Goal: Information Seeking & Learning: Learn about a topic

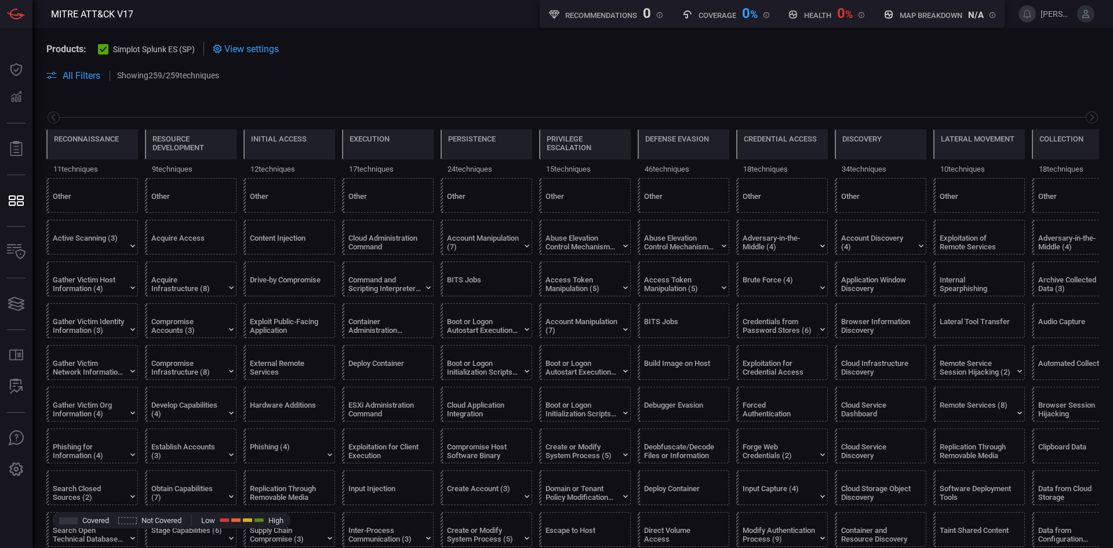
scroll to position [0, 152]
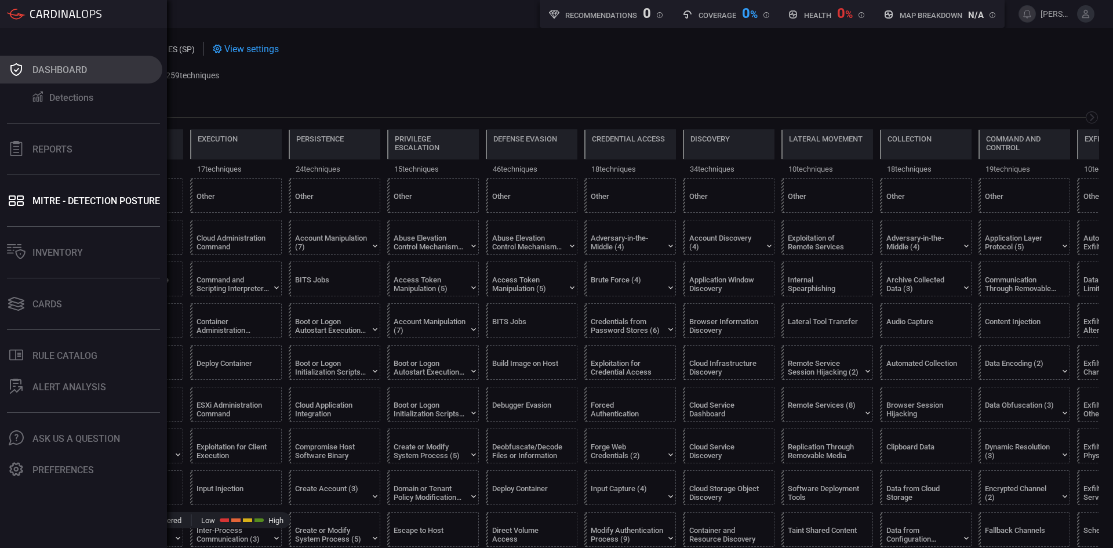
click at [35, 72] on div "Dashboard" at bounding box center [59, 69] width 55 height 11
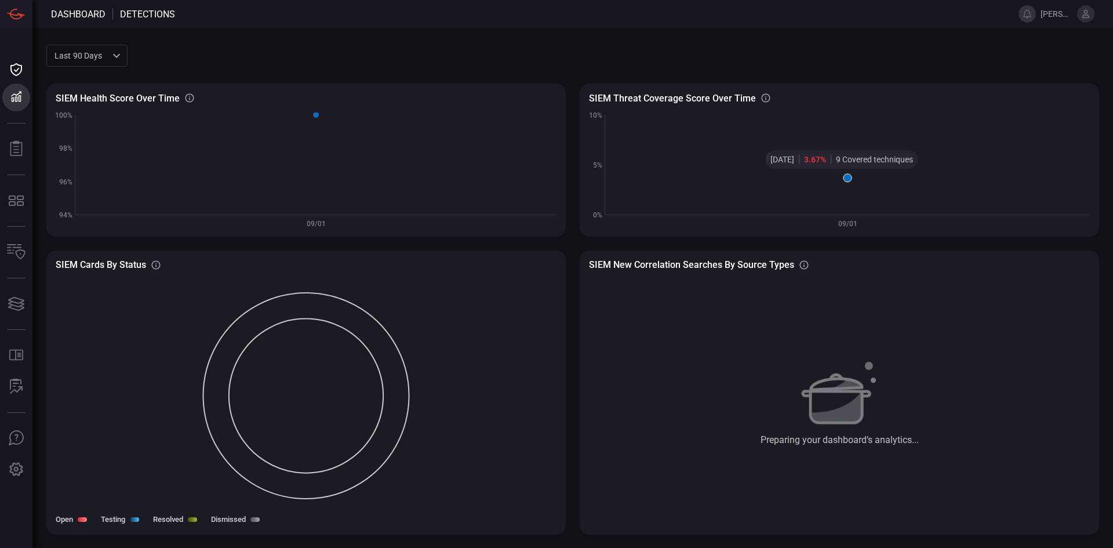
click at [849, 180] on icon at bounding box center [848, 178] width 8 height 8
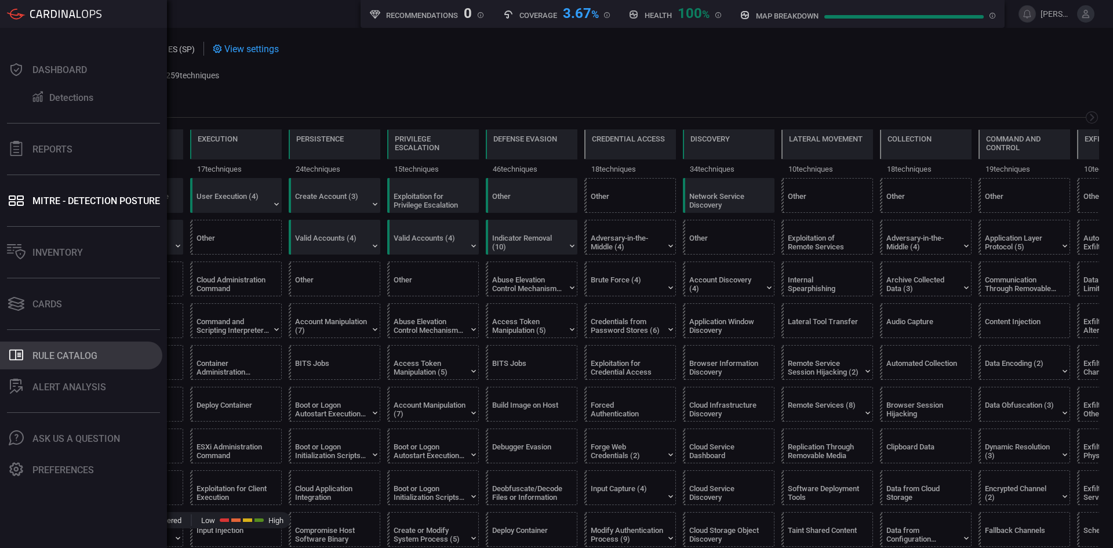
click at [66, 356] on div "Rule Catalog" at bounding box center [64, 355] width 65 height 11
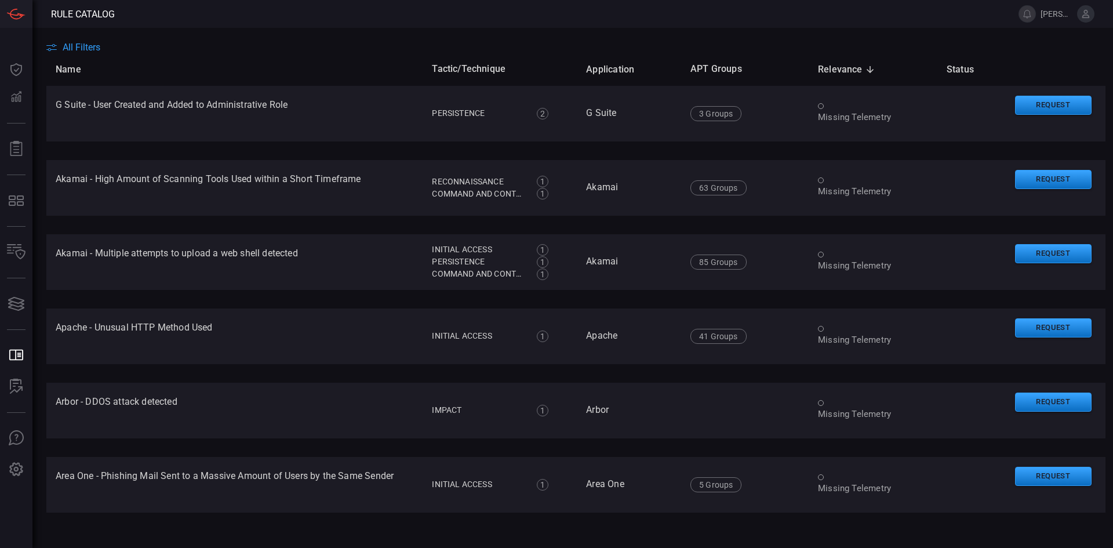
click at [89, 49] on span "All Filters" at bounding box center [82, 47] width 38 height 11
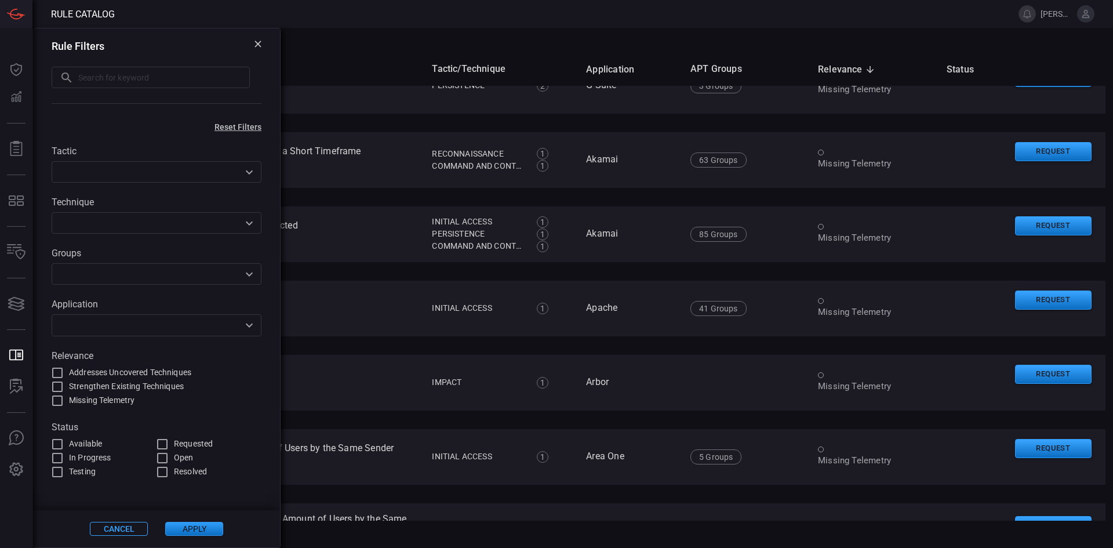
scroll to position [25, 0]
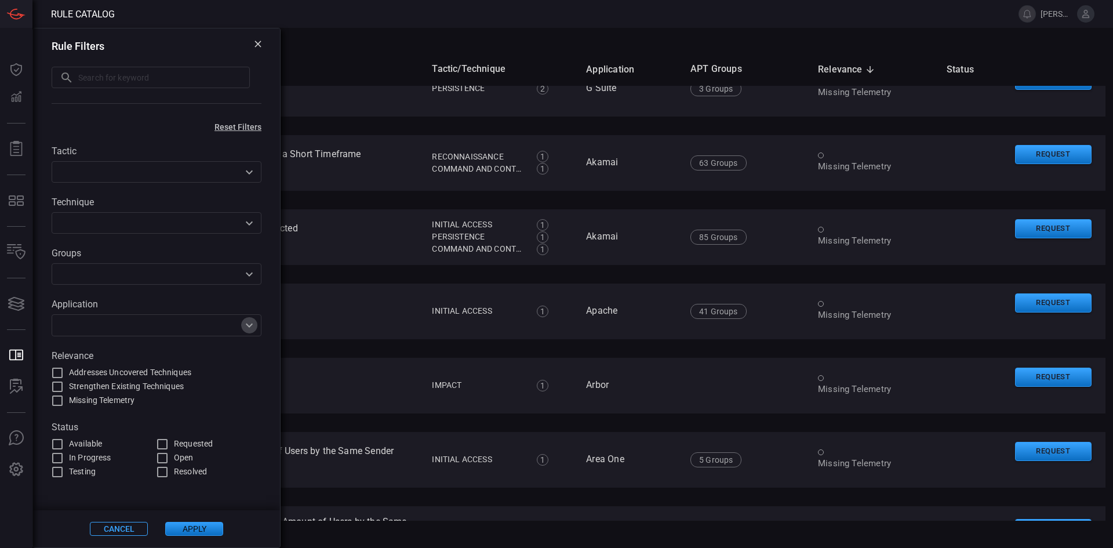
click at [255, 325] on icon "Open" at bounding box center [249, 325] width 14 height 14
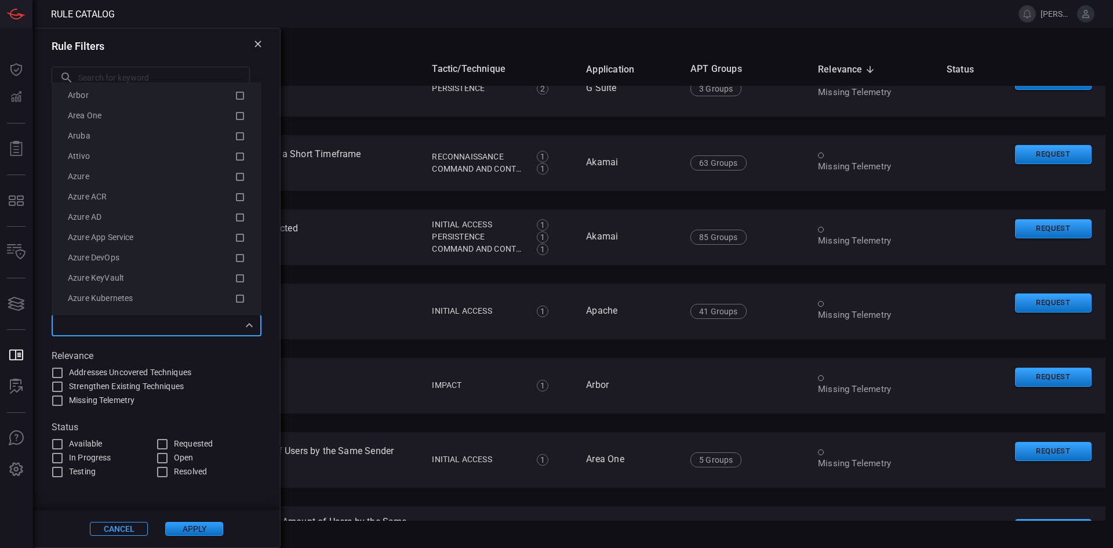
scroll to position [152, 0]
click at [235, 175] on icon at bounding box center [240, 175] width 10 height 14
click at [235, 206] on icon at bounding box center [240, 209] width 10 height 14
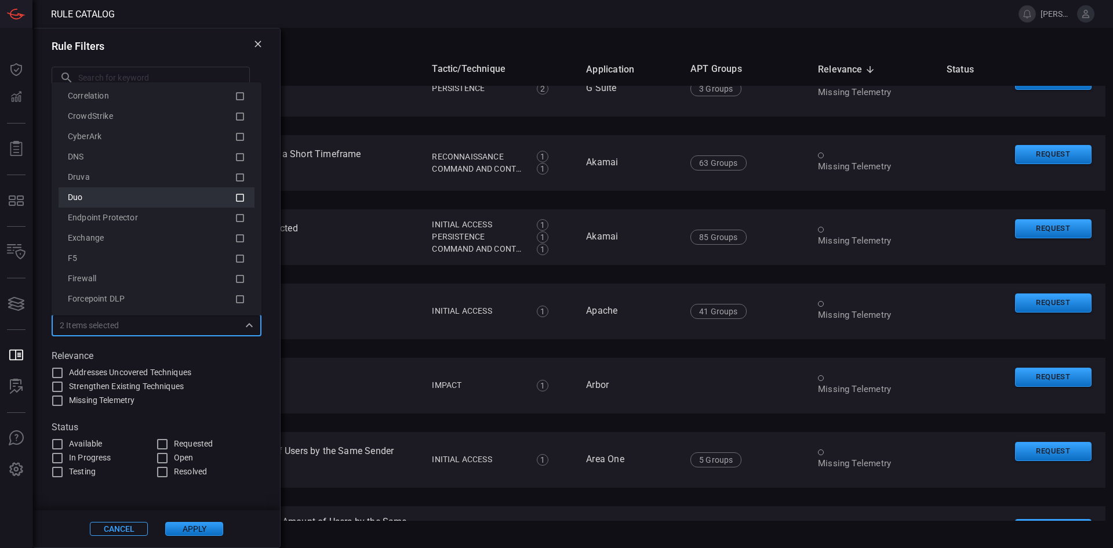
click at [235, 199] on icon at bounding box center [240, 198] width 10 height 14
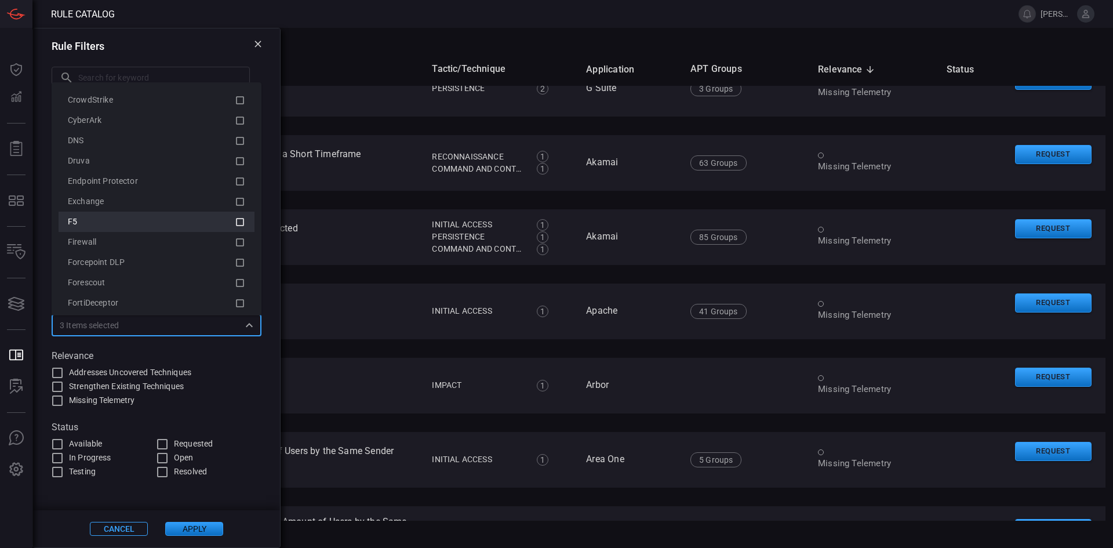
click at [235, 223] on icon at bounding box center [240, 222] width 10 height 14
click at [235, 183] on icon at bounding box center [240, 182] width 10 height 14
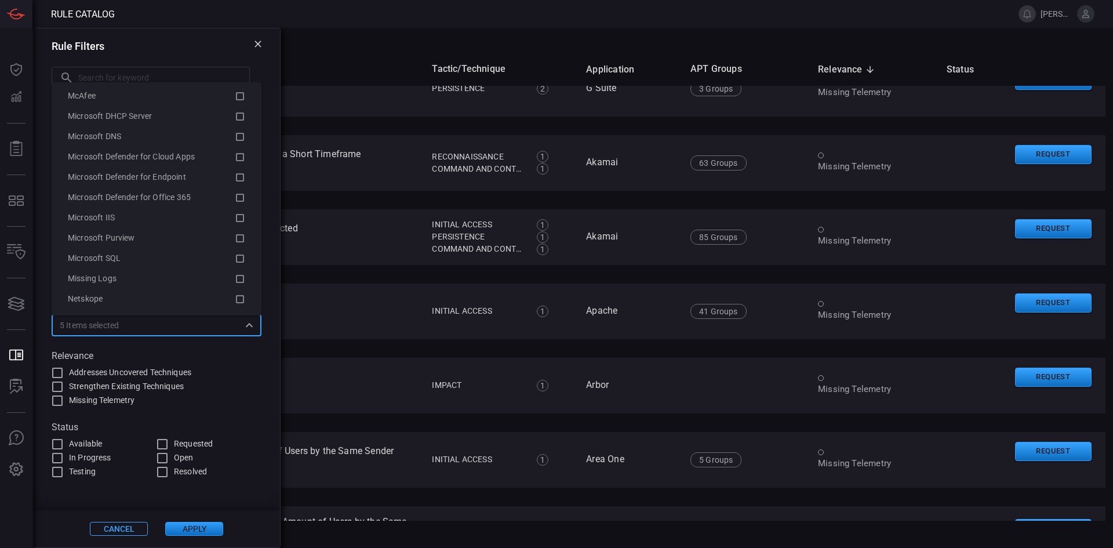
scroll to position [1592, 0]
click at [235, 174] on icon at bounding box center [240, 177] width 10 height 14
click at [235, 195] on icon at bounding box center [240, 194] width 10 height 14
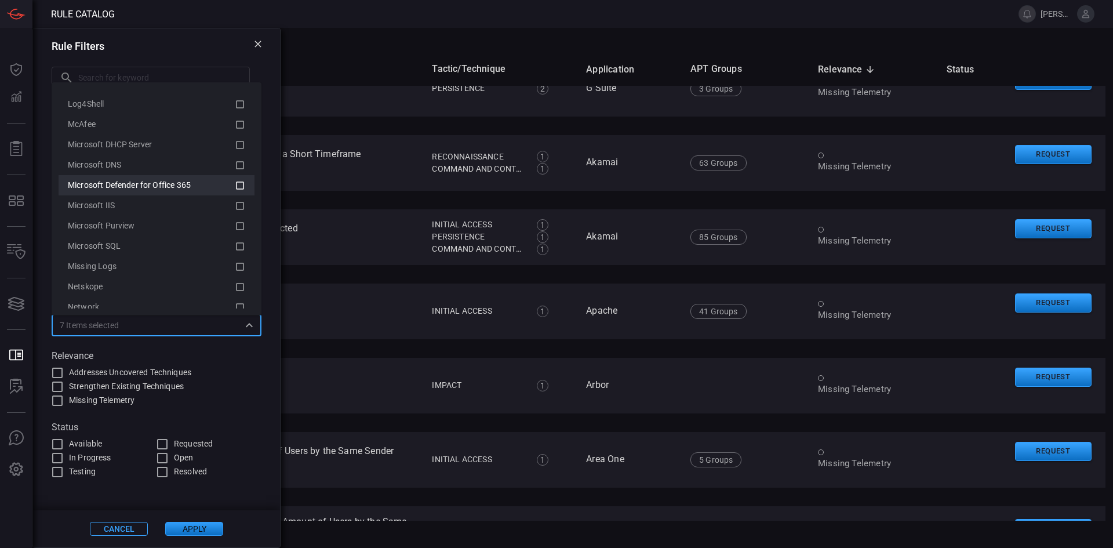
click at [235, 184] on icon at bounding box center [240, 186] width 10 height 14
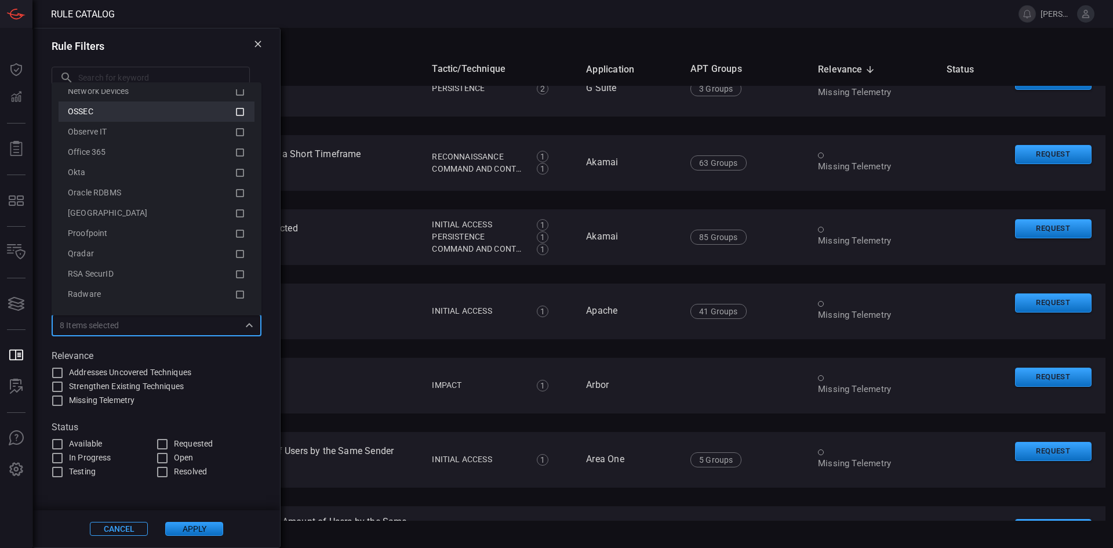
scroll to position [1840, 0]
click at [235, 153] on icon at bounding box center [240, 152] width 10 height 14
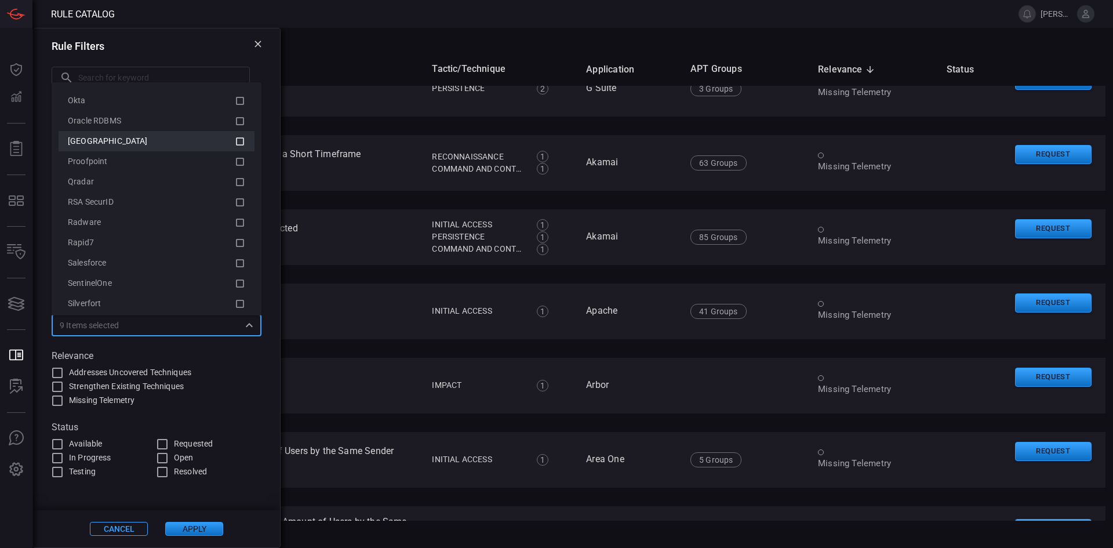
click at [235, 140] on icon at bounding box center [240, 142] width 10 height 14
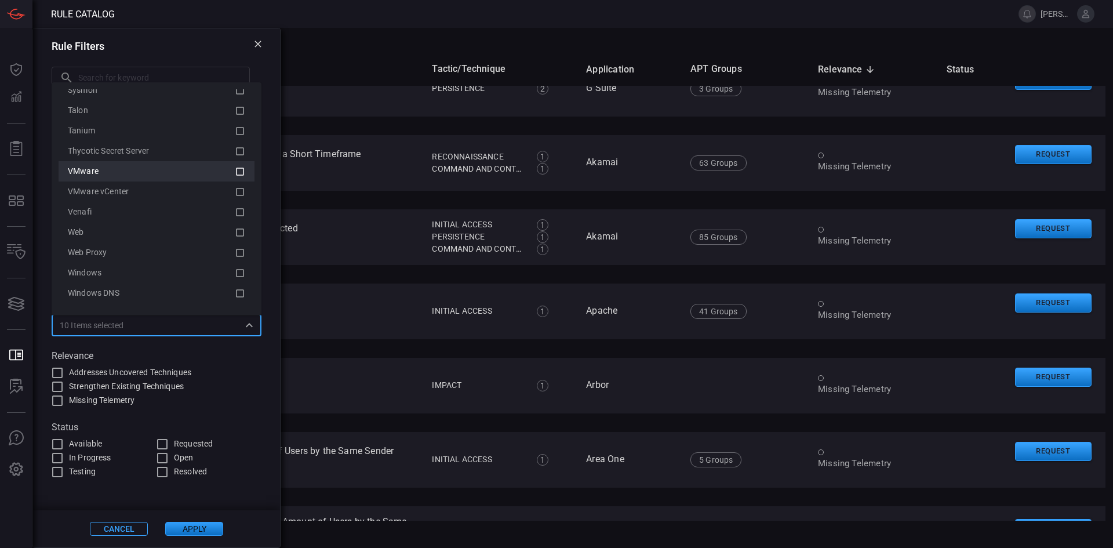
click at [235, 174] on icon at bounding box center [240, 172] width 10 height 14
click at [235, 170] on icon at bounding box center [240, 172] width 10 height 14
click at [235, 175] on icon at bounding box center [240, 177] width 10 height 14
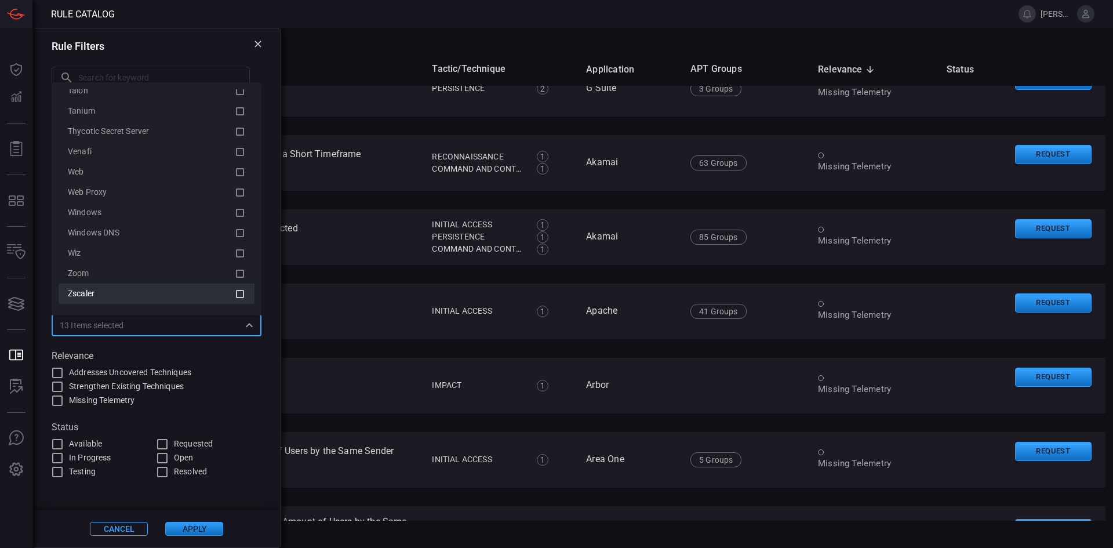
click at [235, 292] on icon at bounding box center [240, 294] width 10 height 14
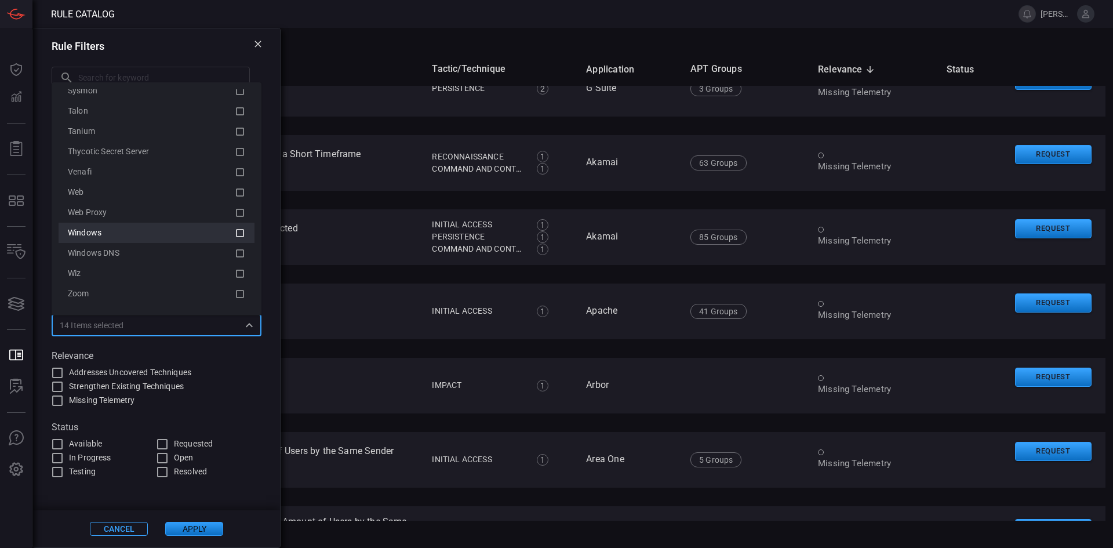
click at [235, 234] on icon at bounding box center [240, 233] width 10 height 14
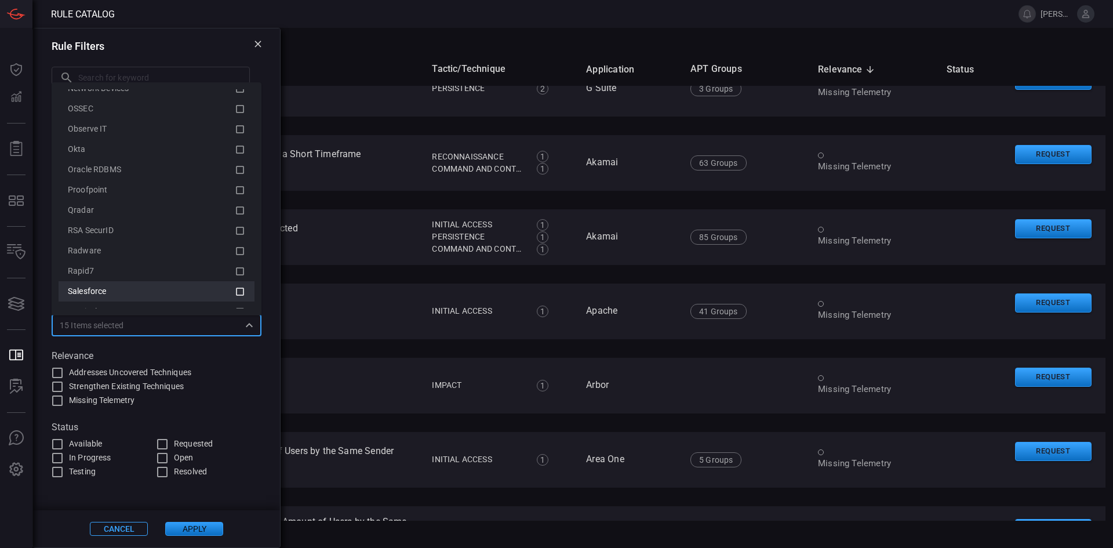
click at [235, 293] on icon at bounding box center [240, 292] width 10 height 14
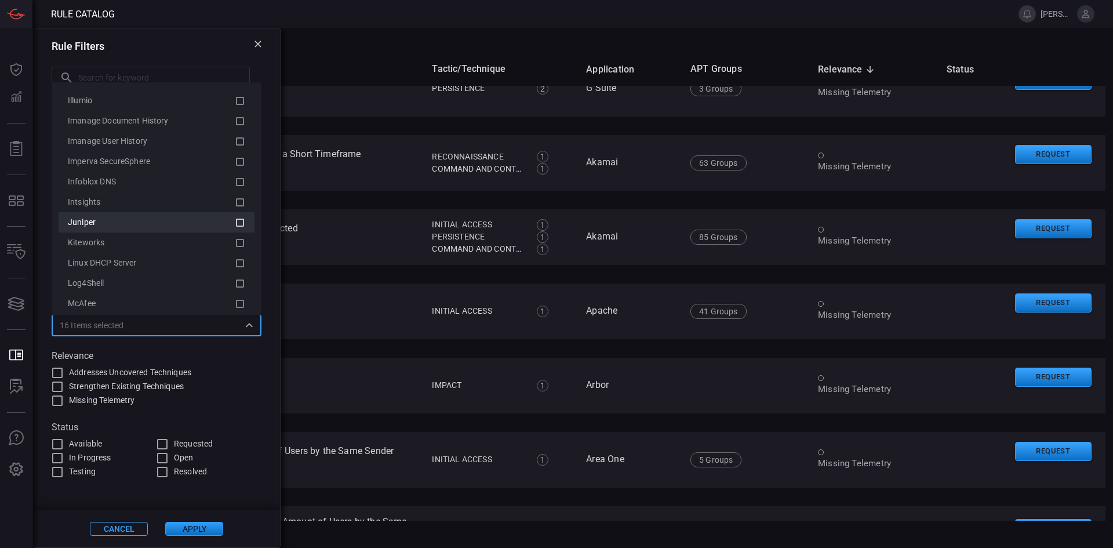
click at [235, 223] on icon at bounding box center [240, 223] width 10 height 14
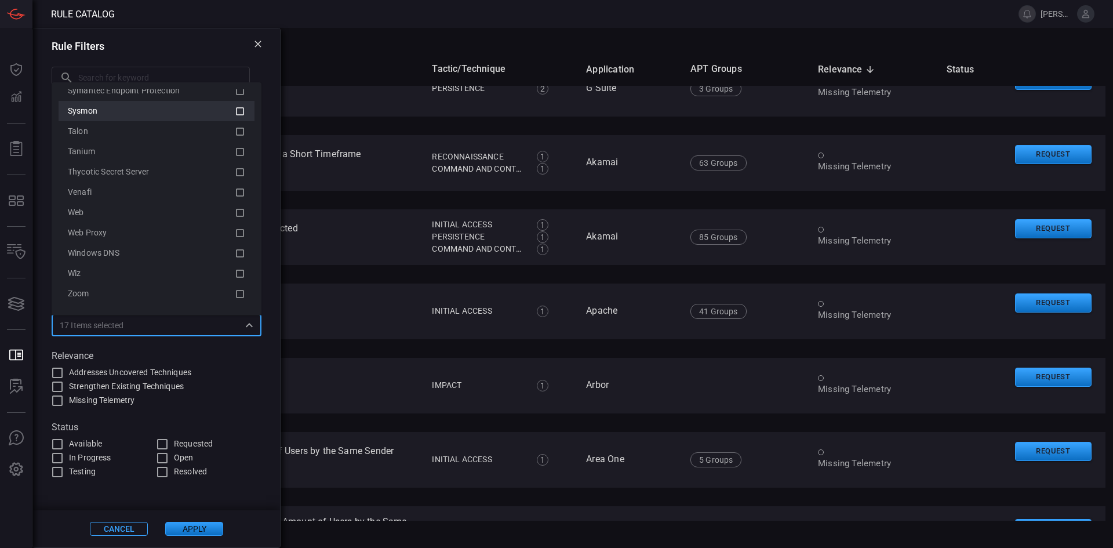
click at [235, 111] on icon at bounding box center [240, 111] width 10 height 14
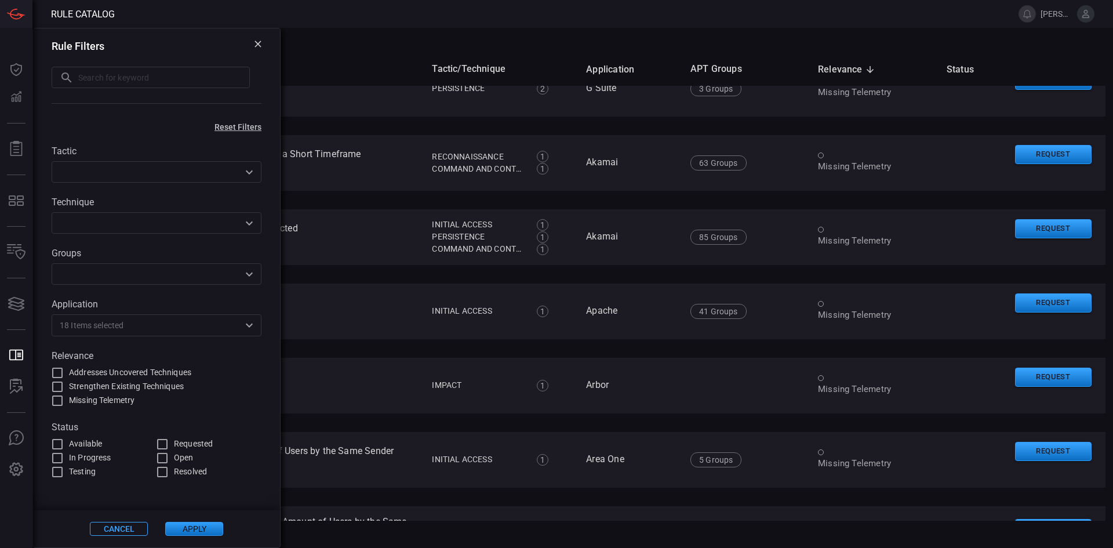
click at [248, 381] on label "Strengthen Existing Techniques" at bounding box center [155, 387] width 211 height 14
click at [64, 381] on input "Strengthen Existing Techniques" at bounding box center [57, 387] width 14 height 14
click at [166, 382] on span "Strengthen Existing Techniques" at bounding box center [126, 386] width 115 height 12
click at [64, 382] on input "Strengthen Existing Techniques" at bounding box center [57, 387] width 14 height 14
checkbox input "false"
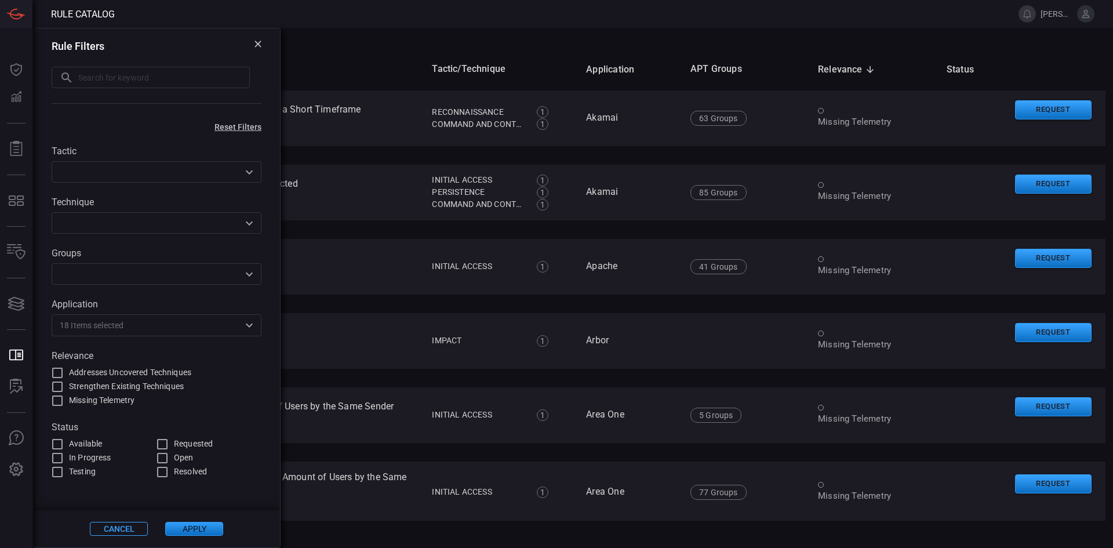
scroll to position [70, 0]
click at [191, 529] on button "Apply" at bounding box center [194, 529] width 58 height 14
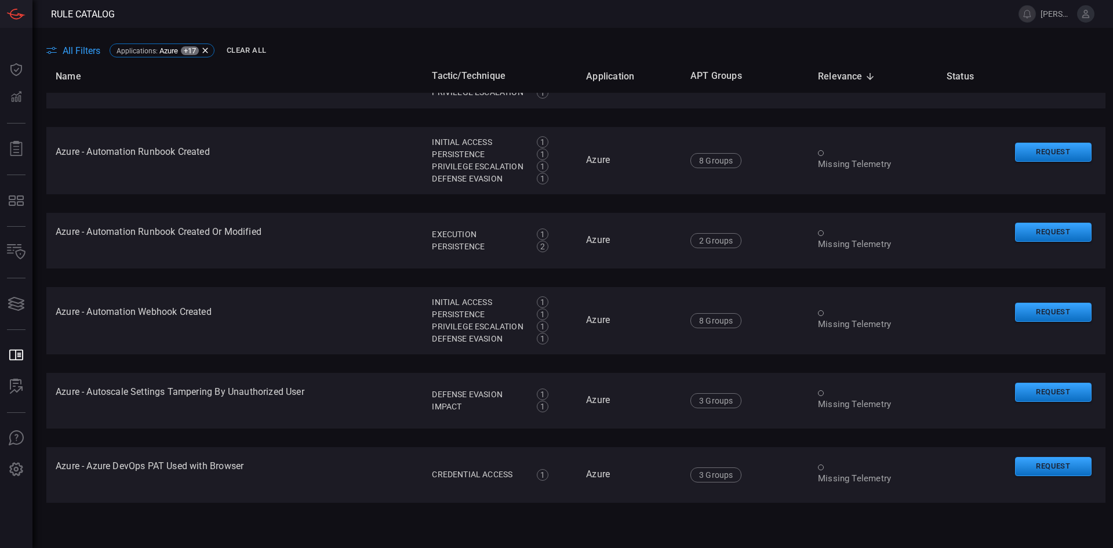
scroll to position [3381, 0]
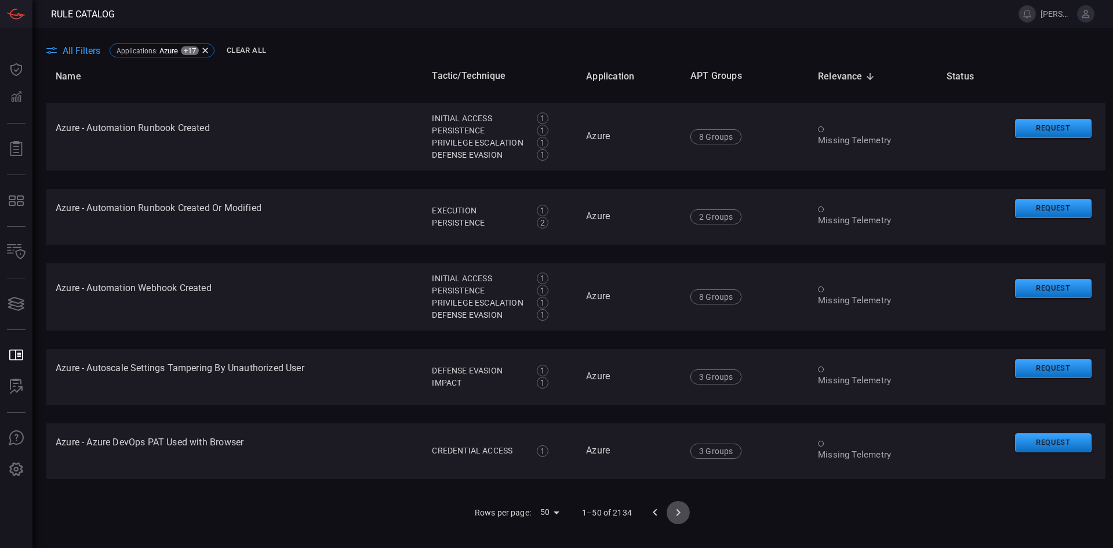
click at [678, 513] on icon "Go to next page" at bounding box center [678, 513] width 14 height 14
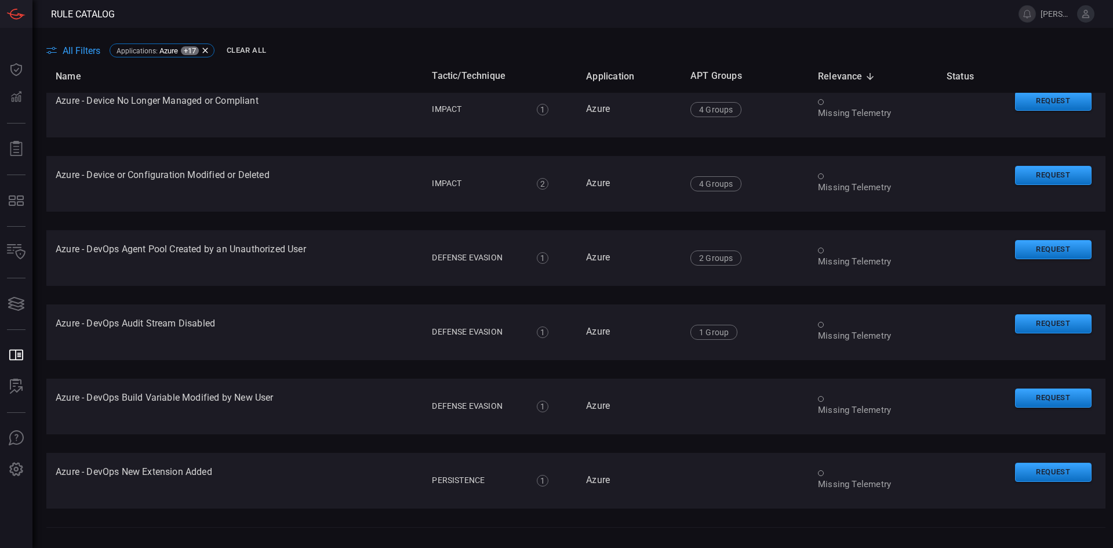
scroll to position [3335, 0]
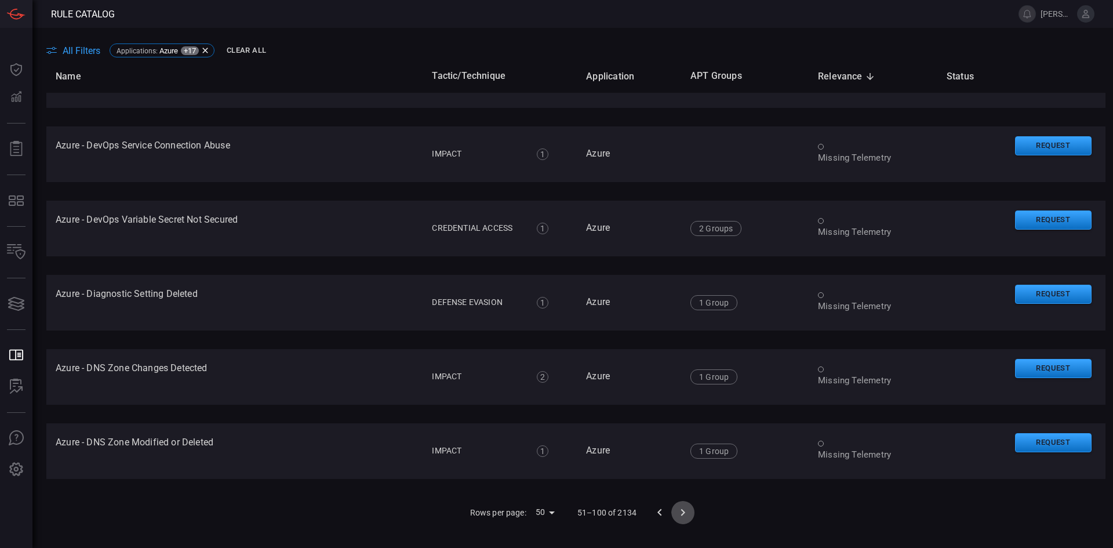
click at [681, 514] on icon "Go to next page" at bounding box center [683, 513] width 14 height 14
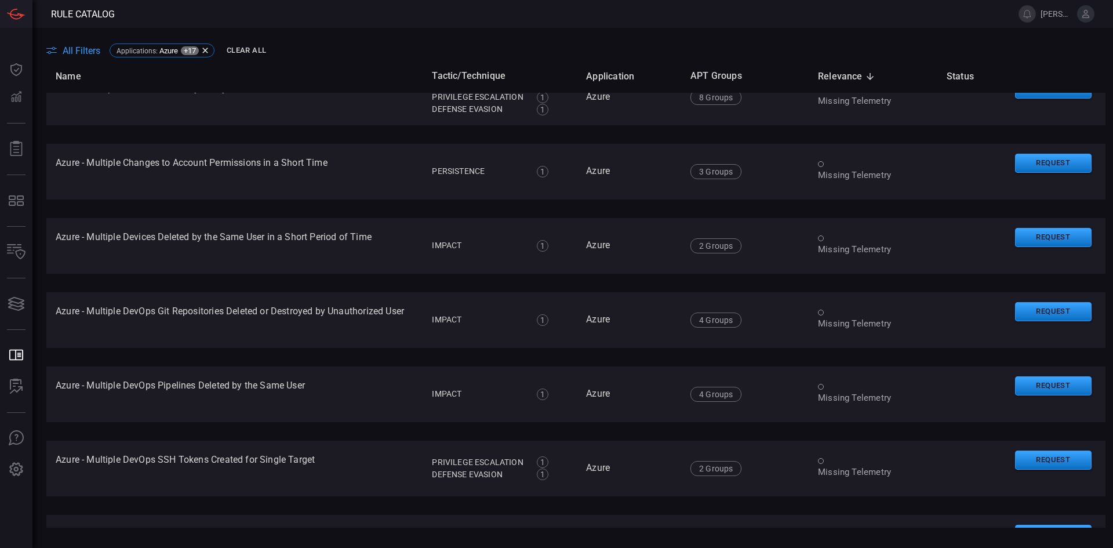
scroll to position [3318, 0]
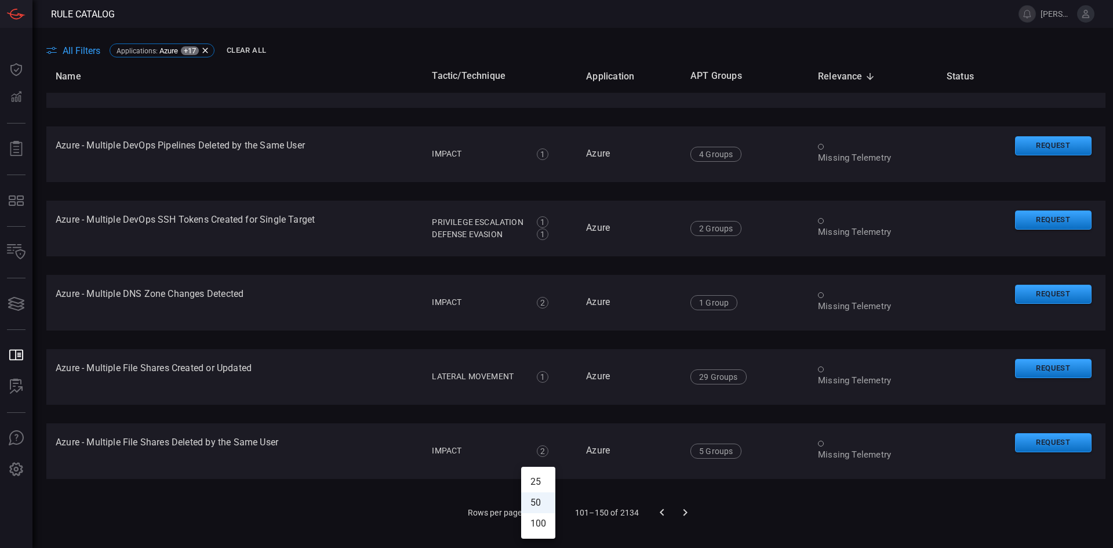
click at [536, 507] on body "Rule Catalog [PERSON_NAME].[PERSON_NAME] Dashboard Dashboard Detections Detecti…" at bounding box center [556, 274] width 1113 height 548
click at [540, 521] on li "100" at bounding box center [538, 523] width 34 height 21
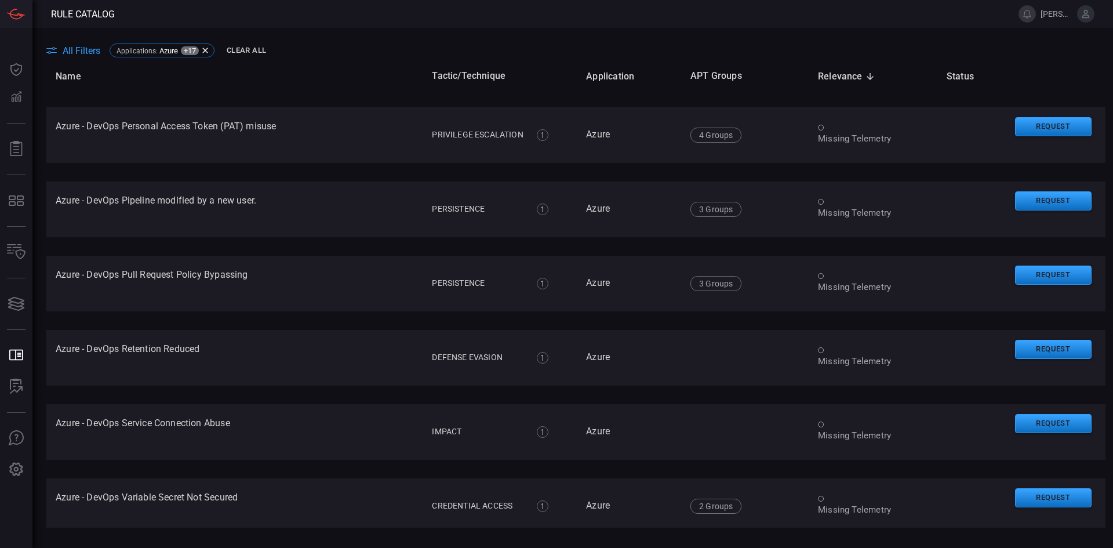
scroll to position [7121, 0]
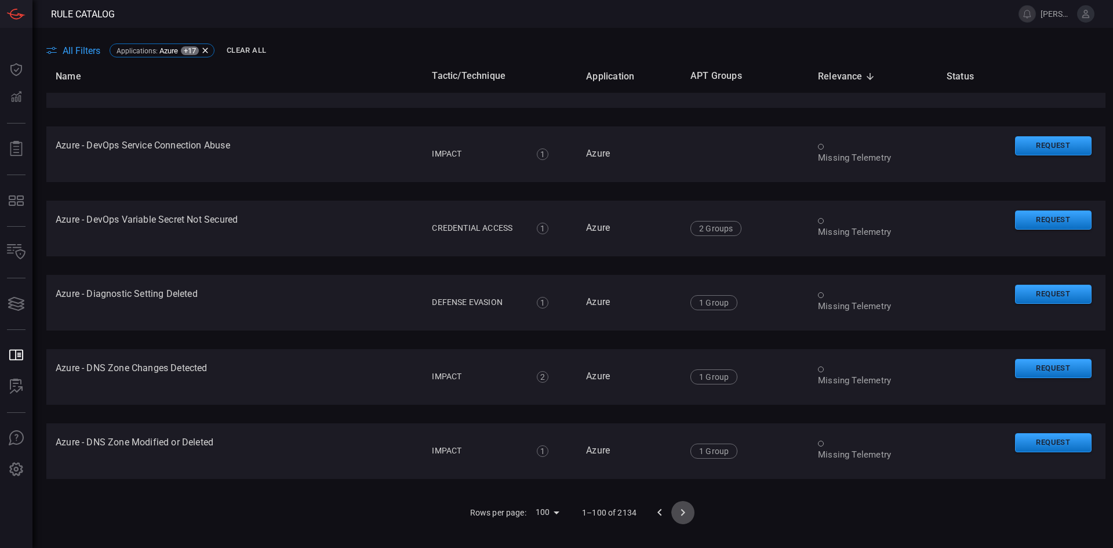
click at [681, 513] on icon "Go to next page" at bounding box center [683, 512] width 4 height 7
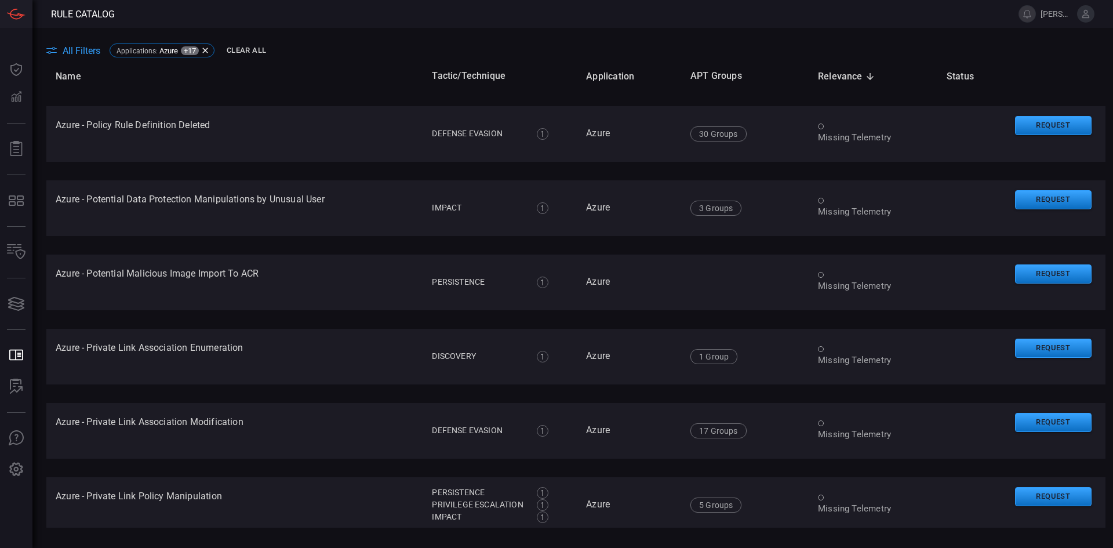
scroll to position [7029, 0]
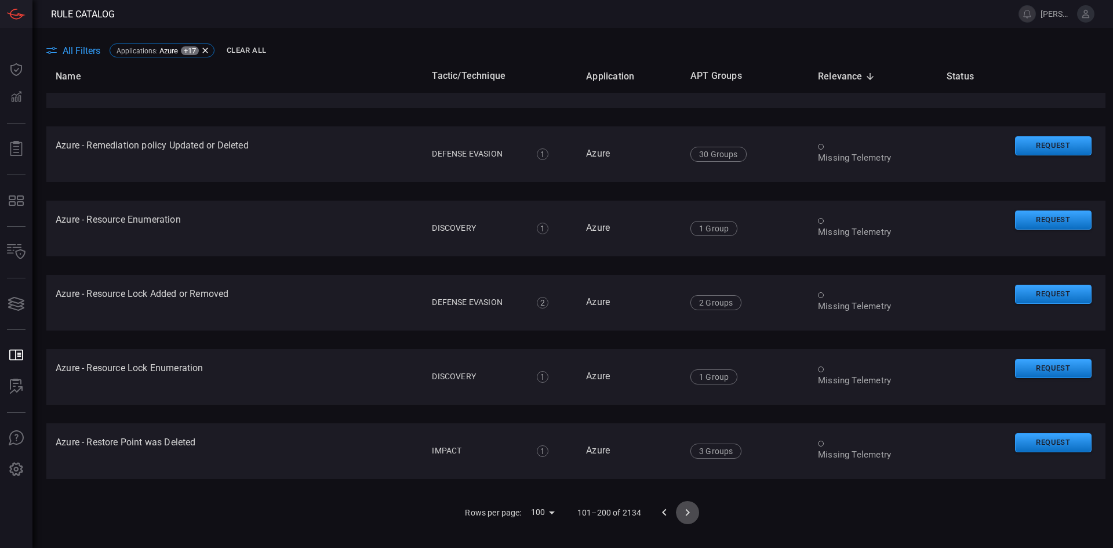
click at [686, 513] on icon "Go to next page" at bounding box center [688, 512] width 4 height 7
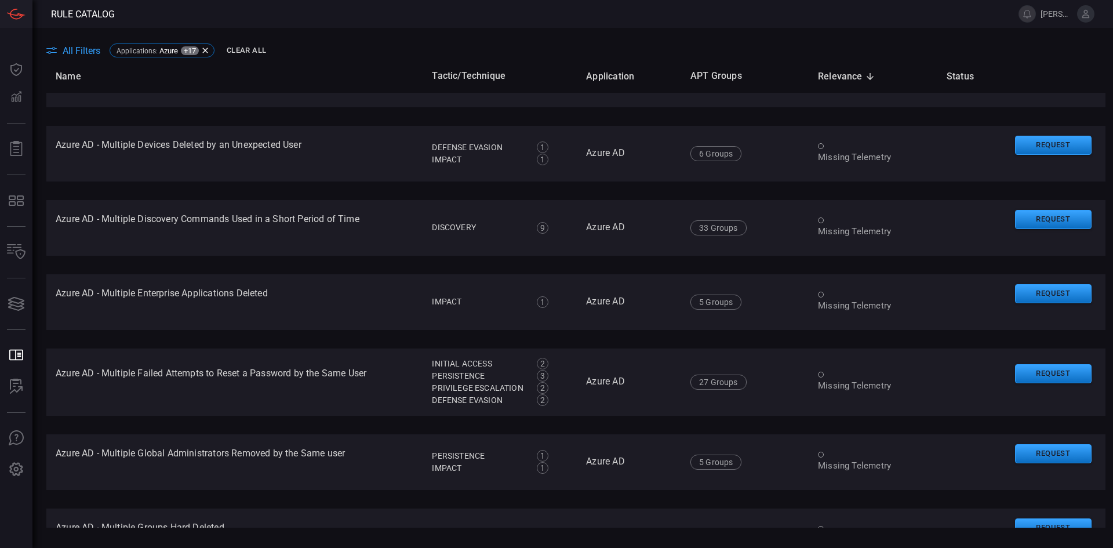
scroll to position [7146, 0]
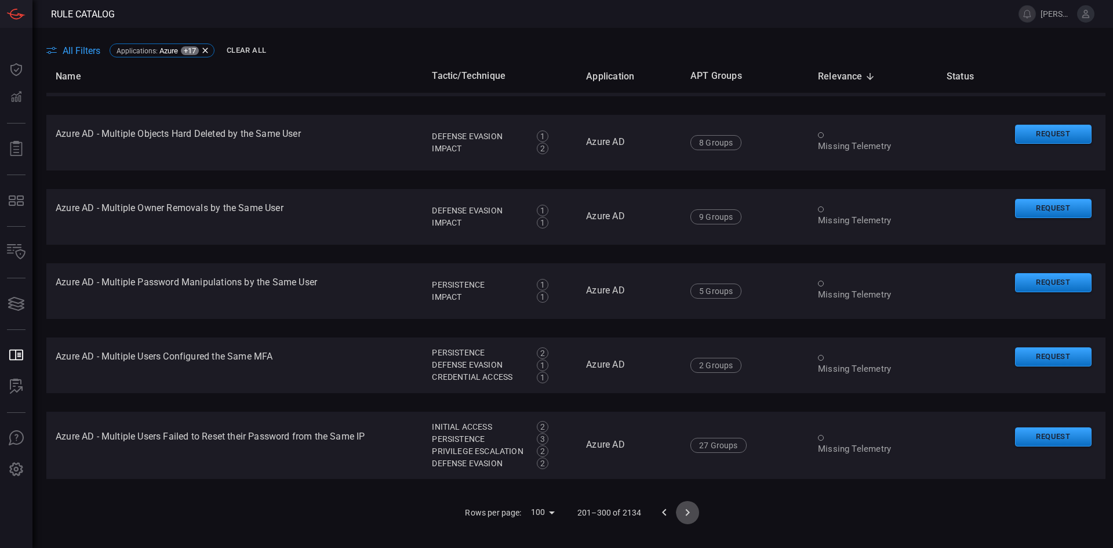
click at [683, 512] on icon "Go to next page" at bounding box center [688, 513] width 14 height 14
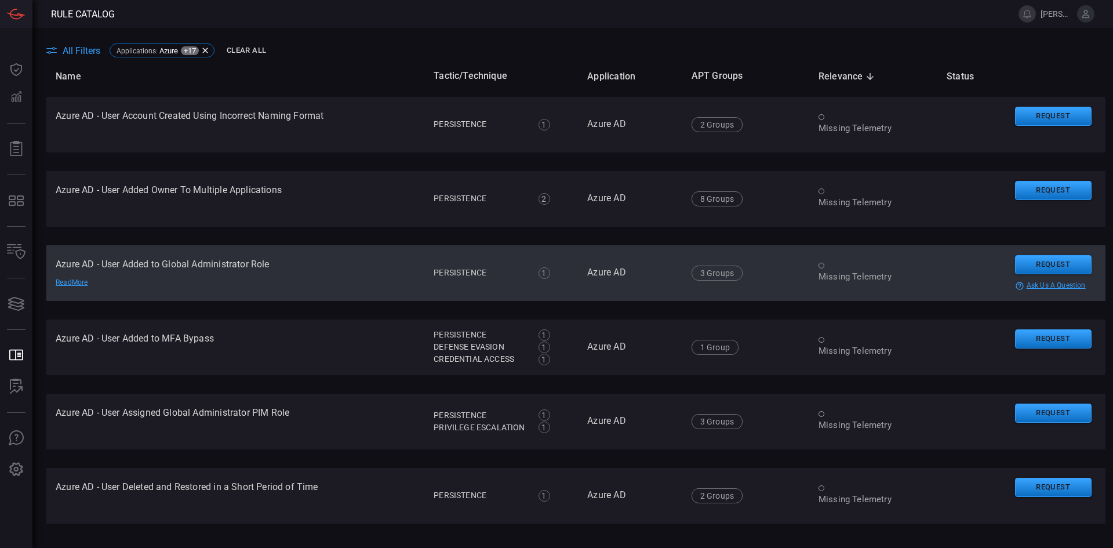
scroll to position [2949, 0]
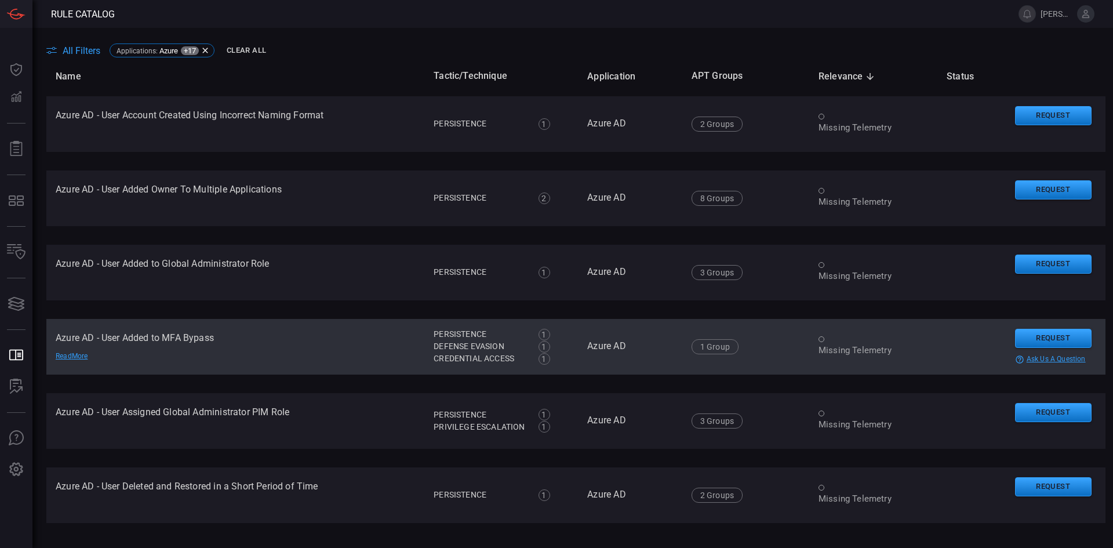
click at [227, 348] on td "Azure AD - User Added to MFA Bypass Read More" at bounding box center [235, 347] width 378 height 56
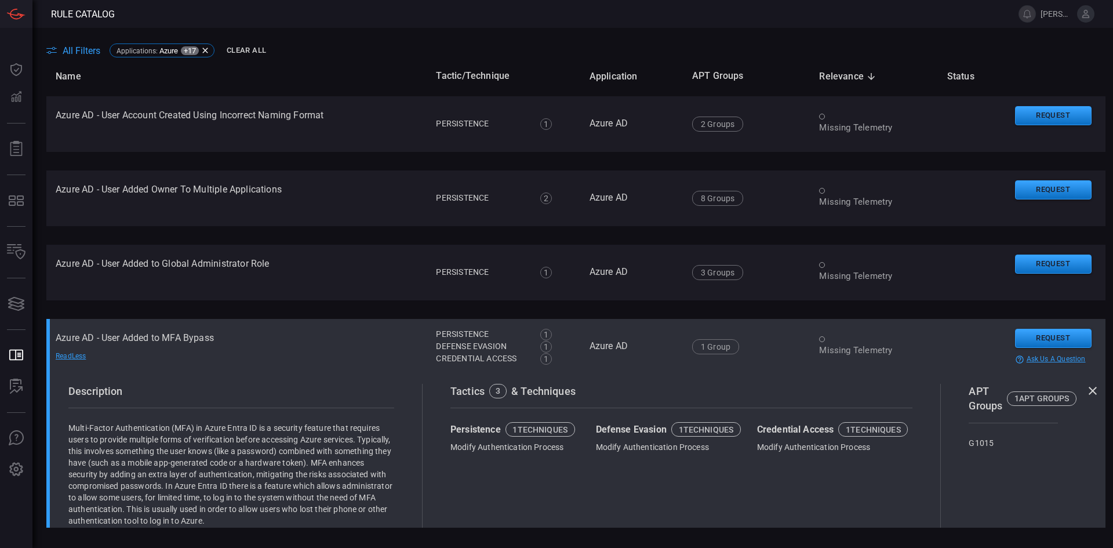
scroll to position [2950, 0]
click at [211, 335] on td "Azure AD - User Added to MFA Bypass Read Less" at bounding box center [236, 346] width 380 height 56
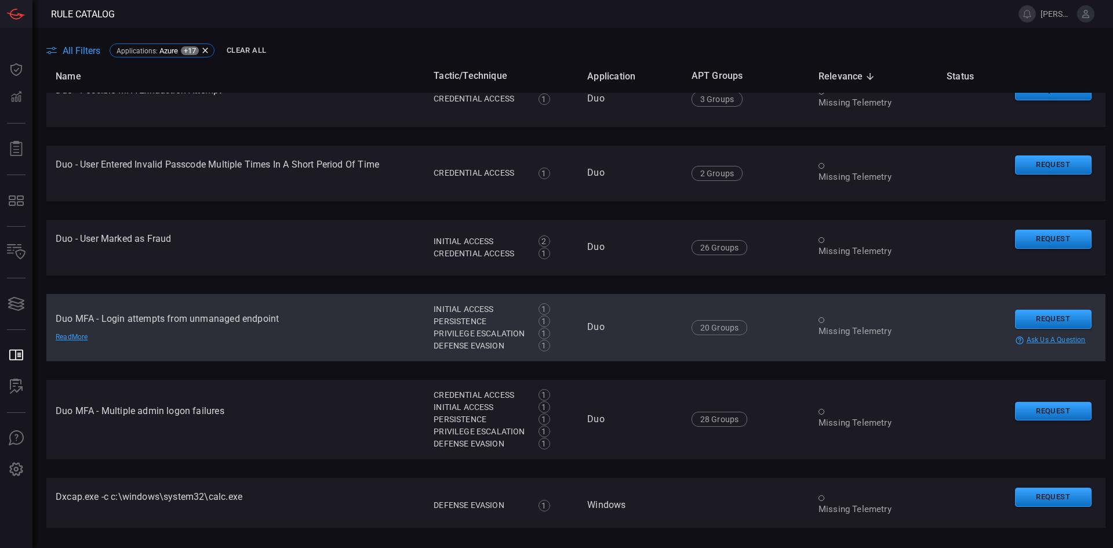
scroll to position [5138, 0]
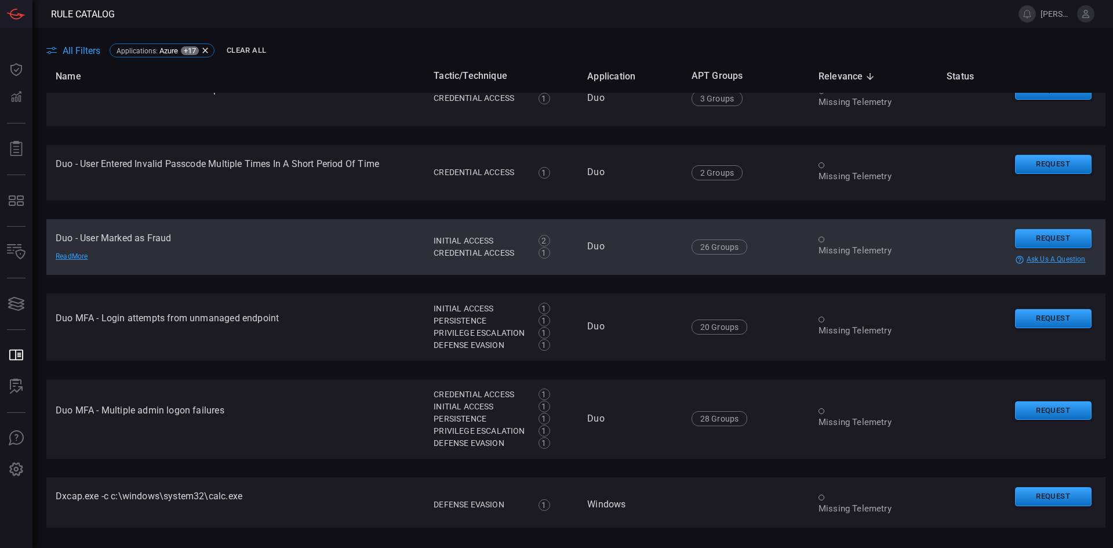
click at [245, 245] on td "Duo - User Marked as Fraud Read More" at bounding box center [235, 247] width 378 height 56
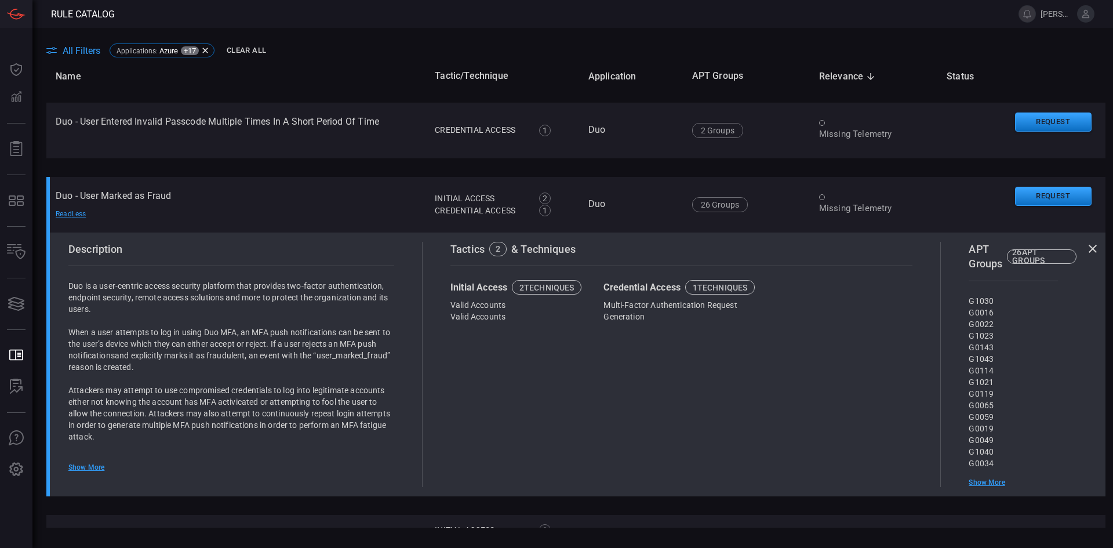
scroll to position [5181, 0]
click at [1088, 248] on icon at bounding box center [1093, 248] width 14 height 14
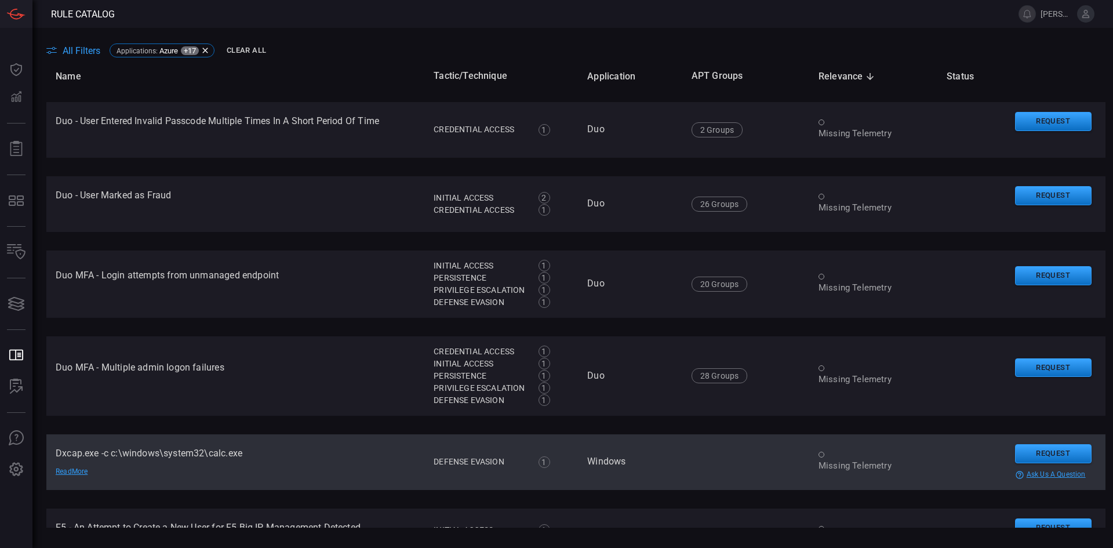
click at [361, 485] on td "Dxcap.exe -c c:\windows\system32\calc.exe Read More" at bounding box center [235, 462] width 378 height 56
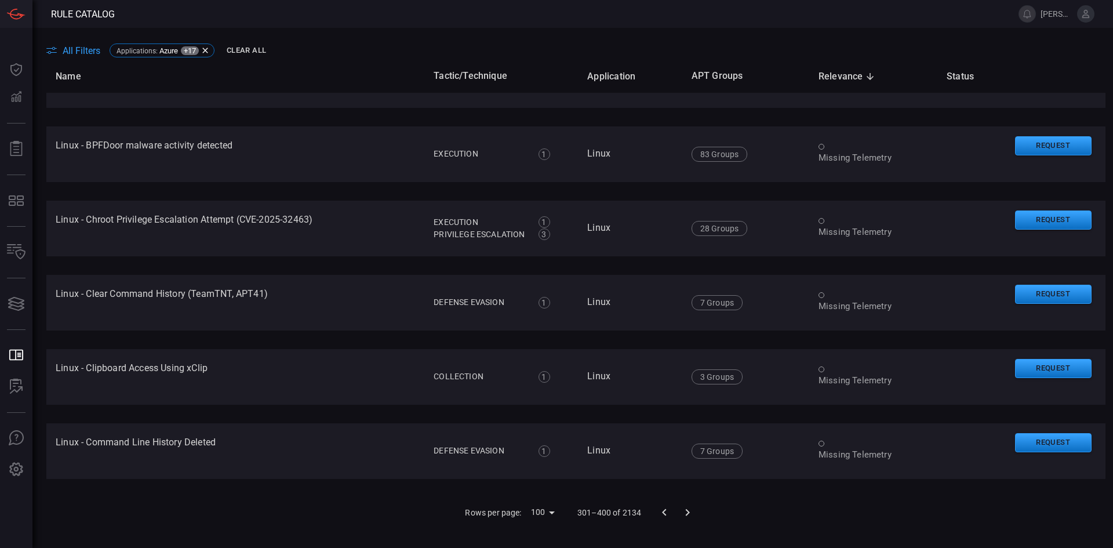
scroll to position [7373, 0]
click at [687, 506] on icon "Go to next page" at bounding box center [688, 513] width 14 height 14
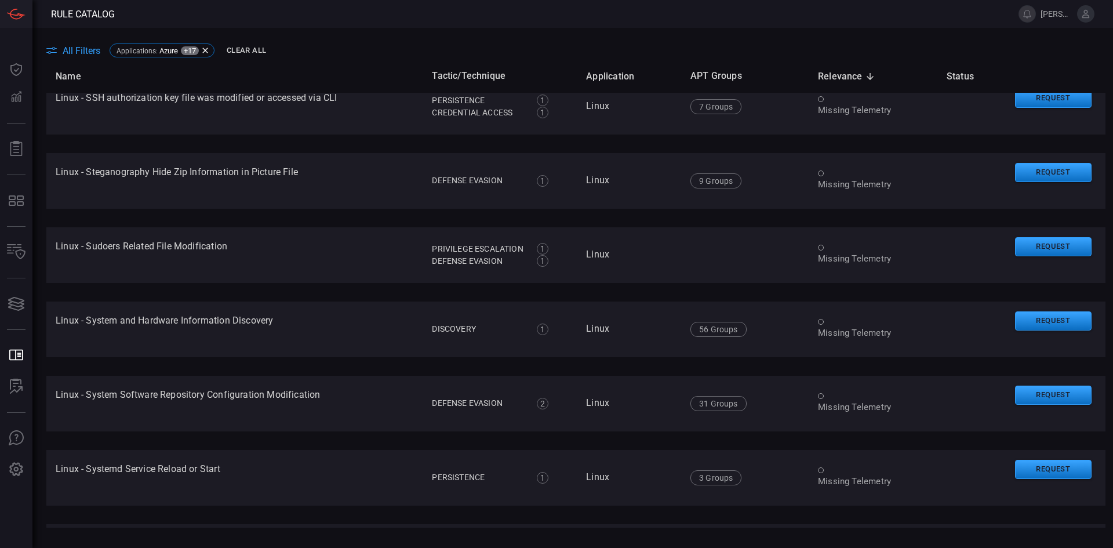
scroll to position [7041, 0]
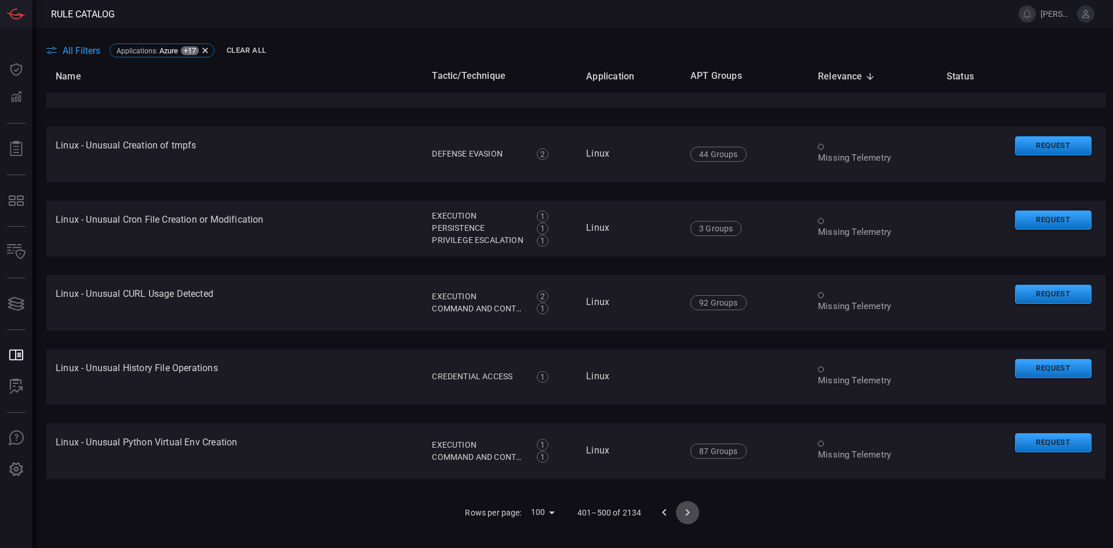
click at [684, 512] on icon "Go to next page" at bounding box center [688, 513] width 14 height 14
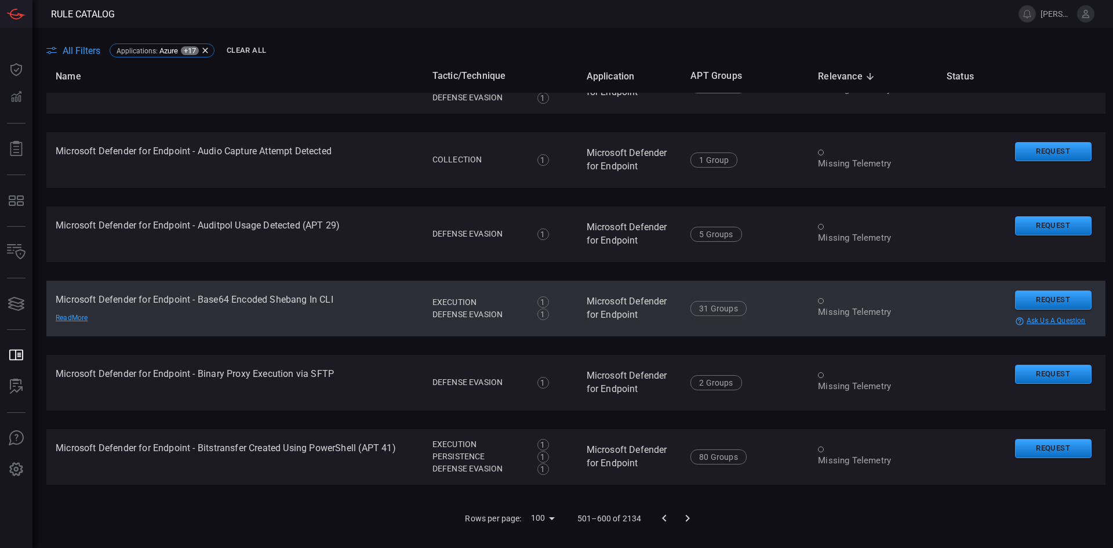
scroll to position [7313, 0]
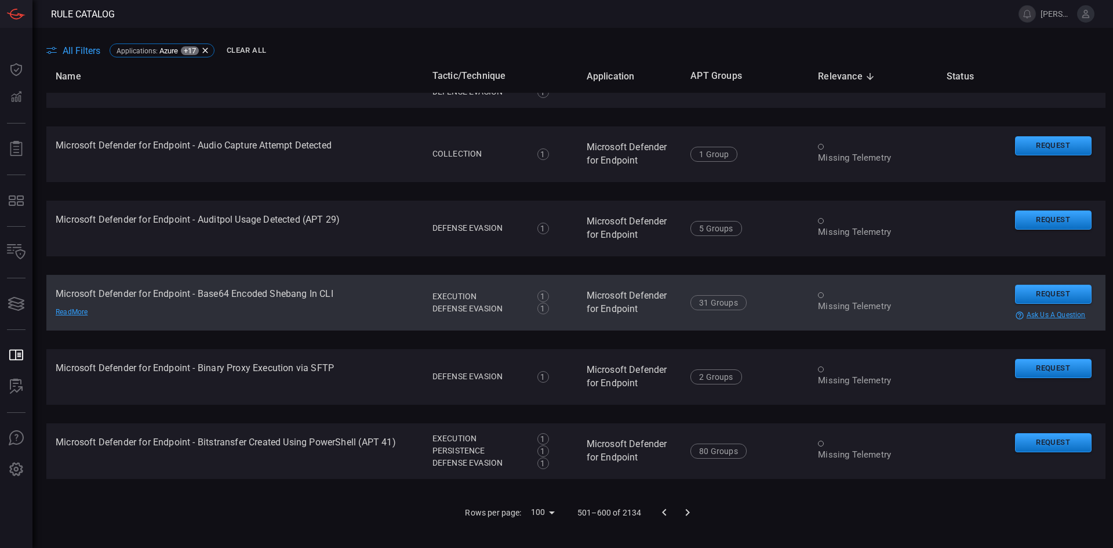
click at [328, 307] on td "Microsoft Defender for Endpoint - Base64 Encoded Shebang In CLI Read More" at bounding box center [234, 303] width 377 height 56
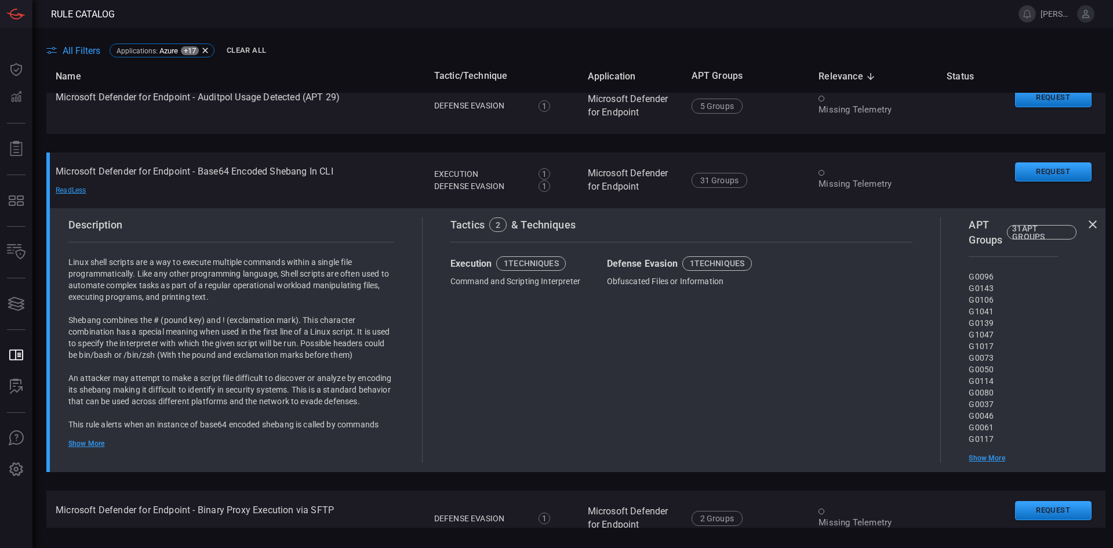
scroll to position [7419, 0]
click at [88, 444] on div "Show More" at bounding box center [231, 442] width 326 height 9
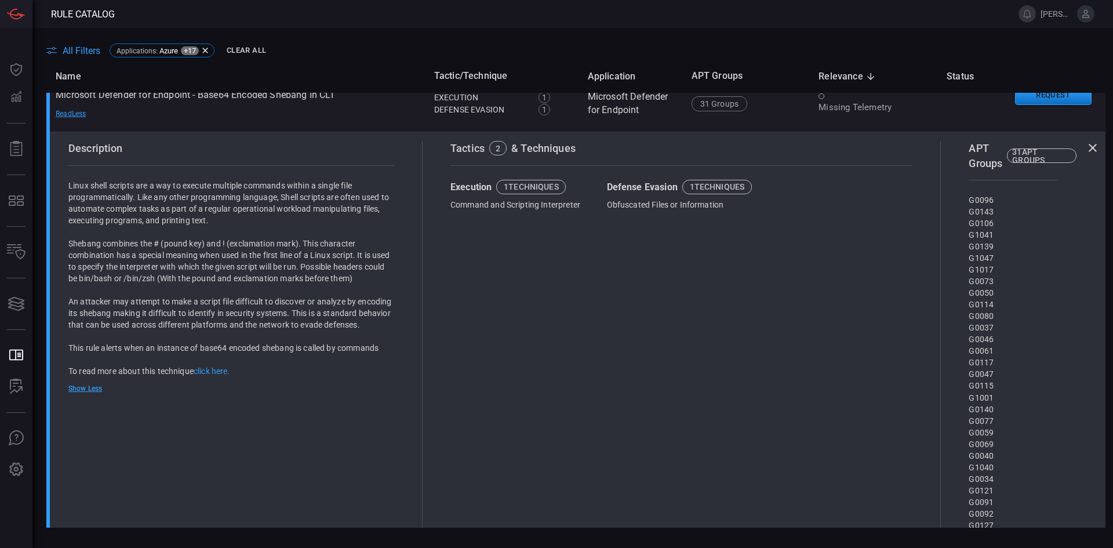
scroll to position [7496, 0]
click at [216, 375] on link "click here." at bounding box center [212, 370] width 37 height 9
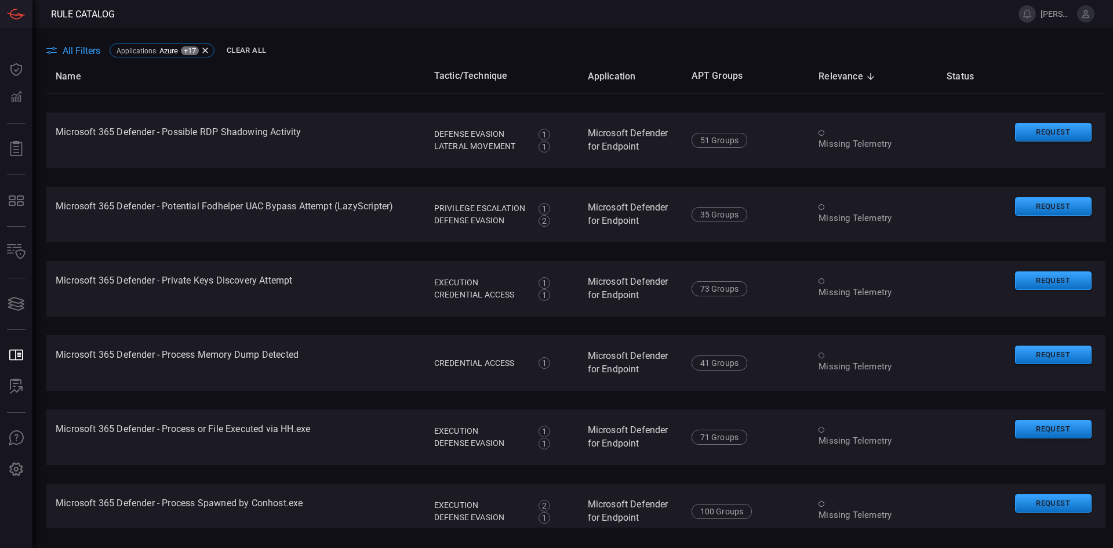
scroll to position [3217, 0]
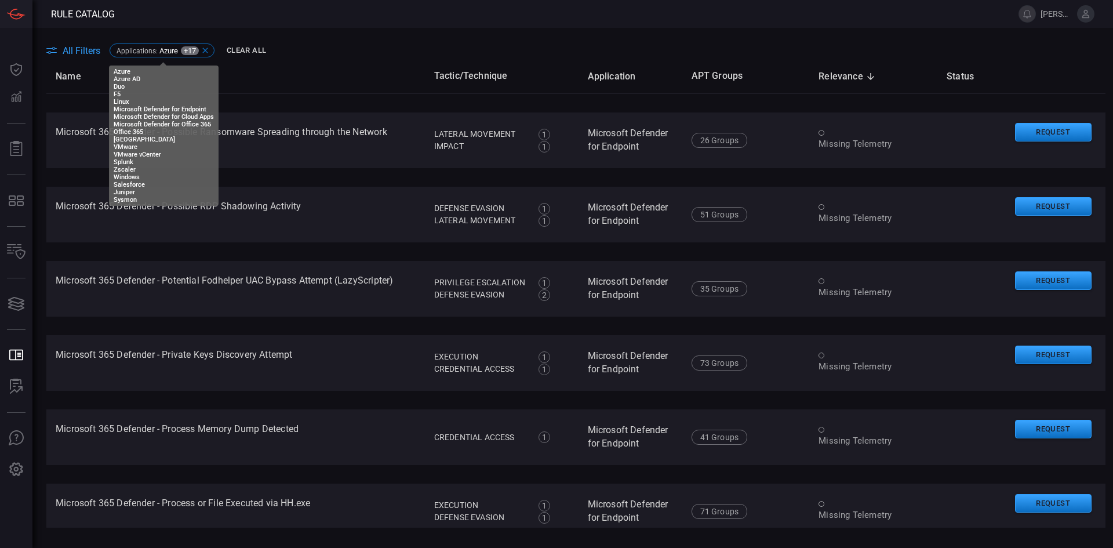
click at [205, 48] on icon at bounding box center [205, 50] width 9 height 9
click at [241, 48] on main "All Filters Applications : Azure +17 Clear All Name Tactic/Technique Applicatio…" at bounding box center [556, 288] width 1113 height 520
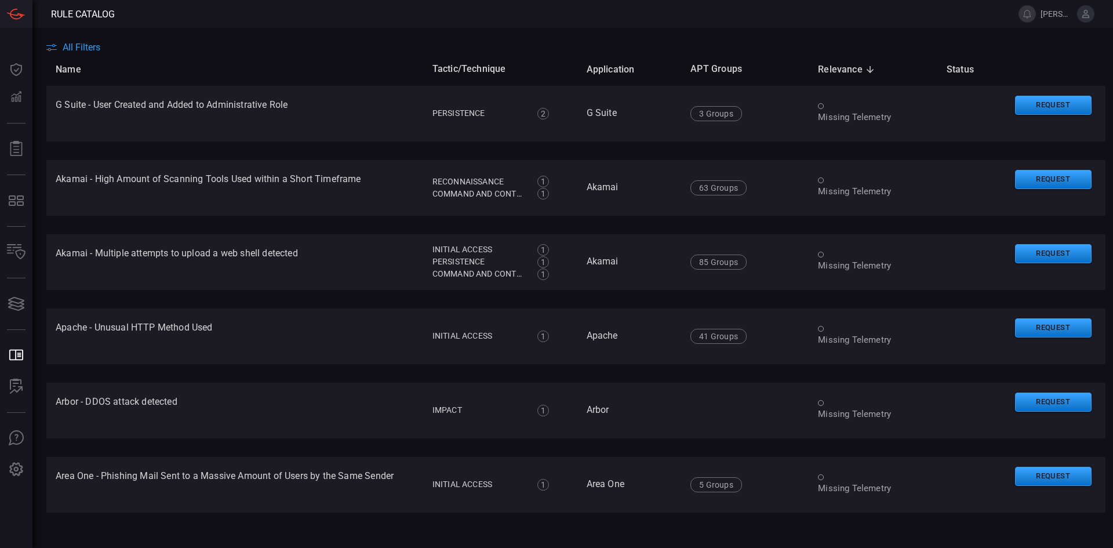
click at [82, 48] on span "All Filters" at bounding box center [82, 47] width 38 height 11
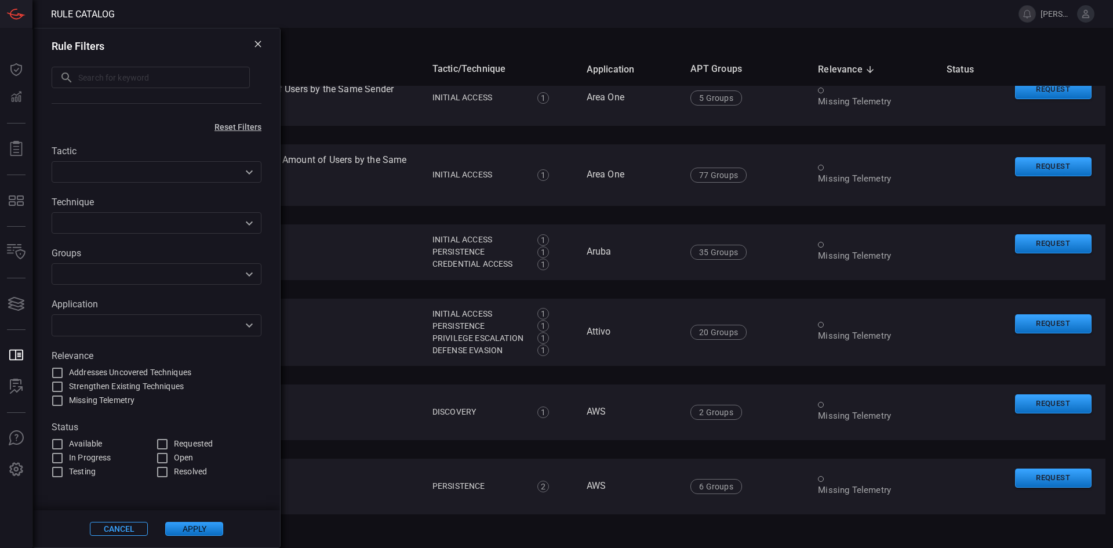
scroll to position [408, 0]
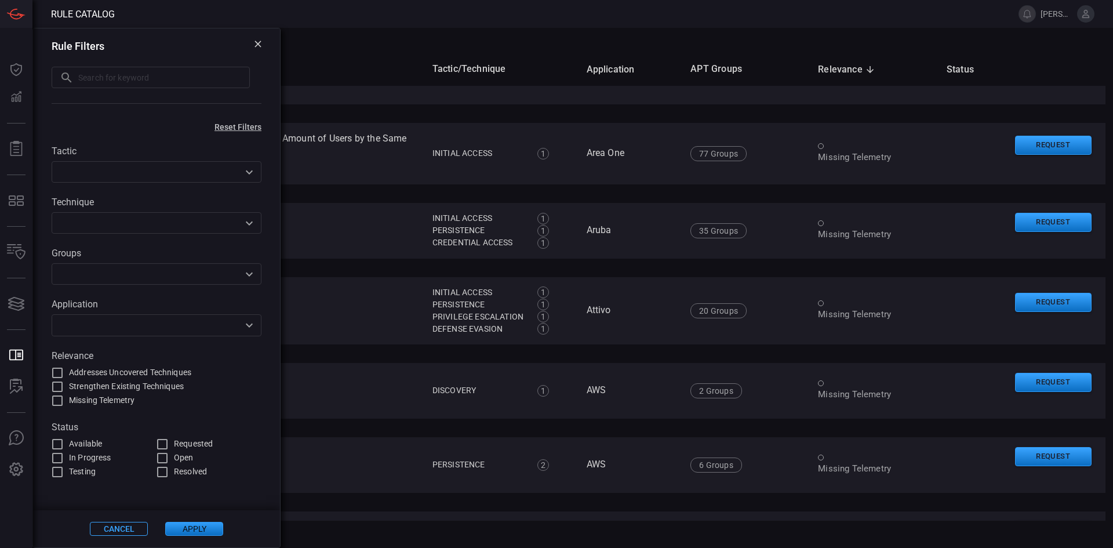
click at [107, 404] on span "Missing Telemetry" at bounding box center [102, 400] width 66 height 12
click at [64, 404] on input "Missing Telemetry" at bounding box center [57, 401] width 14 height 14
checkbox input "true"
click at [144, 321] on input "text" at bounding box center [147, 325] width 184 height 14
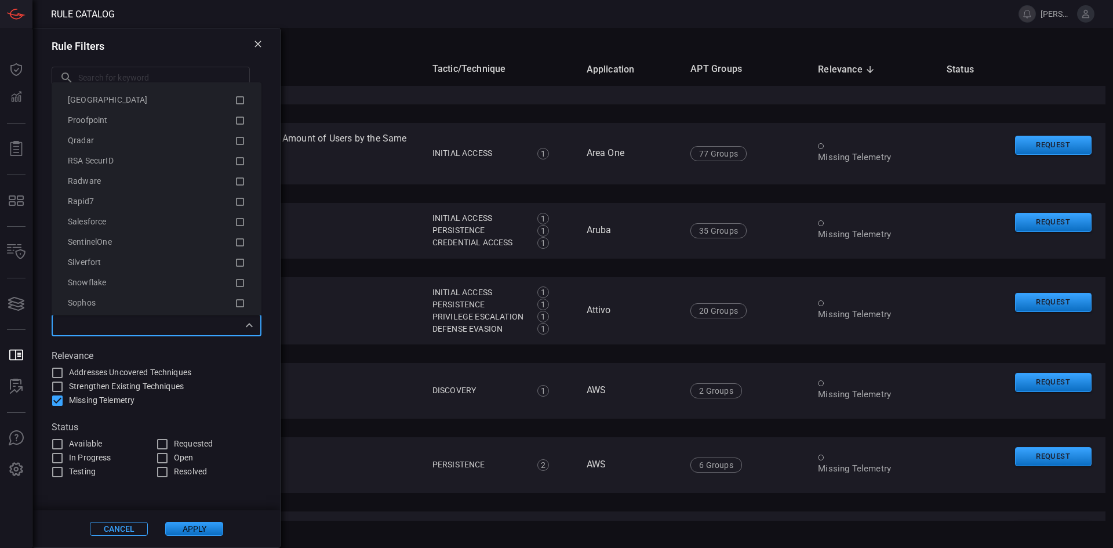
scroll to position [2286, 0]
click at [101, 210] on span "Windows" at bounding box center [85, 212] width 34 height 9
click at [200, 529] on button "Apply" at bounding box center [194, 529] width 58 height 14
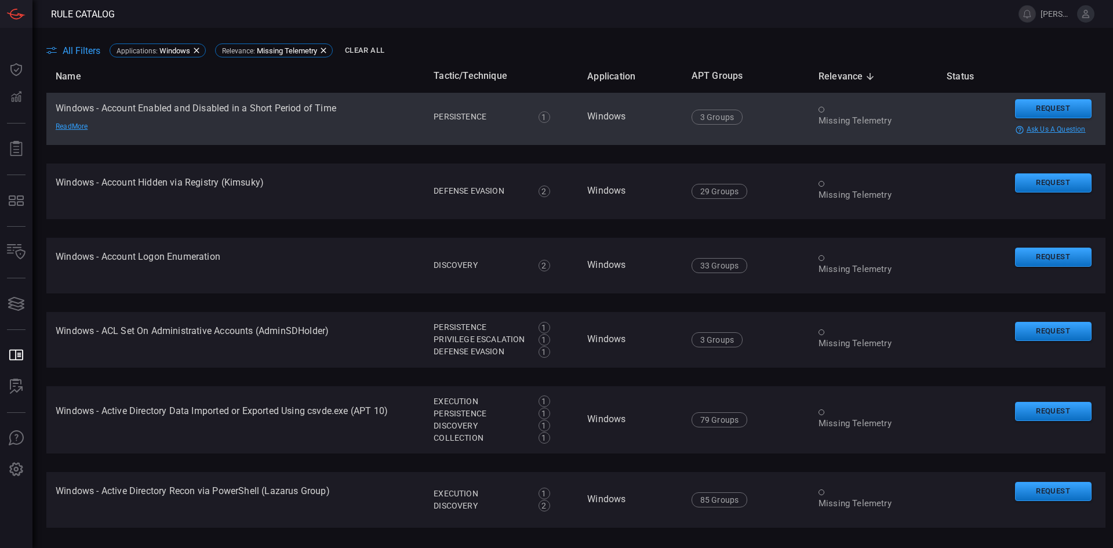
scroll to position [1931, 0]
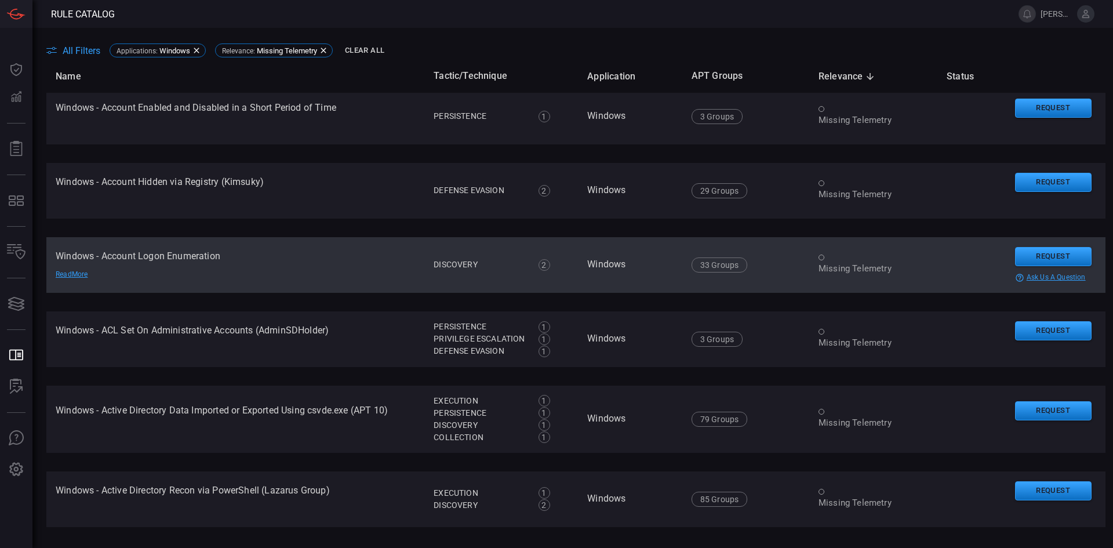
click at [171, 256] on td "Windows - Account Logon Enumeration Read More" at bounding box center [235, 265] width 378 height 56
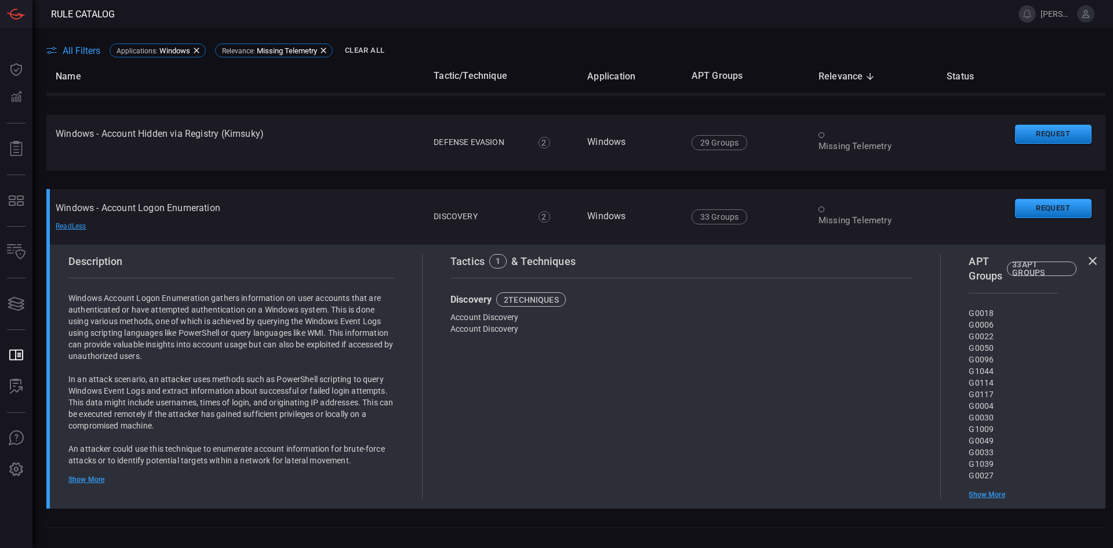
scroll to position [1981, 0]
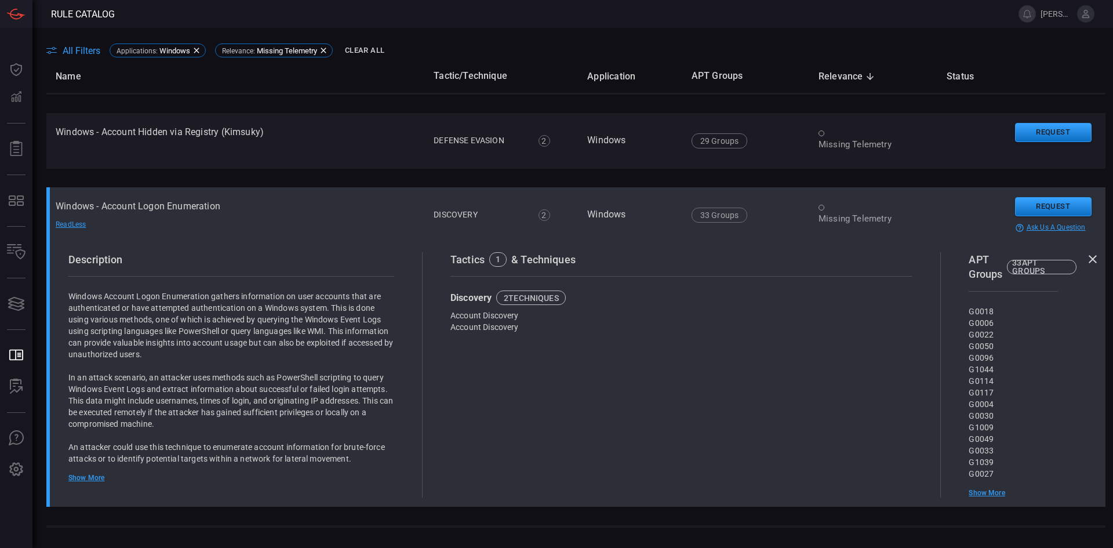
click at [165, 204] on td "Windows - Account Logon Enumeration Read Less" at bounding box center [235, 215] width 378 height 56
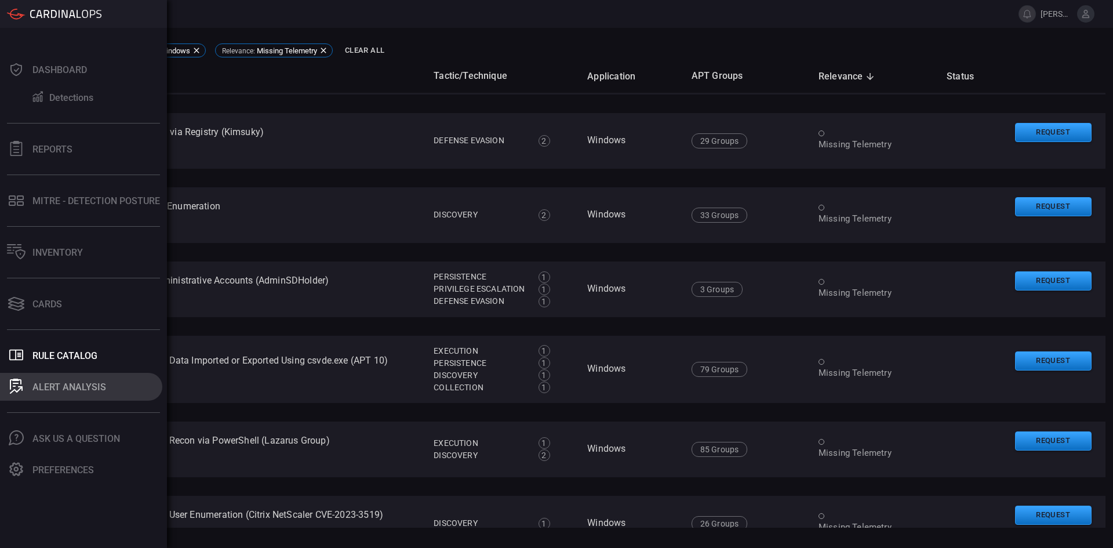
click at [53, 389] on div "ALERT ANALYSIS" at bounding box center [69, 387] width 74 height 11
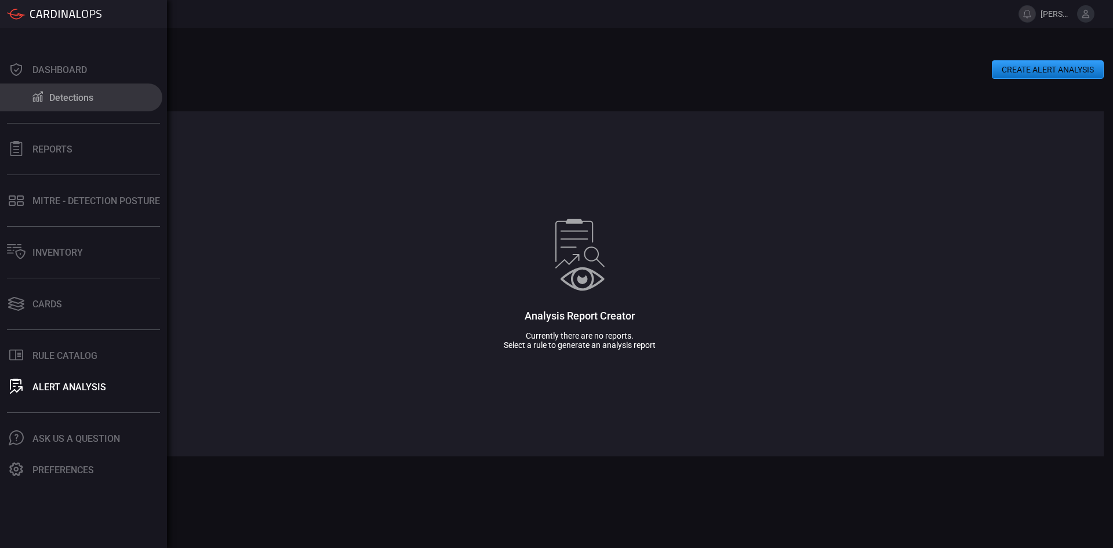
click at [81, 88] on button "Detections" at bounding box center [81, 97] width 162 height 28
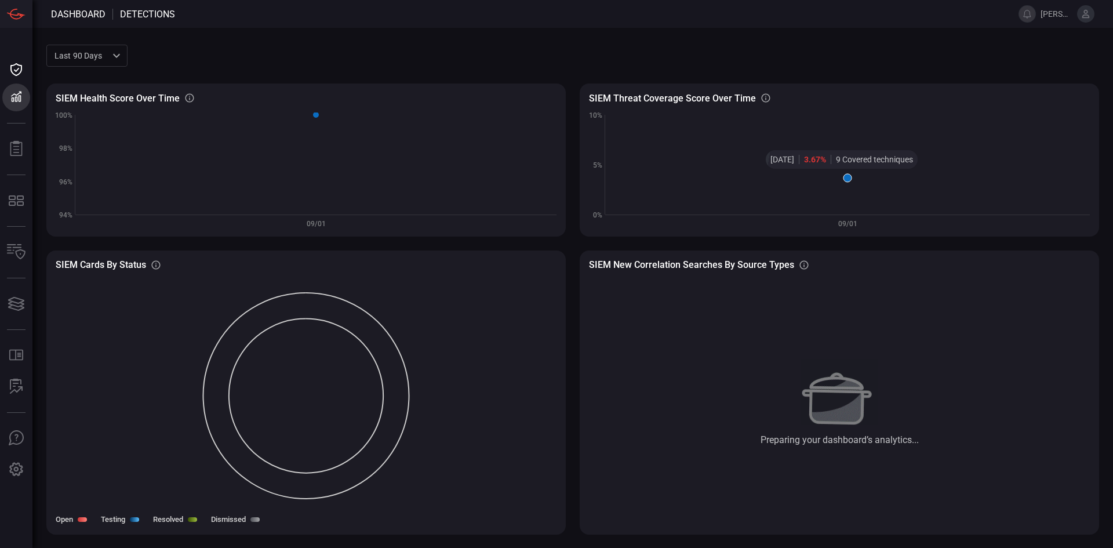
click at [847, 176] on icon at bounding box center [848, 178] width 8 height 8
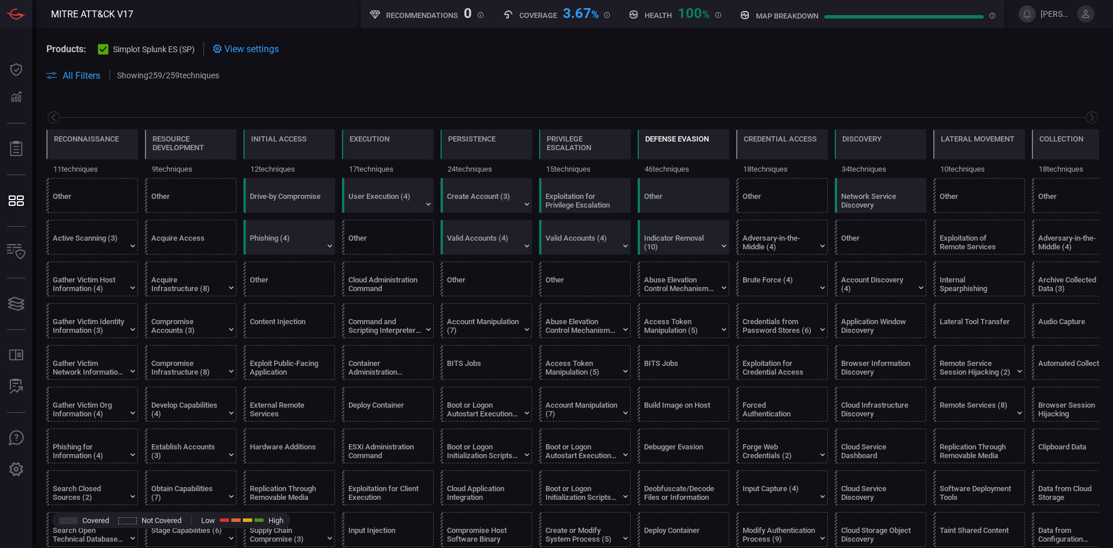
scroll to position [0, 152]
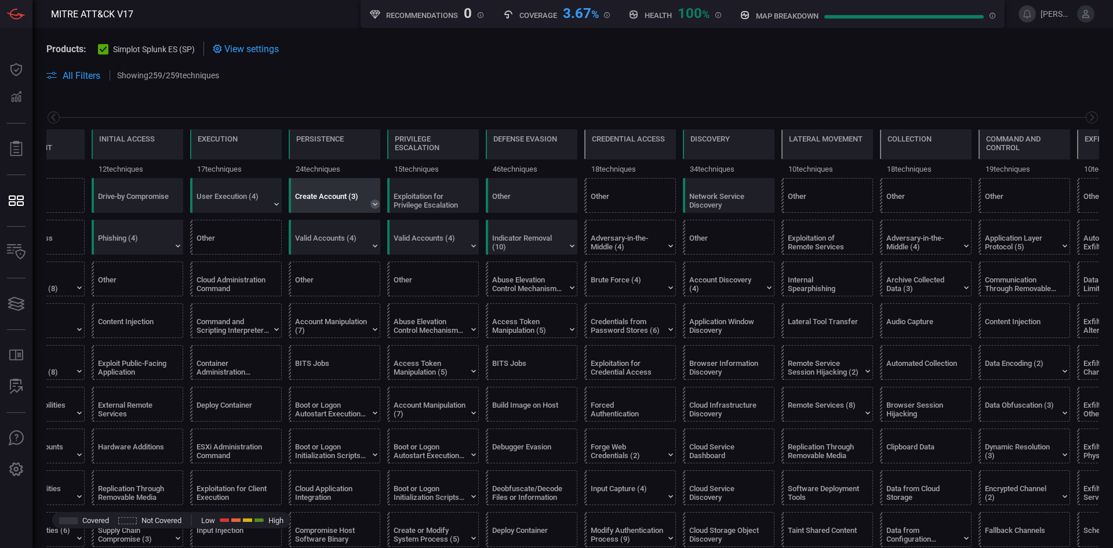
click at [376, 200] on icon at bounding box center [375, 203] width 9 height 9
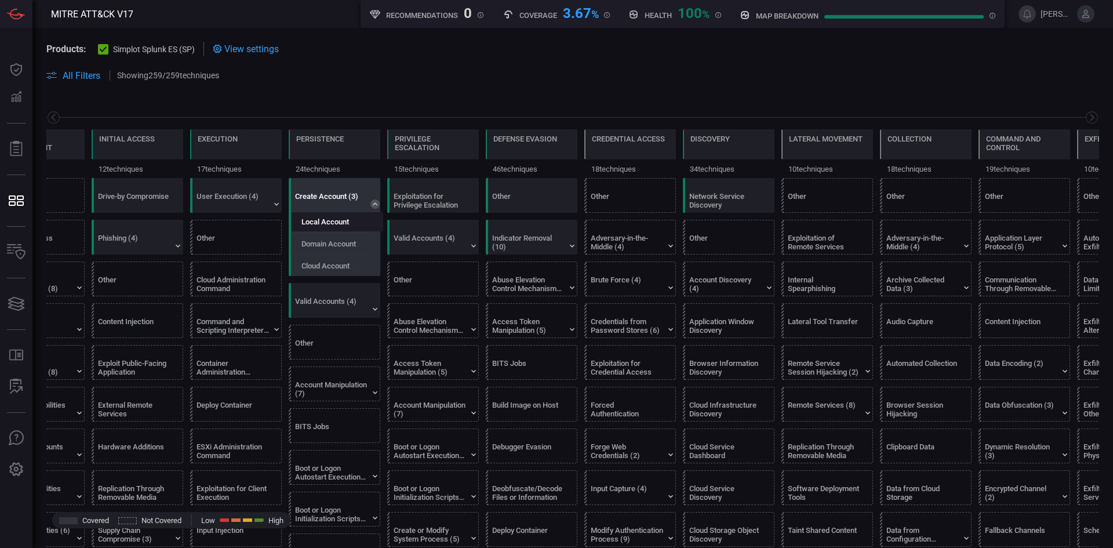
click at [336, 227] on div "Local Account" at bounding box center [338, 221] width 92 height 19
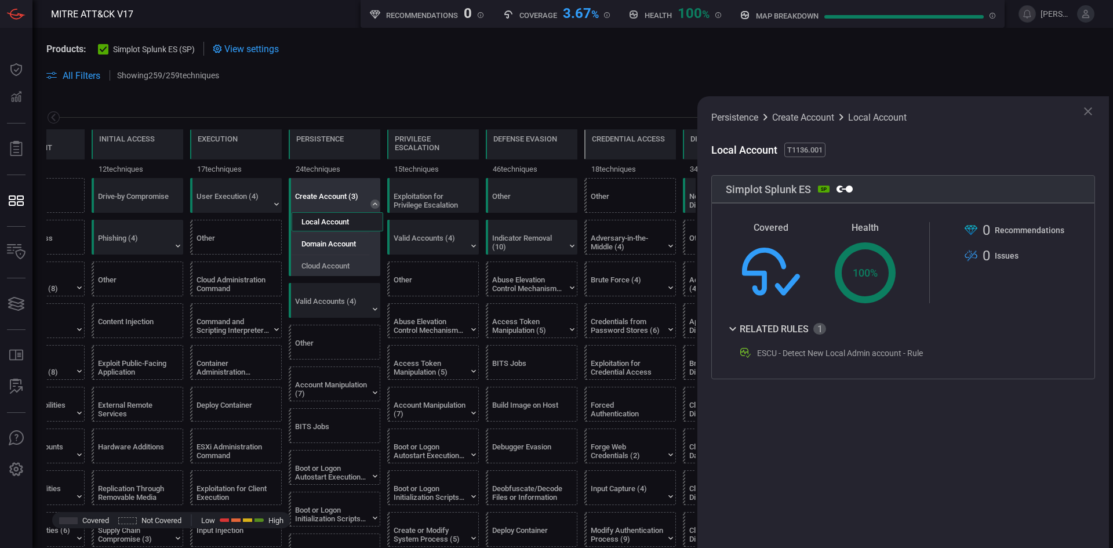
click at [335, 245] on label "Domain Account" at bounding box center [329, 243] width 55 height 9
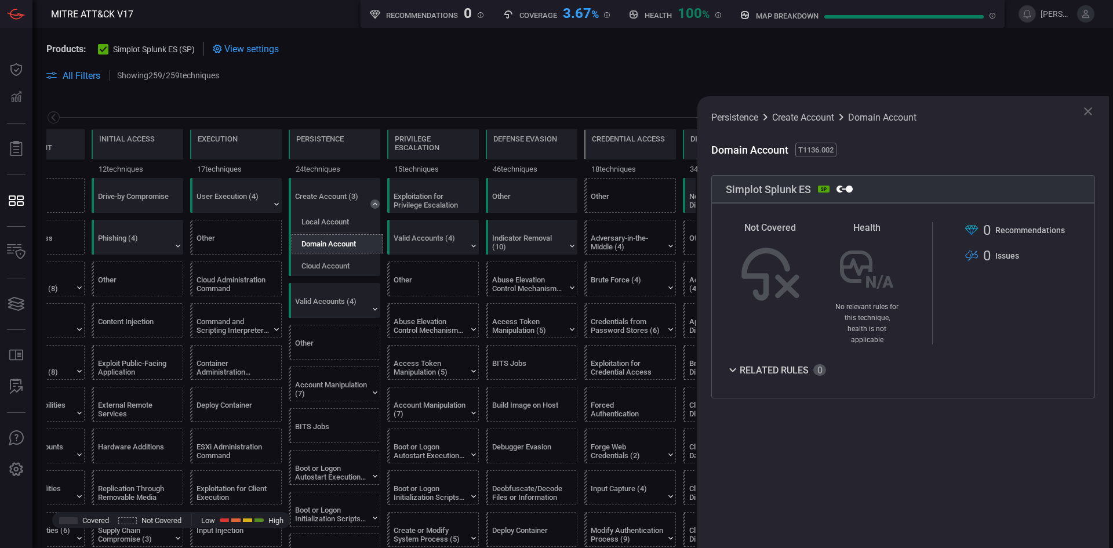
click at [735, 363] on icon at bounding box center [733, 370] width 14 height 14
click at [735, 368] on icon at bounding box center [732, 370] width 6 height 4
click at [331, 266] on label "Cloud Account" at bounding box center [326, 266] width 48 height 9
click at [331, 217] on div "Local Account" at bounding box center [338, 221] width 92 height 19
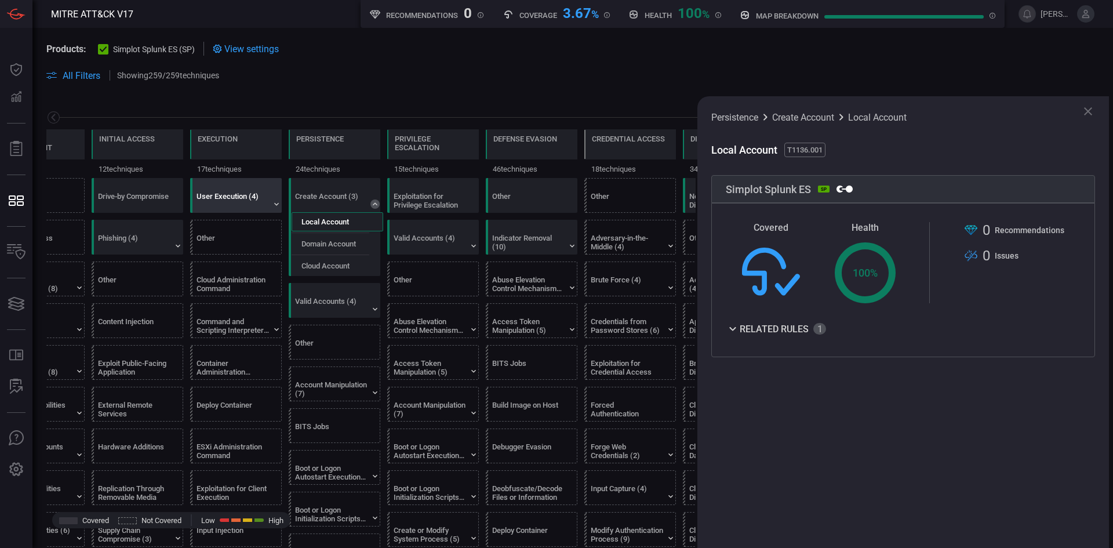
click at [214, 195] on div "User Execution (4)" at bounding box center [233, 200] width 72 height 17
click at [734, 325] on icon at bounding box center [733, 329] width 14 height 14
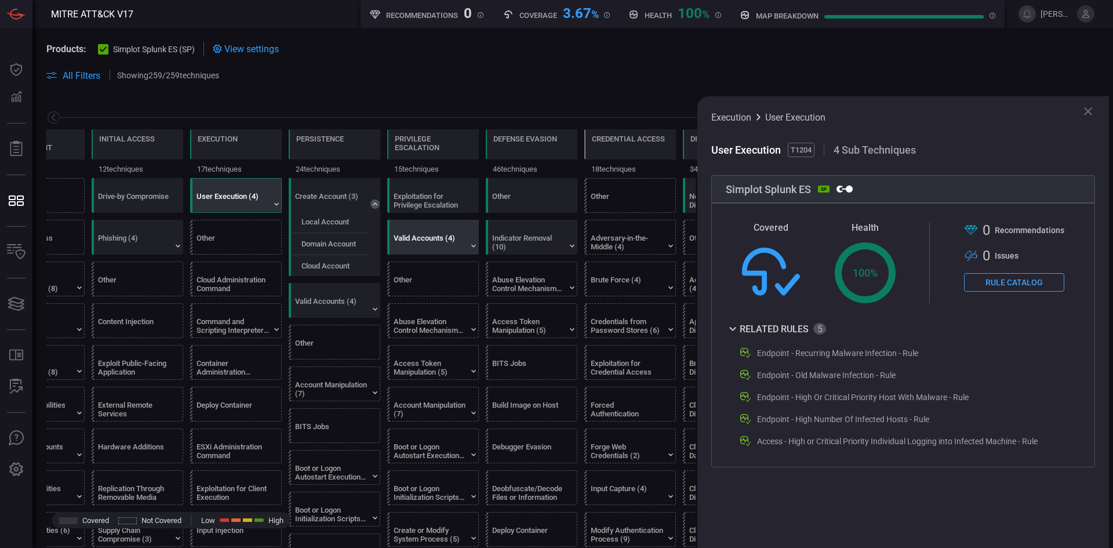
click at [435, 239] on div "Valid Accounts (4)" at bounding box center [430, 242] width 72 height 17
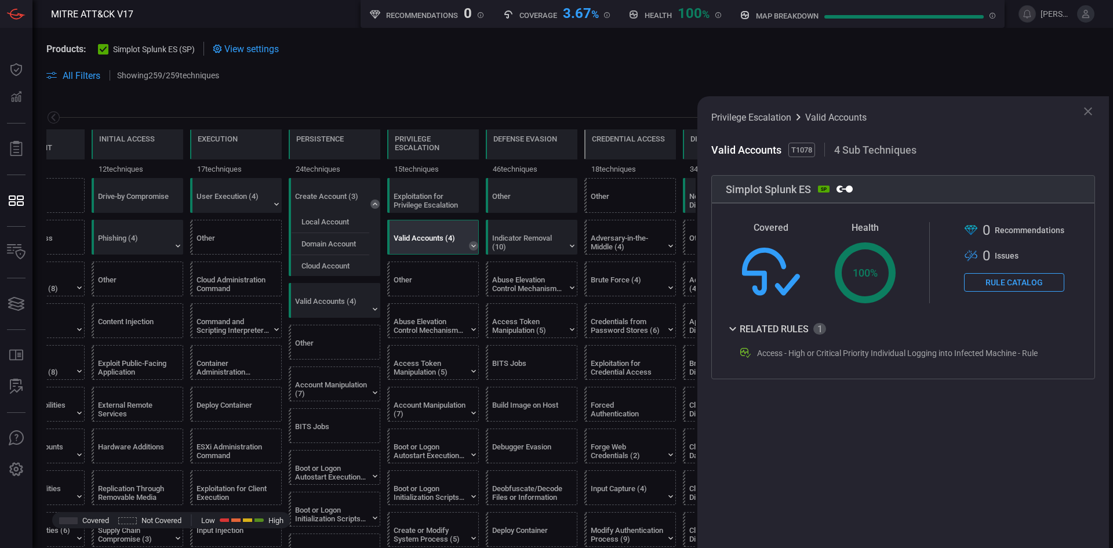
click at [473, 245] on icon at bounding box center [473, 246] width 5 height 3
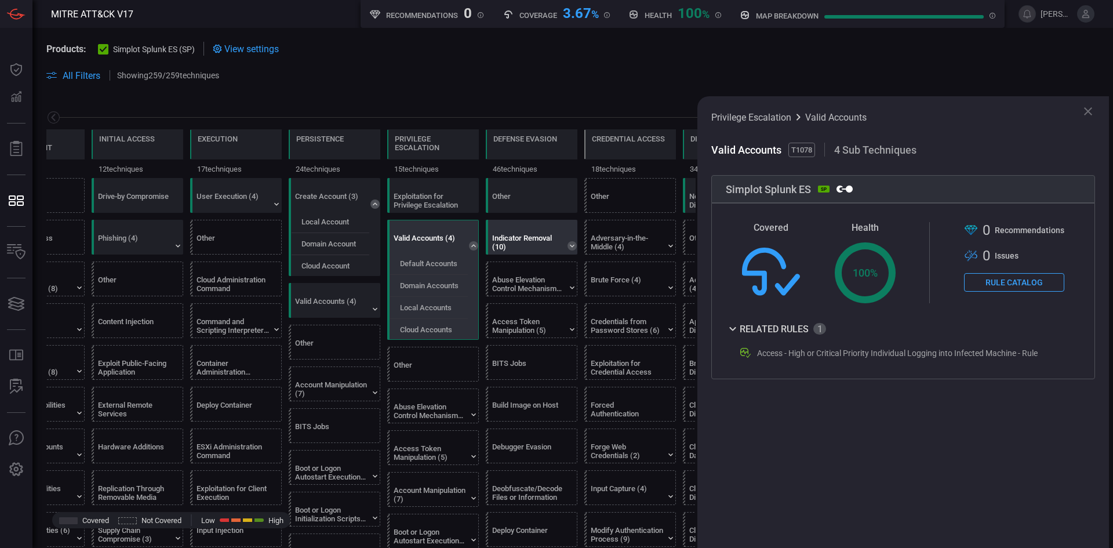
click at [574, 244] on icon at bounding box center [572, 245] width 9 height 9
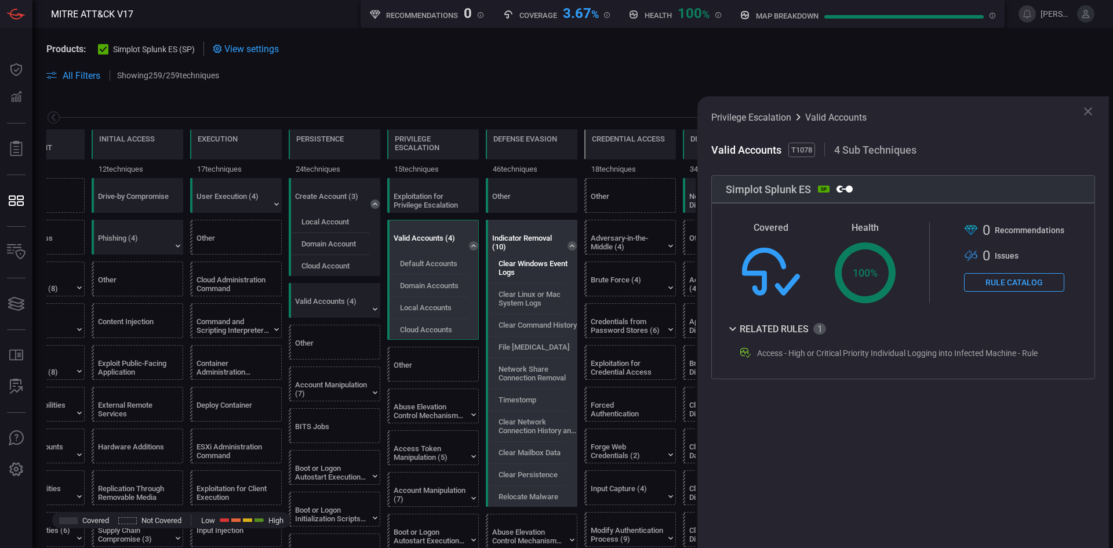
click at [518, 267] on label "Clear Windows Event Logs" at bounding box center [539, 267] width 81 height 17
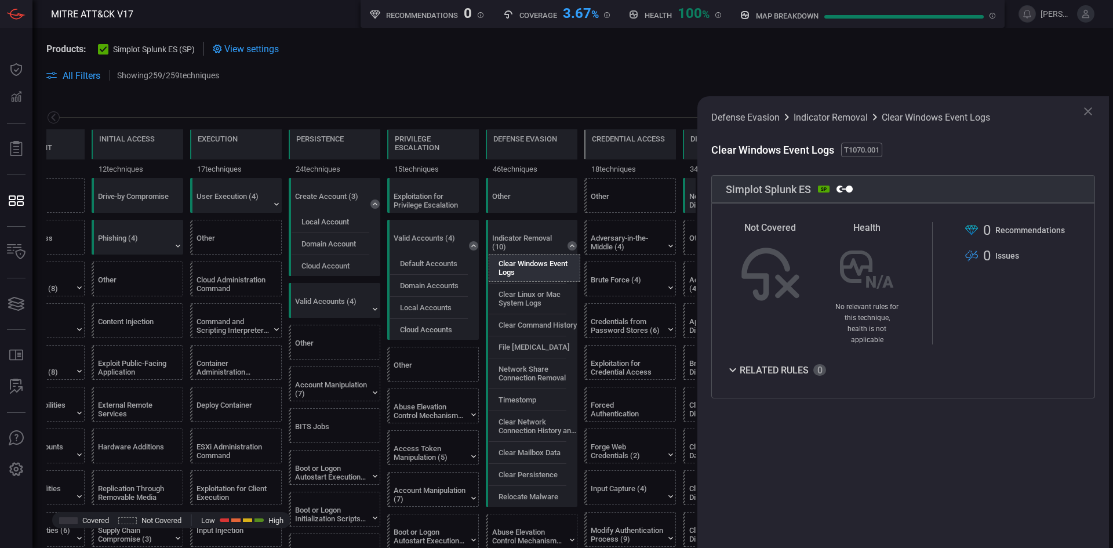
click at [732, 363] on icon at bounding box center [733, 370] width 14 height 14
click at [150, 238] on div "Phishing (4)" at bounding box center [134, 242] width 72 height 17
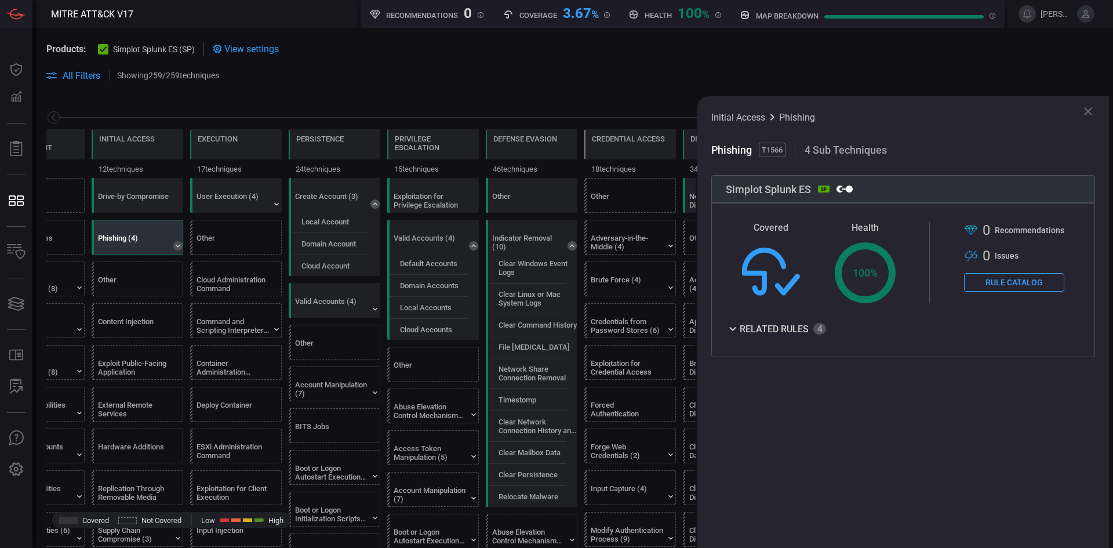
click at [179, 245] on icon at bounding box center [178, 246] width 5 height 3
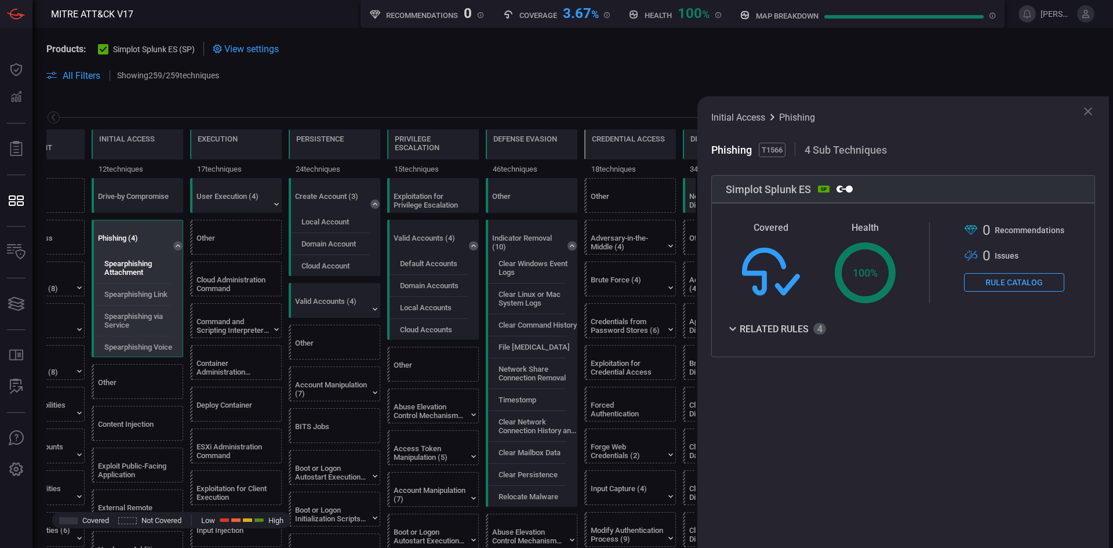
click at [124, 273] on label "Spearphishing Attachment" at bounding box center [144, 267] width 81 height 17
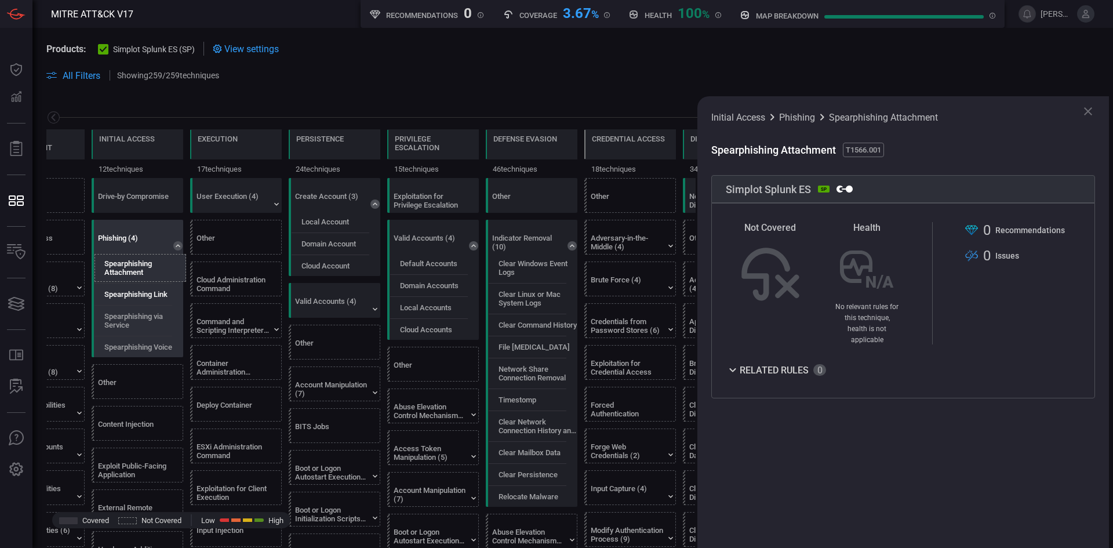
click at [124, 292] on label "Spearphishing Link" at bounding box center [135, 294] width 63 height 9
click at [124, 315] on label "Spearphishing via Service" at bounding box center [144, 320] width 81 height 17
click at [128, 347] on label "Spearphishing Voice" at bounding box center [138, 347] width 68 height 9
click at [127, 239] on div "Phishing (4)" at bounding box center [134, 242] width 72 height 17
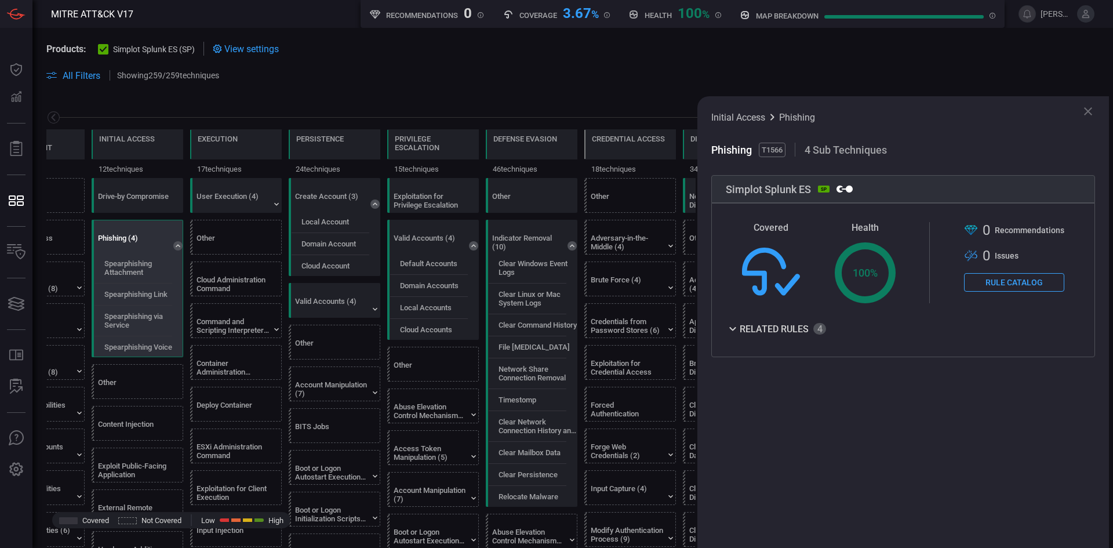
click at [734, 329] on icon at bounding box center [732, 329] width 6 height 4
click at [734, 329] on icon at bounding box center [732, 328] width 6 height 4
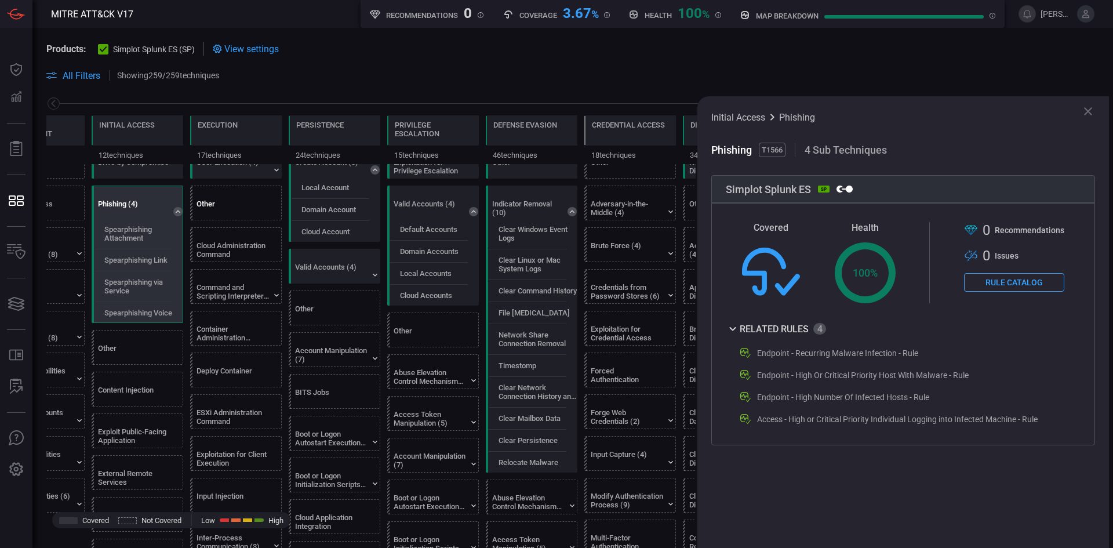
scroll to position [35, 0]
click at [1093, 108] on icon at bounding box center [1088, 111] width 14 height 14
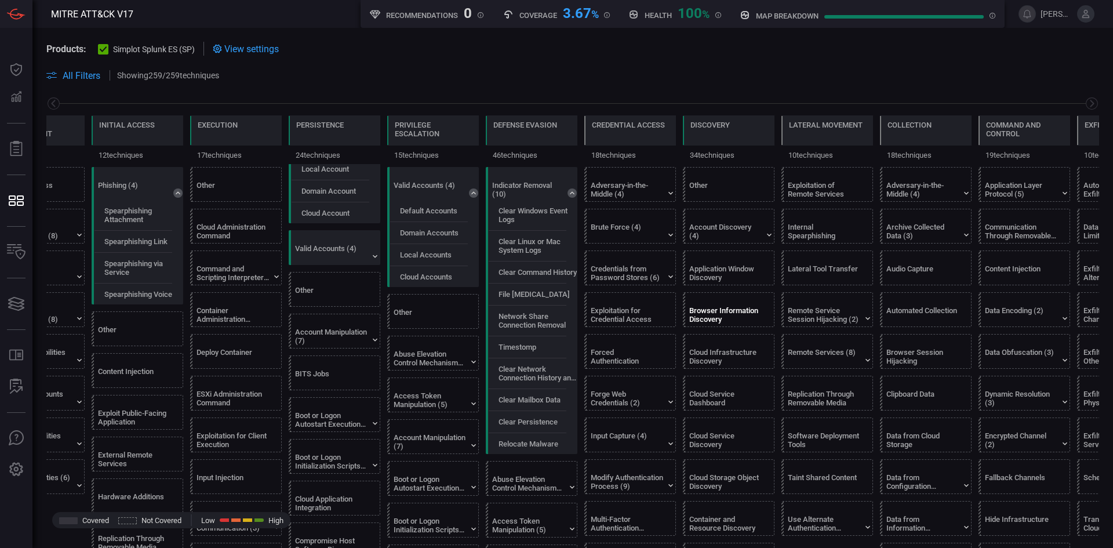
scroll to position [0, 0]
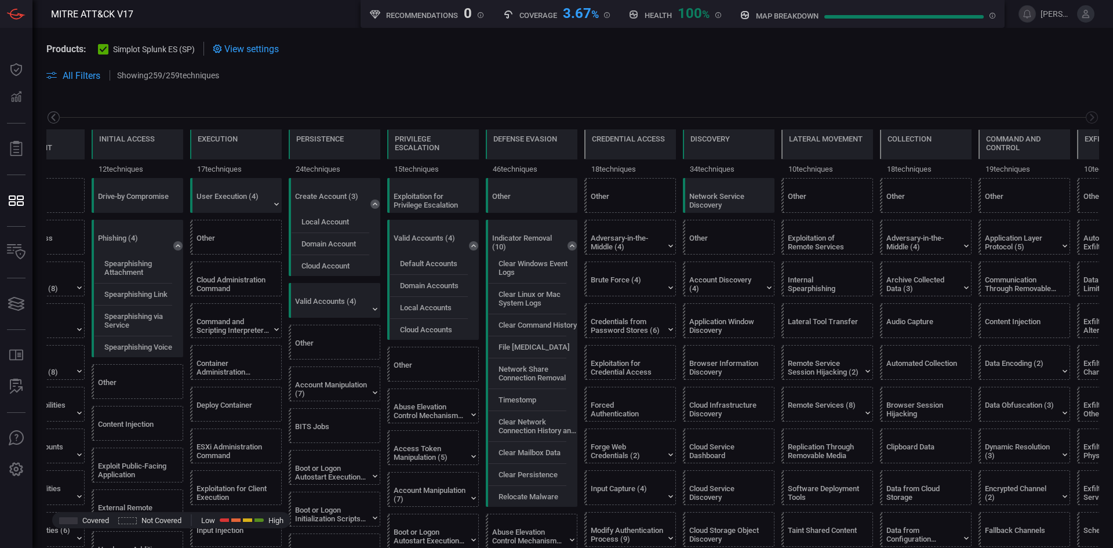
click at [56, 120] on icon at bounding box center [53, 117] width 14 height 14
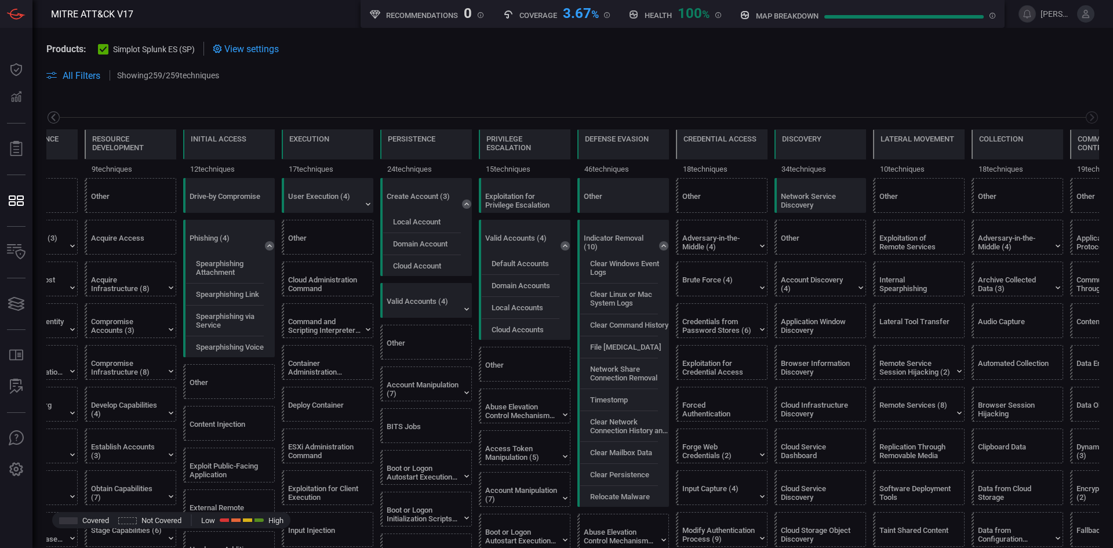
click at [56, 120] on icon at bounding box center [53, 117] width 14 height 14
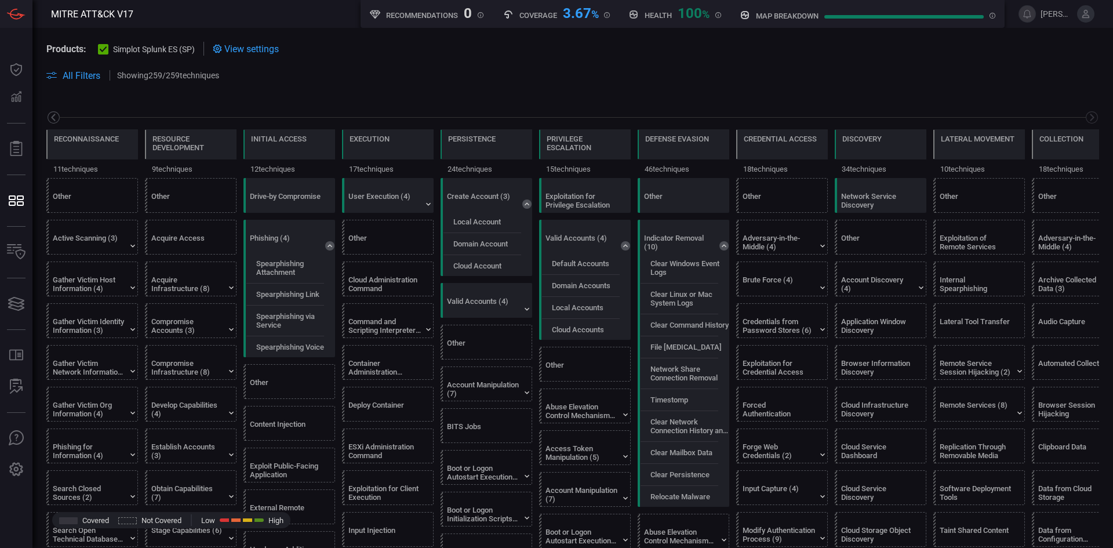
click at [56, 120] on icon at bounding box center [53, 117] width 14 height 14
click at [103, 365] on div "Gather Victim Network Information (6)" at bounding box center [89, 367] width 72 height 17
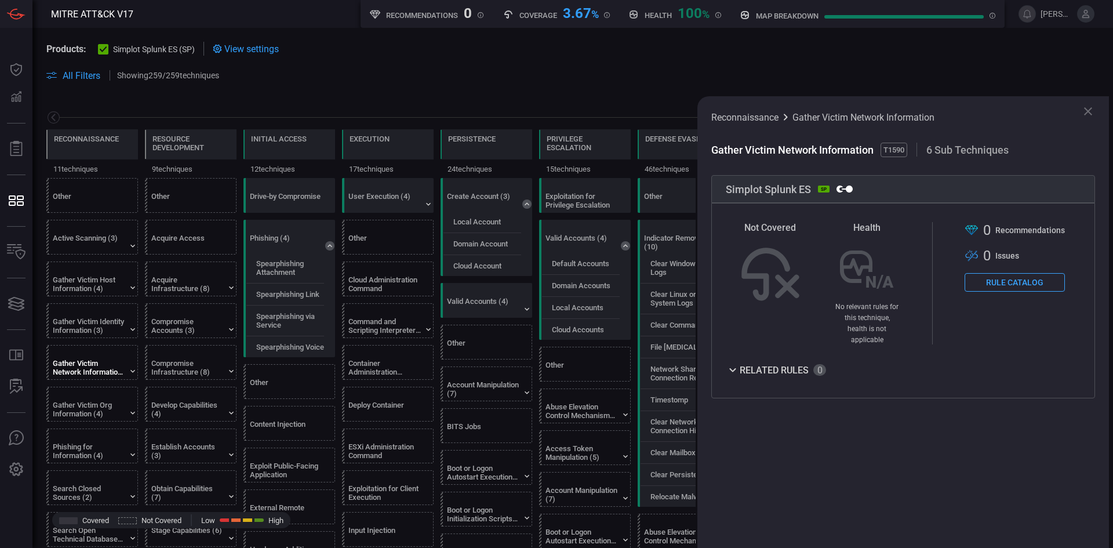
click at [1032, 286] on button "Rule Catalog" at bounding box center [1015, 282] width 100 height 19
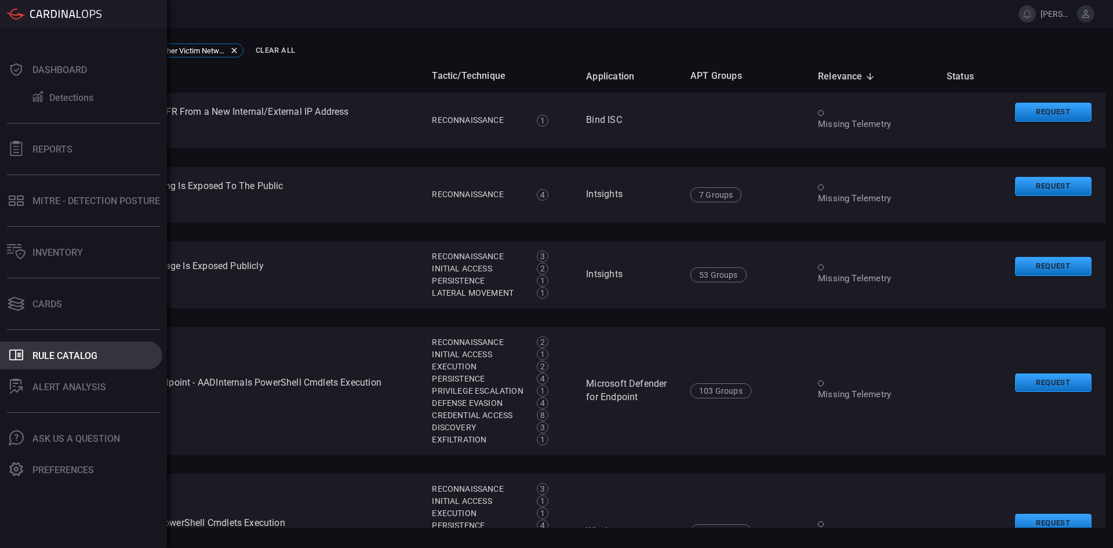
click at [38, 354] on div "Rule Catalog" at bounding box center [64, 355] width 65 height 11
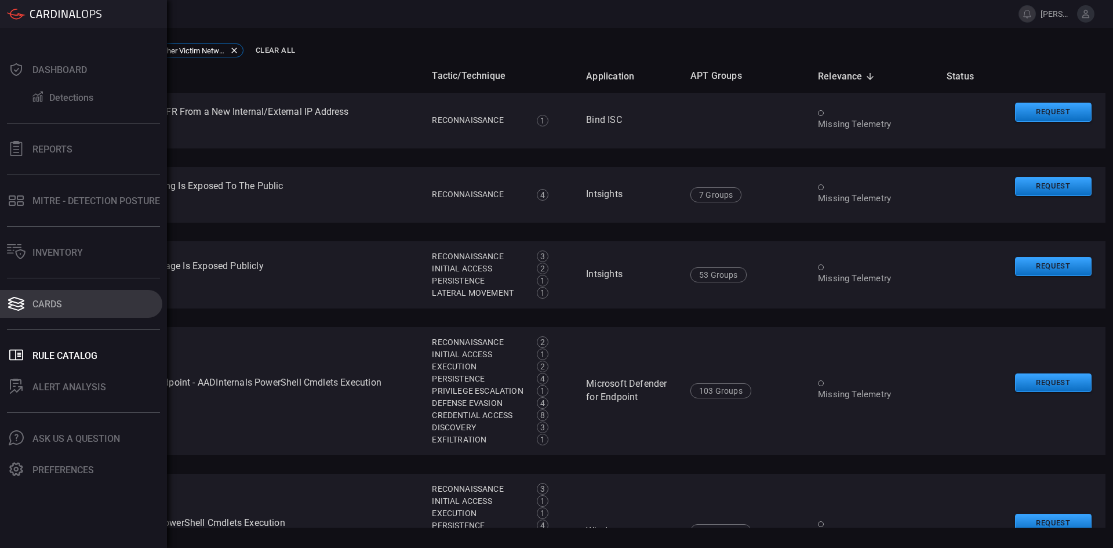
click at [51, 299] on div "Cards" at bounding box center [47, 304] width 30 height 11
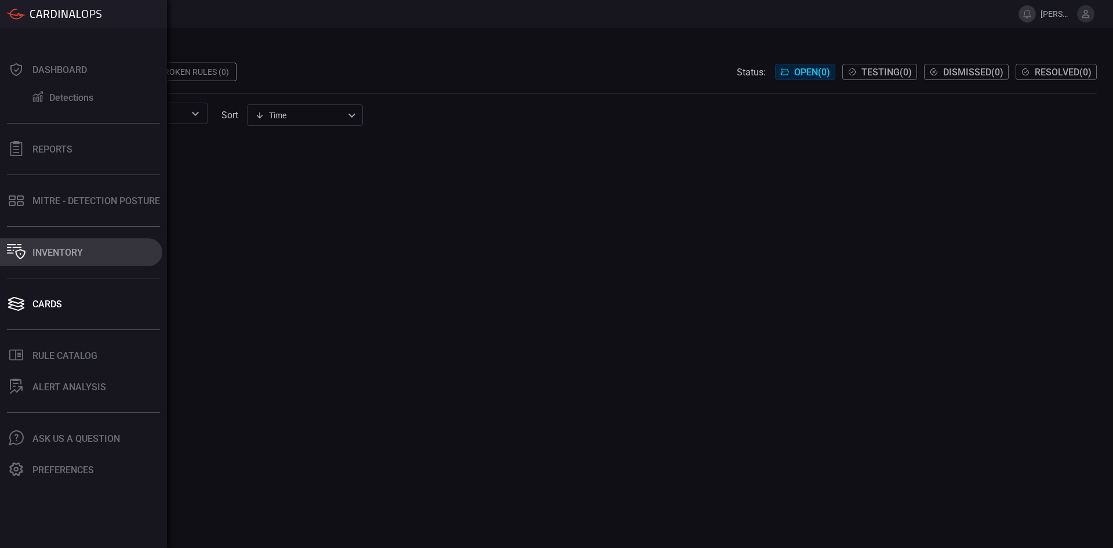
click at [51, 252] on div "Inventory" at bounding box center [57, 252] width 50 height 11
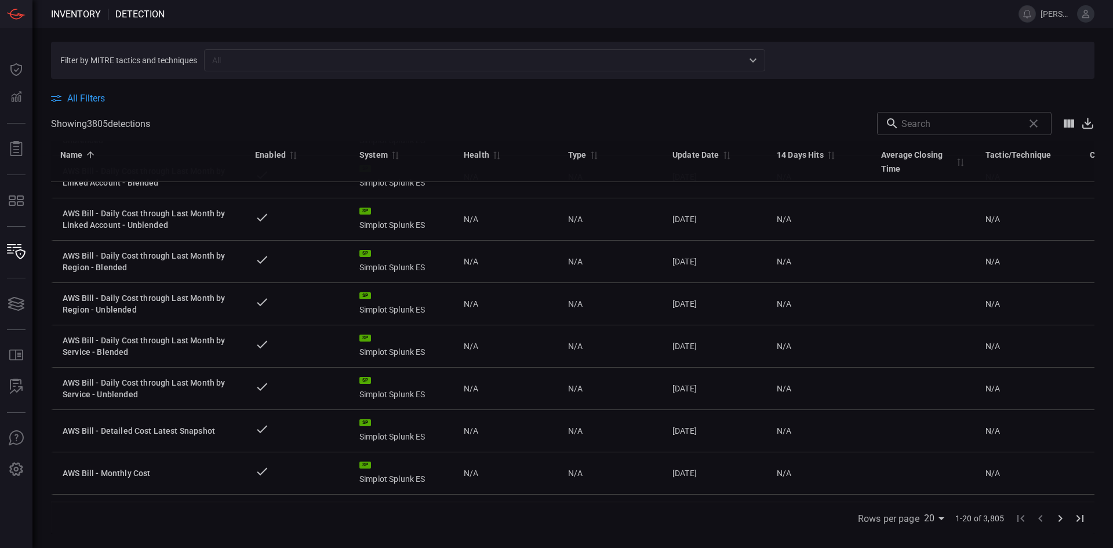
scroll to position [536, 0]
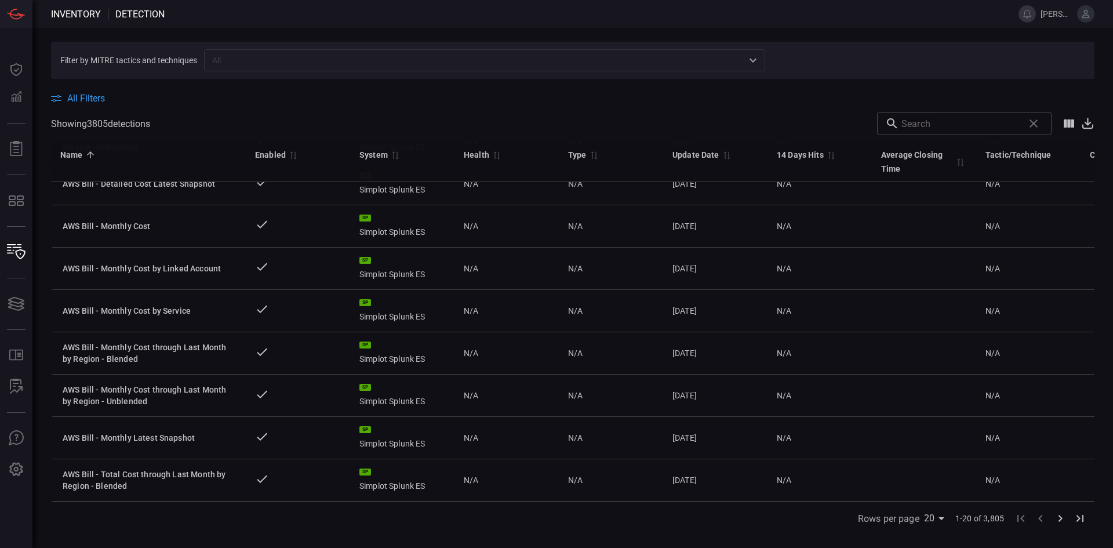
click at [1049, 526] on div at bounding box center [1050, 519] width 79 height 20
click at [1062, 515] on icon "Go to next page" at bounding box center [1061, 518] width 14 height 14
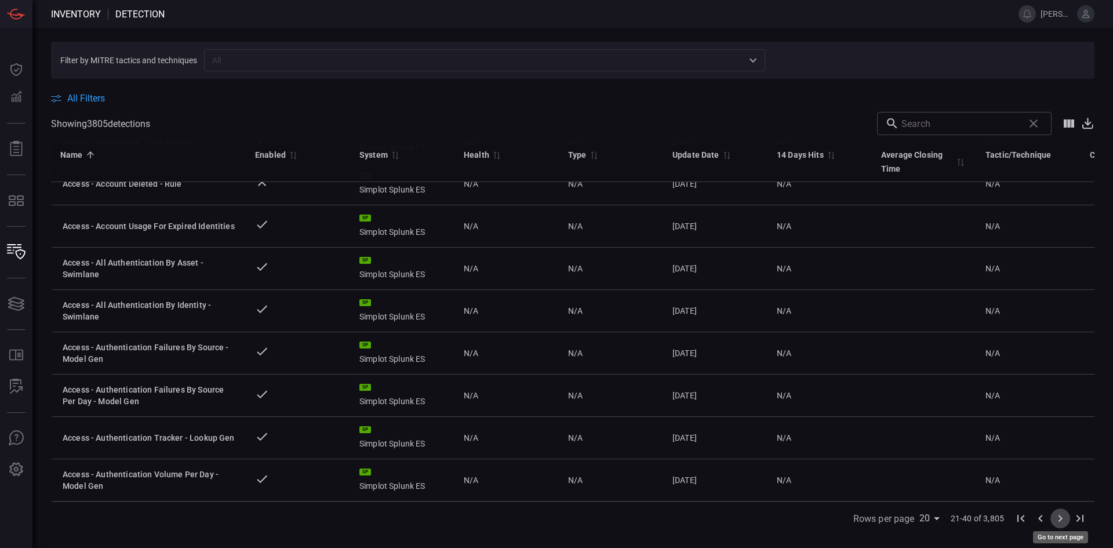
click at [1062, 515] on icon "Go to next page" at bounding box center [1061, 518] width 14 height 14
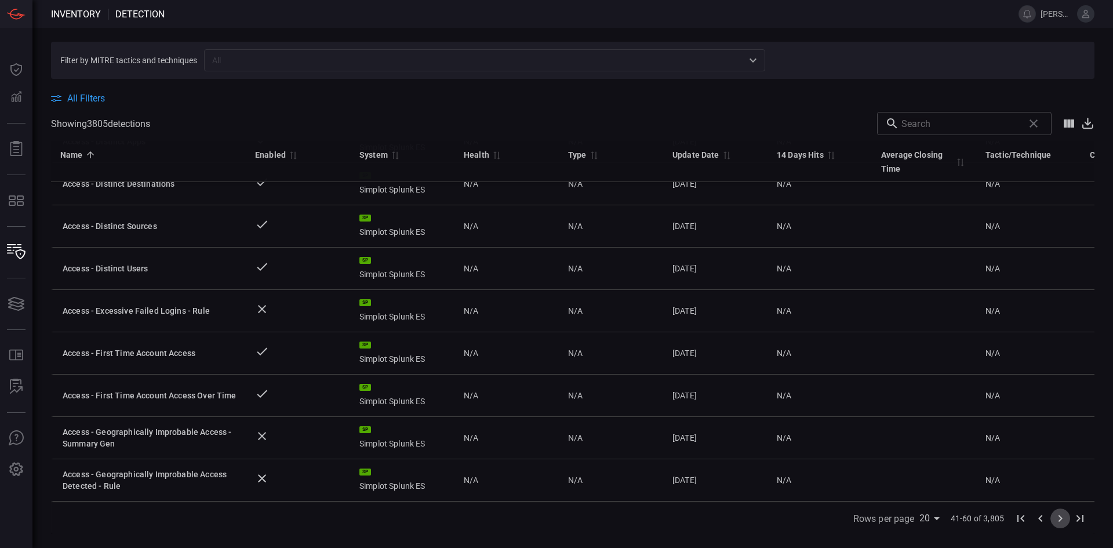
click at [1062, 515] on icon "Go to next page" at bounding box center [1061, 518] width 14 height 14
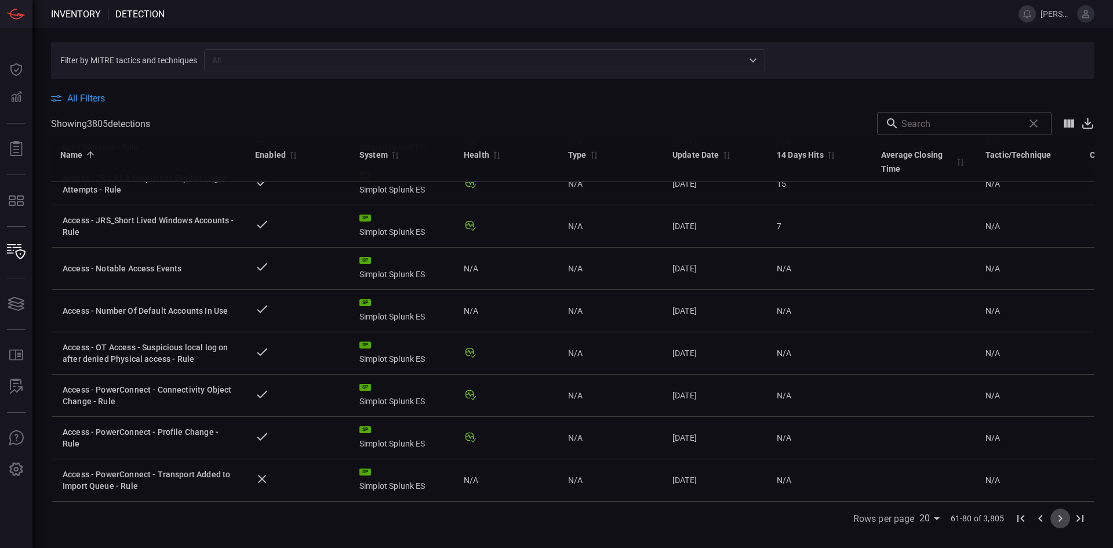
click at [1062, 515] on icon "Go to next page" at bounding box center [1061, 518] width 14 height 14
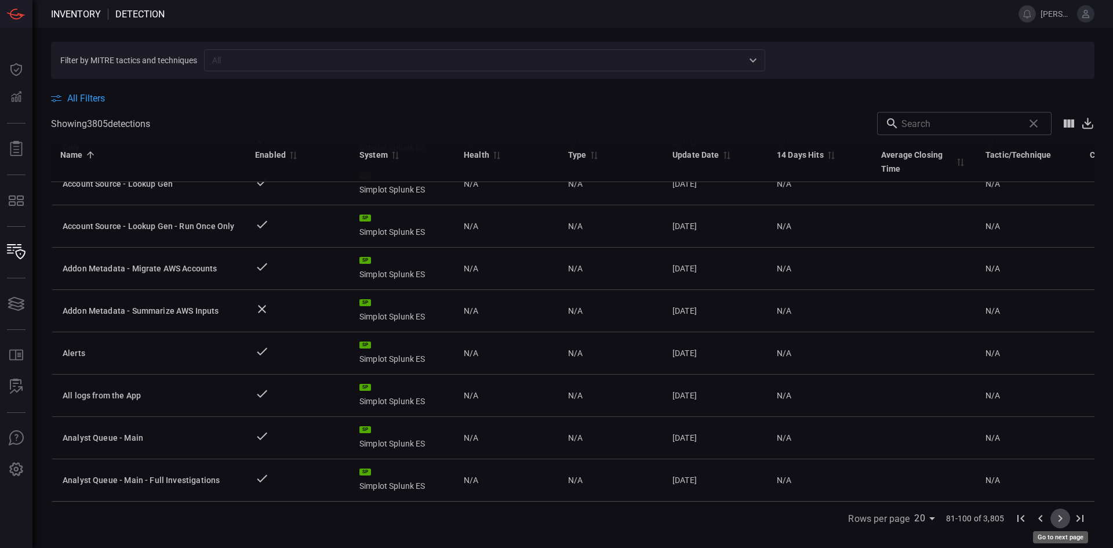
click at [1062, 515] on icon "Go to next page" at bounding box center [1061, 518] width 14 height 14
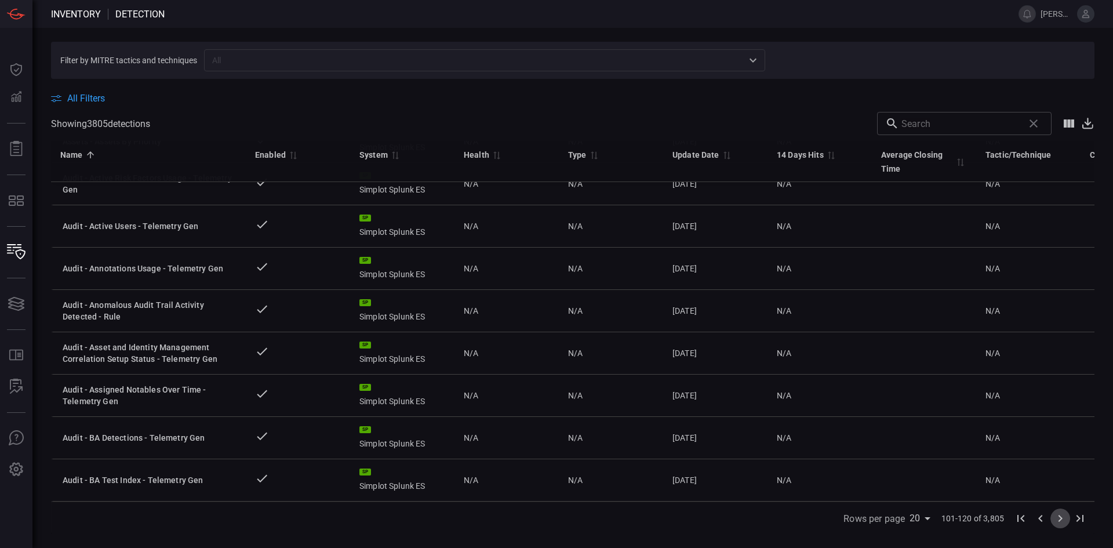
click at [1062, 515] on icon "Go to next page" at bounding box center [1061, 518] width 14 height 14
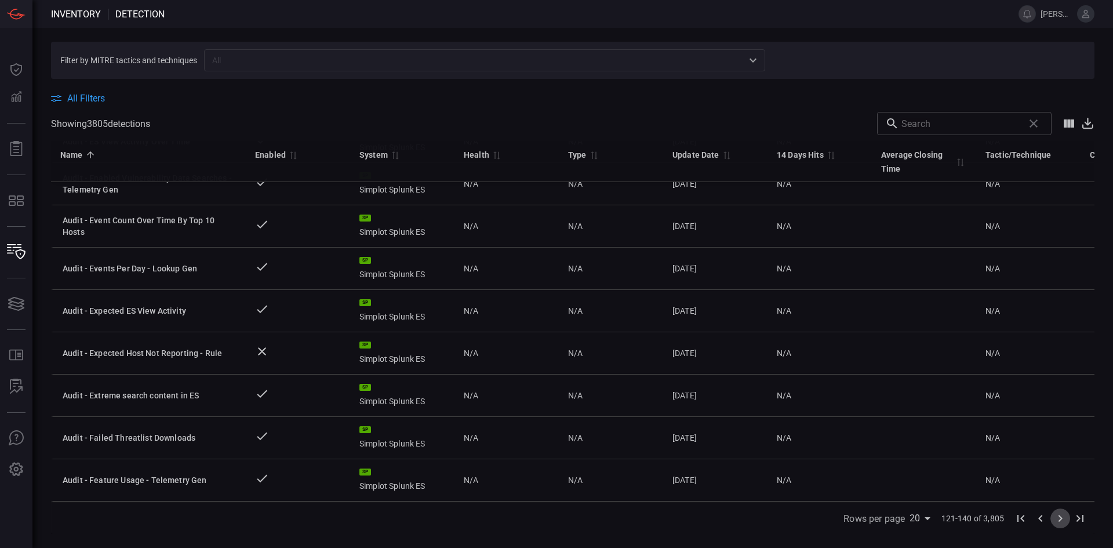
click at [1062, 515] on icon "Go to next page" at bounding box center [1061, 518] width 14 height 14
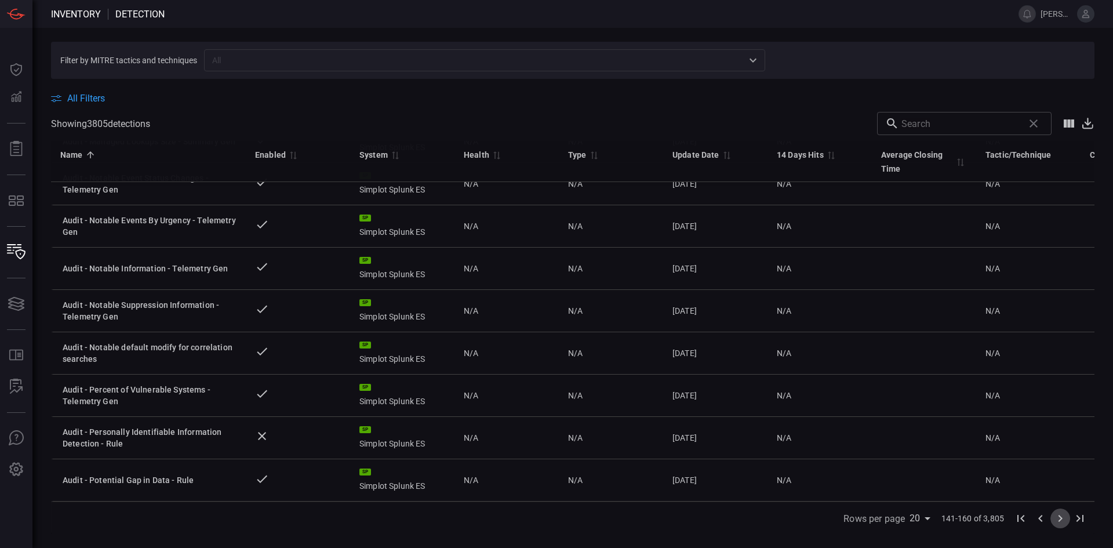
click at [1062, 515] on icon "Go to next page" at bounding box center [1061, 518] width 14 height 14
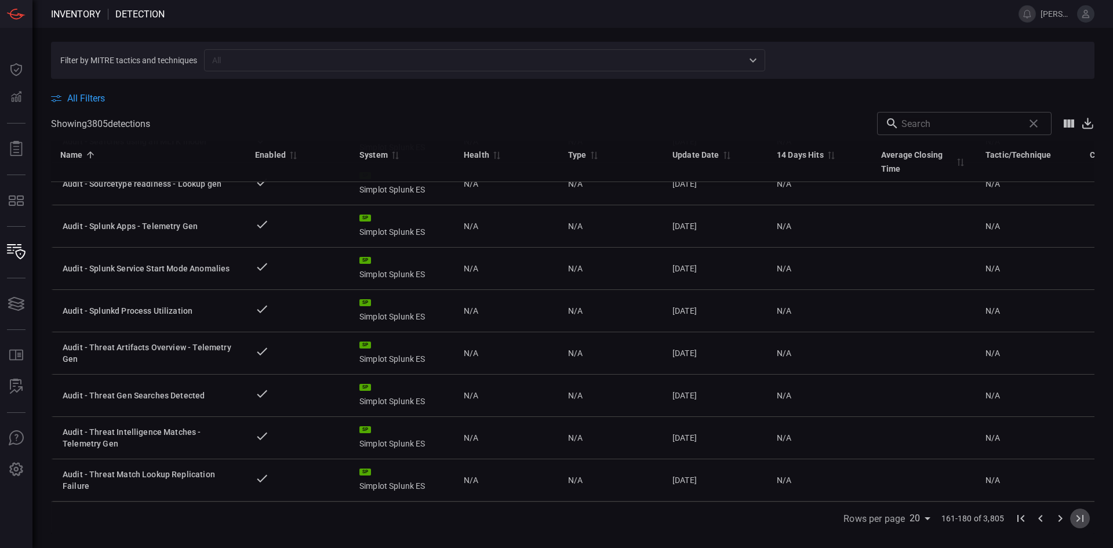
click at [1080, 515] on icon "Go to last page" at bounding box center [1080, 518] width 14 height 14
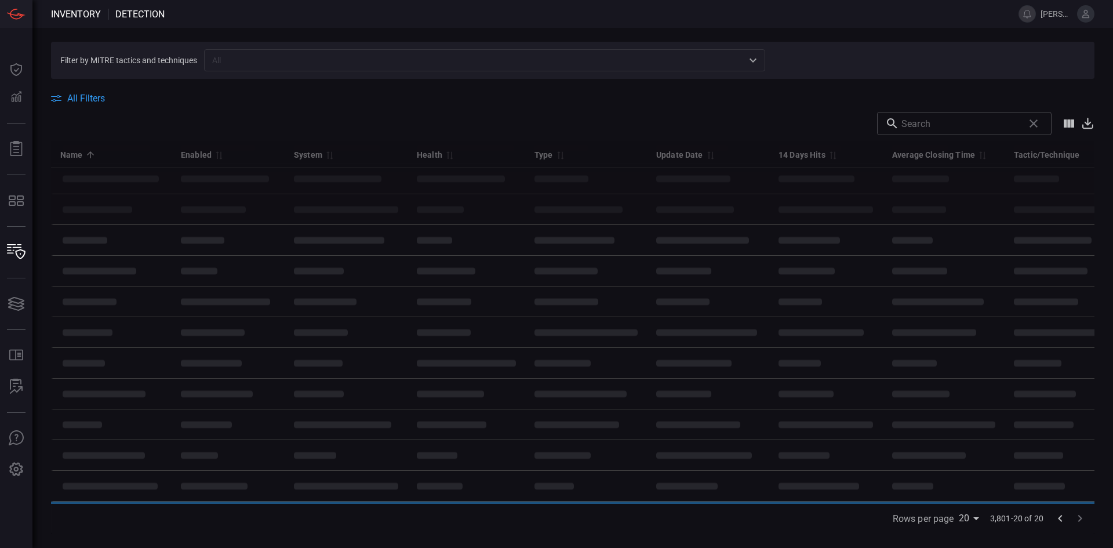
scroll to position [0, 0]
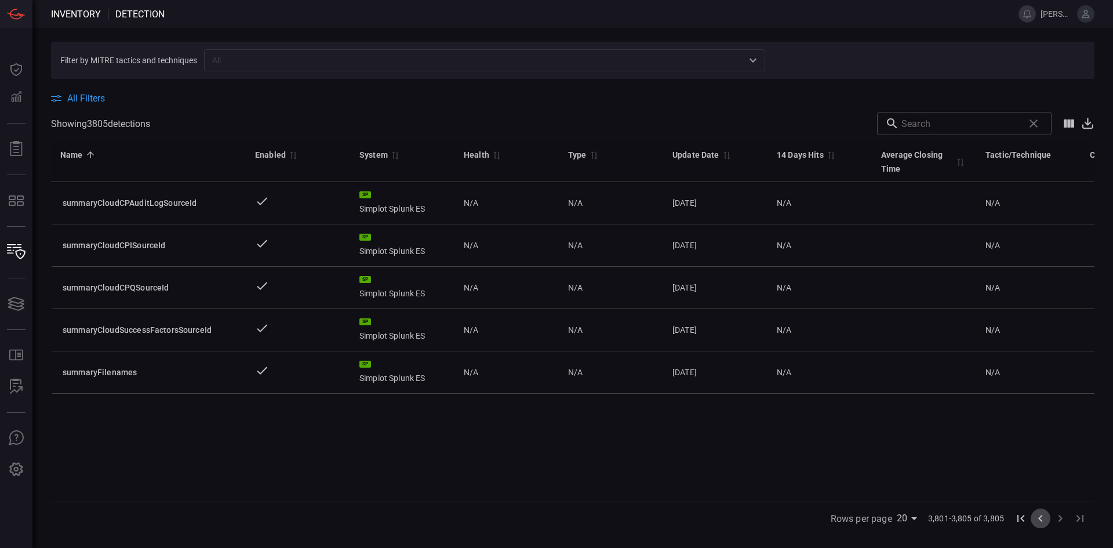
click at [1041, 514] on icon "Go to previous page" at bounding box center [1041, 518] width 14 height 14
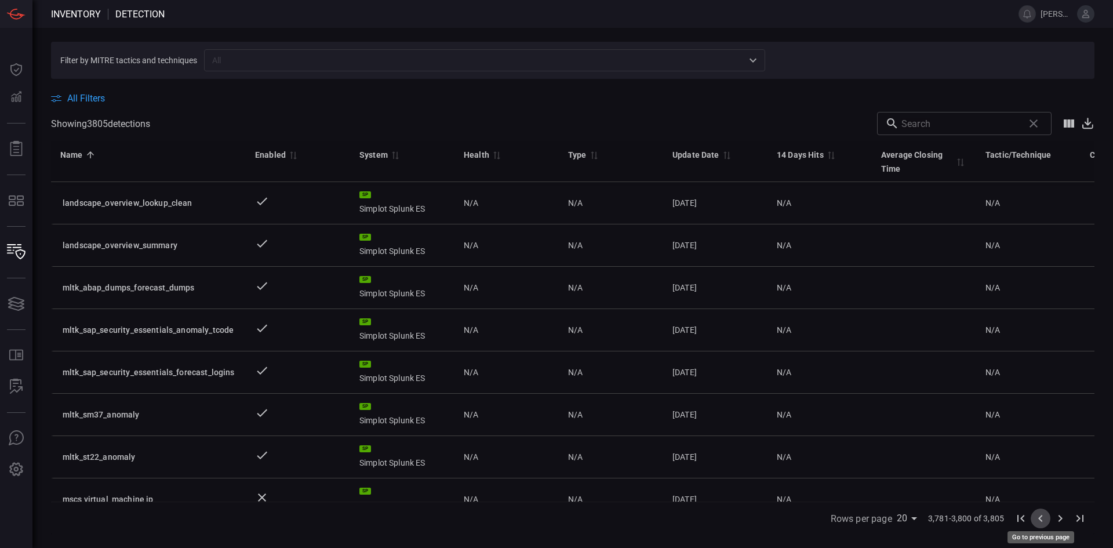
click at [1041, 514] on icon "Go to previous page" at bounding box center [1041, 518] width 14 height 14
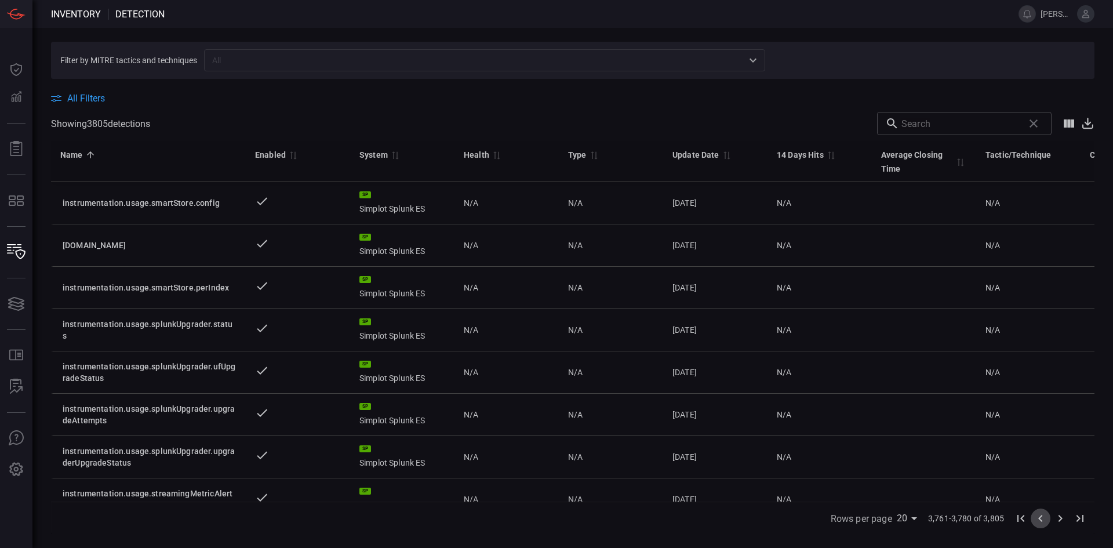
click at [1041, 514] on icon "Go to previous page" at bounding box center [1041, 518] width 14 height 14
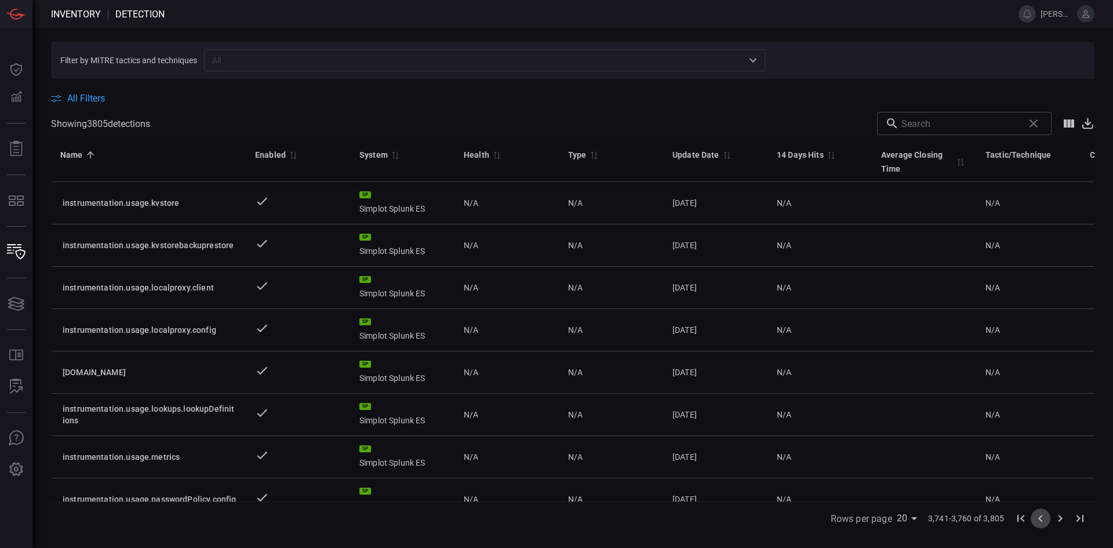
click at [1041, 514] on icon "Go to previous page" at bounding box center [1041, 518] width 14 height 14
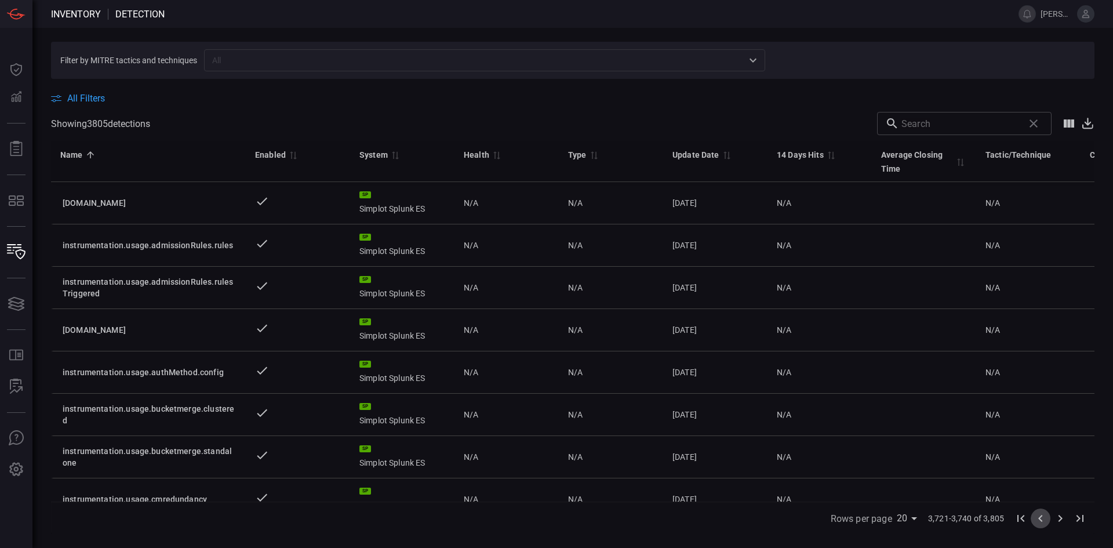
click at [1041, 514] on icon "Go to previous page" at bounding box center [1041, 518] width 14 height 14
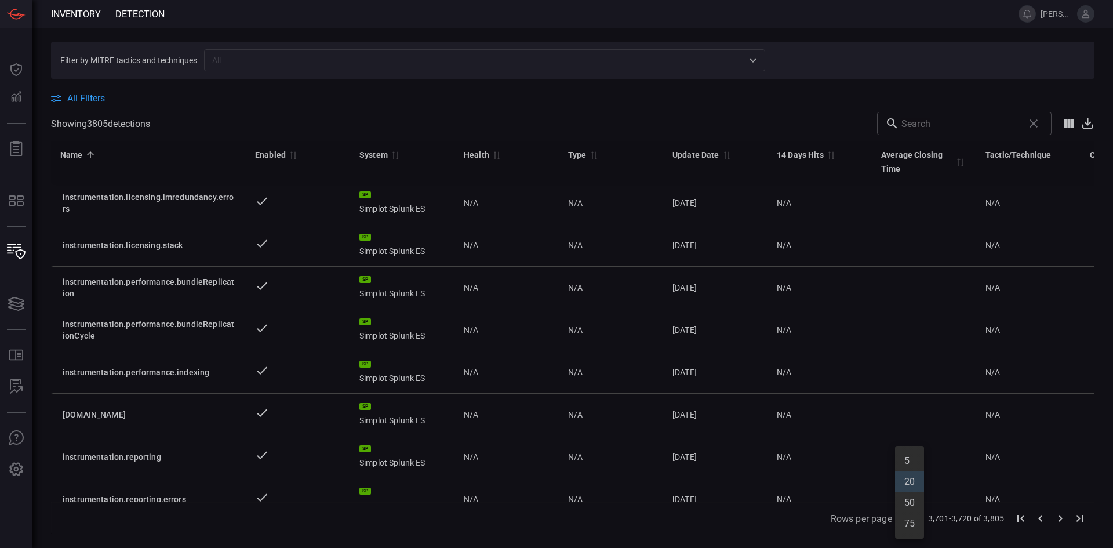
click at [902, 520] on body "Inventory Detection ryan.inman Dashboard Dashboard Detections Detections Report…" at bounding box center [556, 274] width 1113 height 548
click at [909, 521] on li "75" at bounding box center [909, 523] width 29 height 21
type input "75"
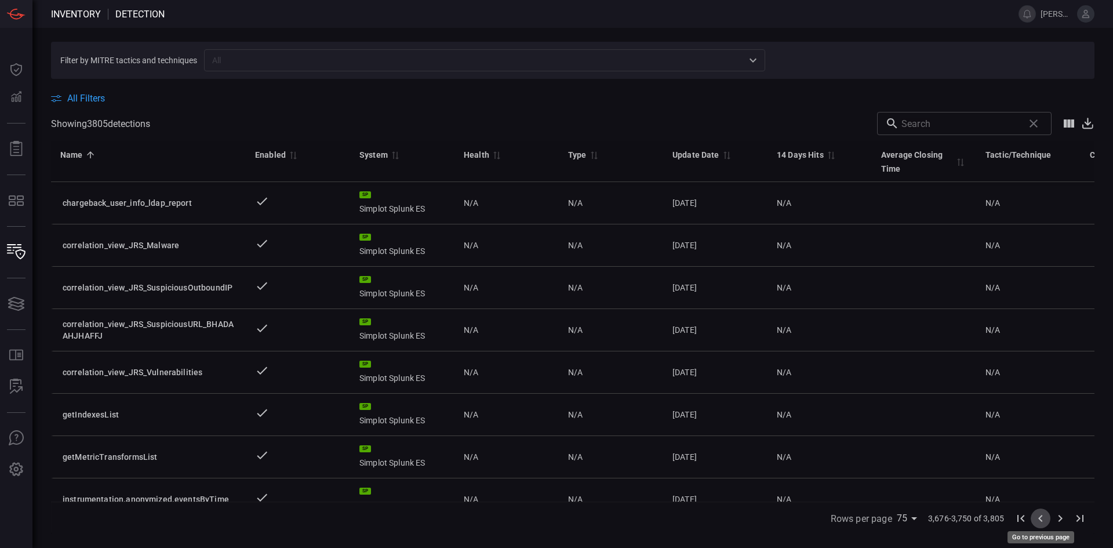
click at [1043, 520] on icon "Go to previous page" at bounding box center [1041, 518] width 14 height 14
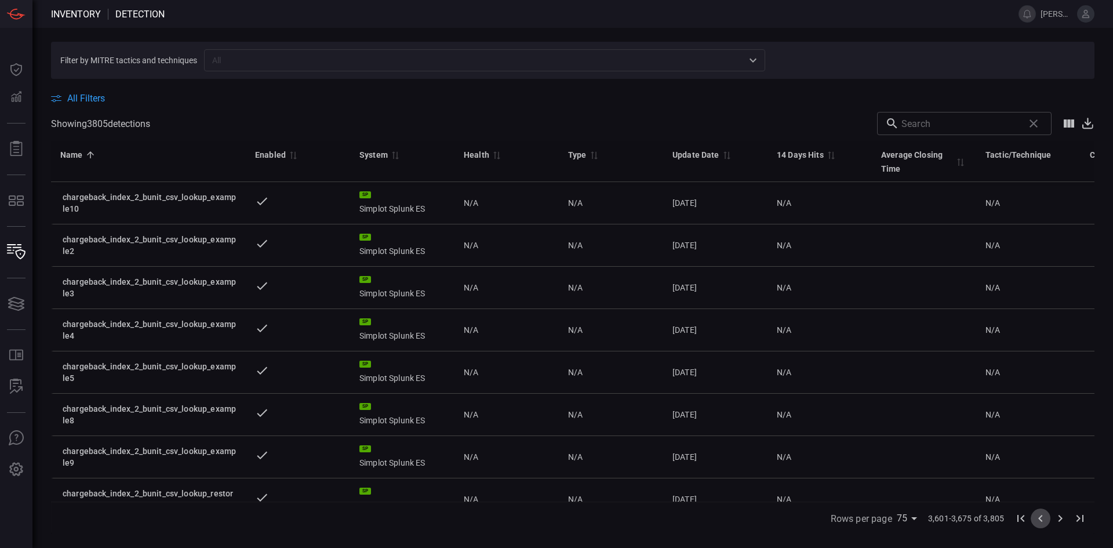
click at [1043, 520] on icon "Go to previous page" at bounding box center [1041, 518] width 14 height 14
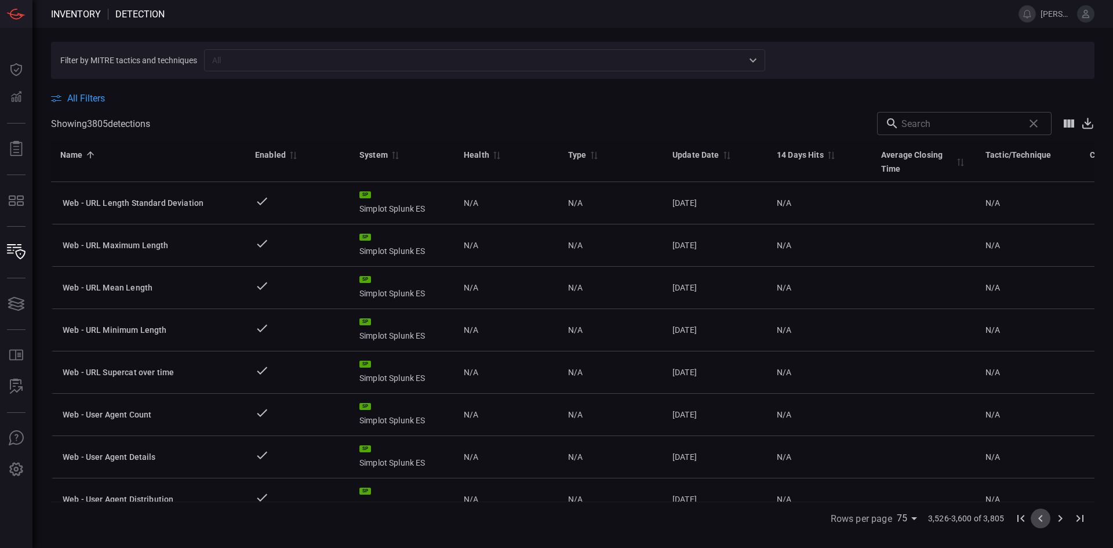
click at [1043, 520] on icon "Go to previous page" at bounding box center [1041, 518] width 14 height 14
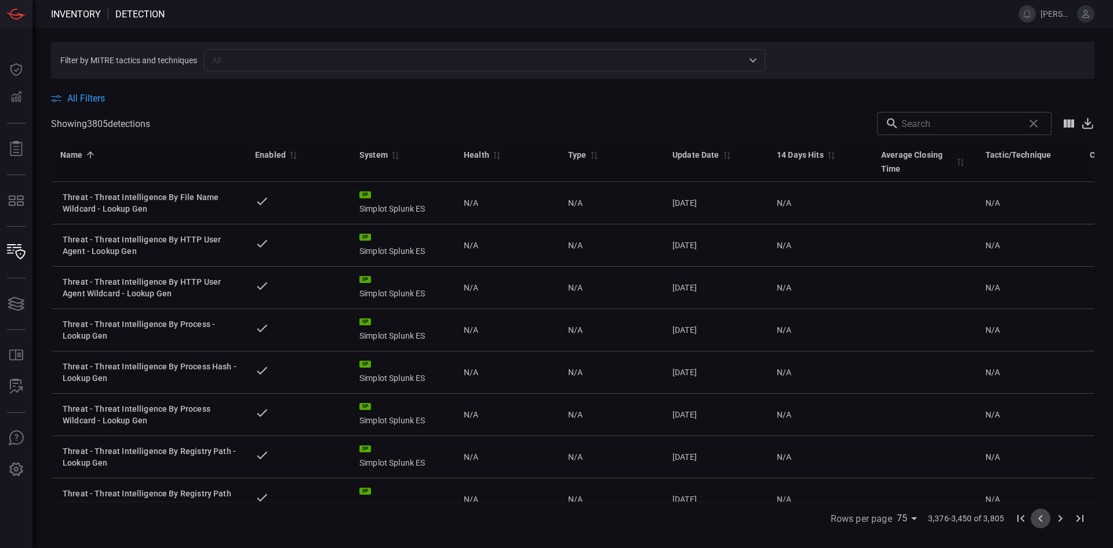
click at [1043, 520] on icon "Go to previous page" at bounding box center [1041, 518] width 14 height 14
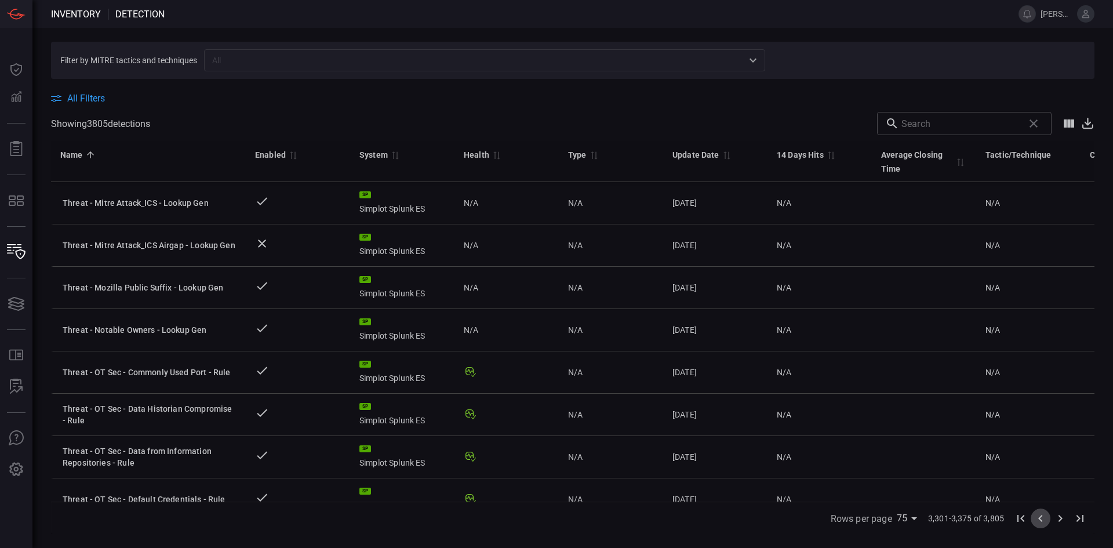
click at [1043, 520] on icon "Go to previous page" at bounding box center [1041, 518] width 14 height 14
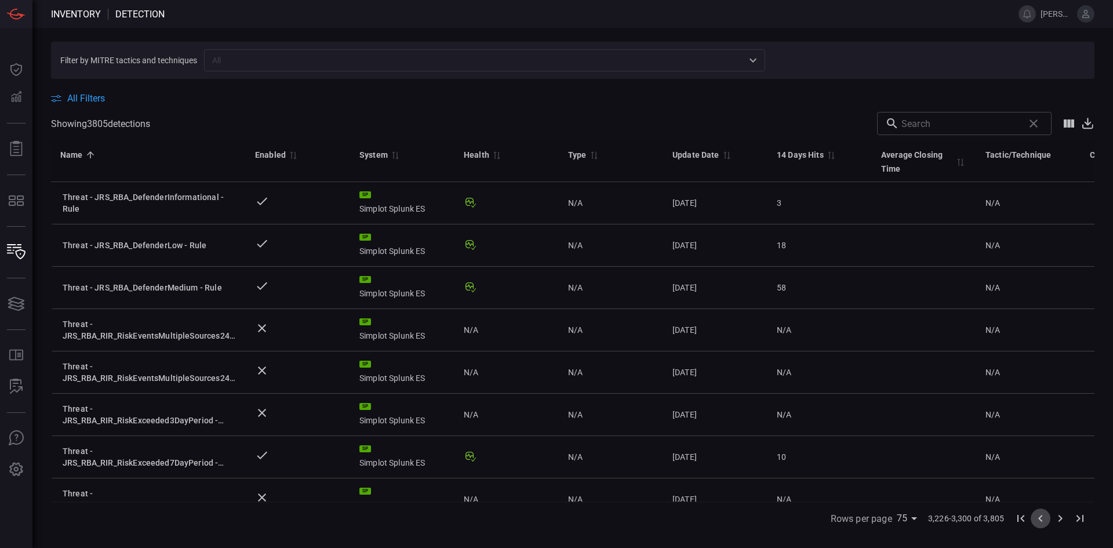
click at [1040, 518] on icon "Go to previous page" at bounding box center [1040, 518] width 4 height 7
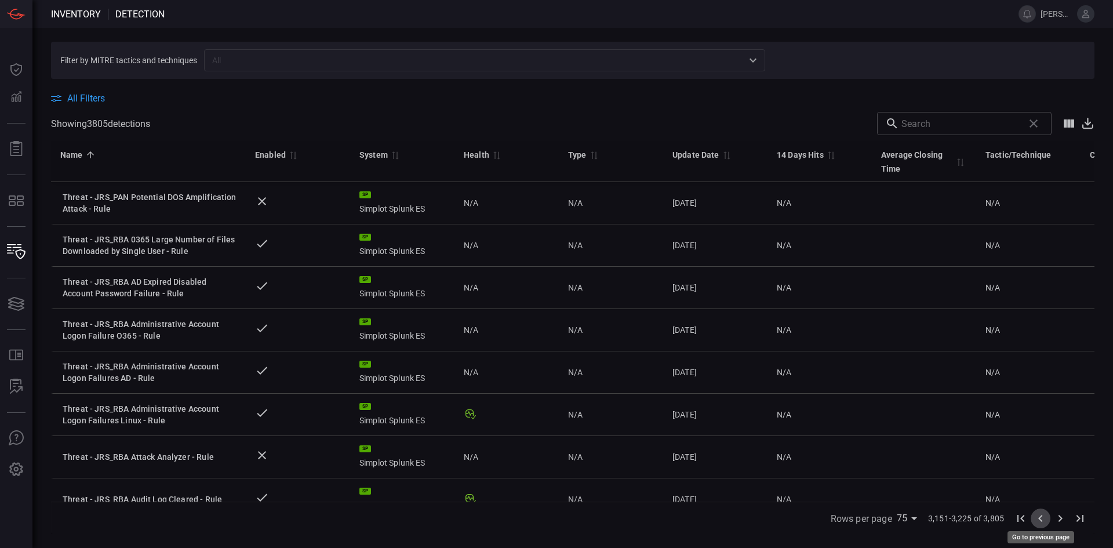
click at [1040, 518] on icon "Go to previous page" at bounding box center [1040, 518] width 4 height 7
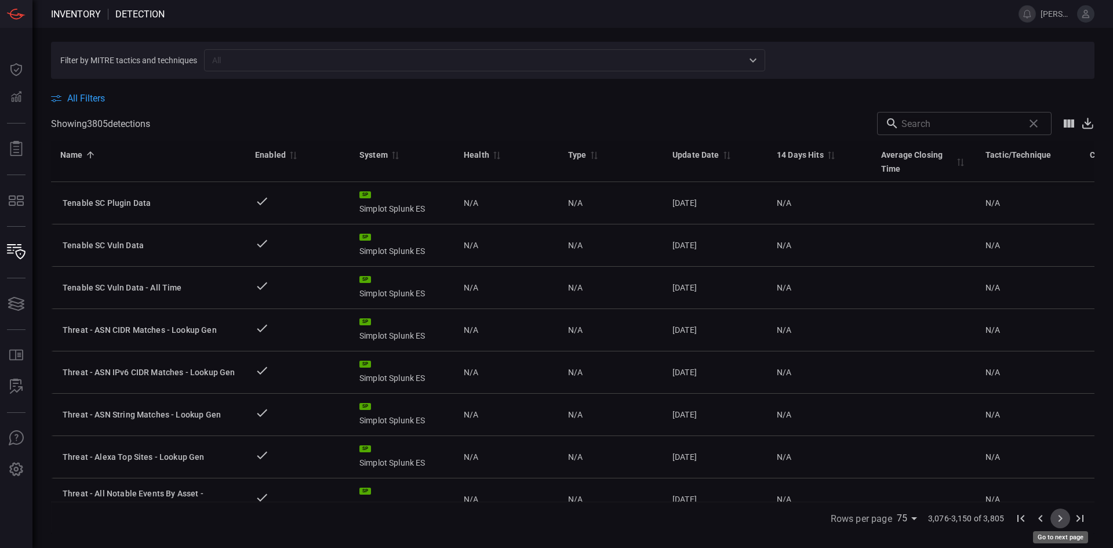
click at [1057, 519] on icon "Go to next page" at bounding box center [1061, 518] width 14 height 14
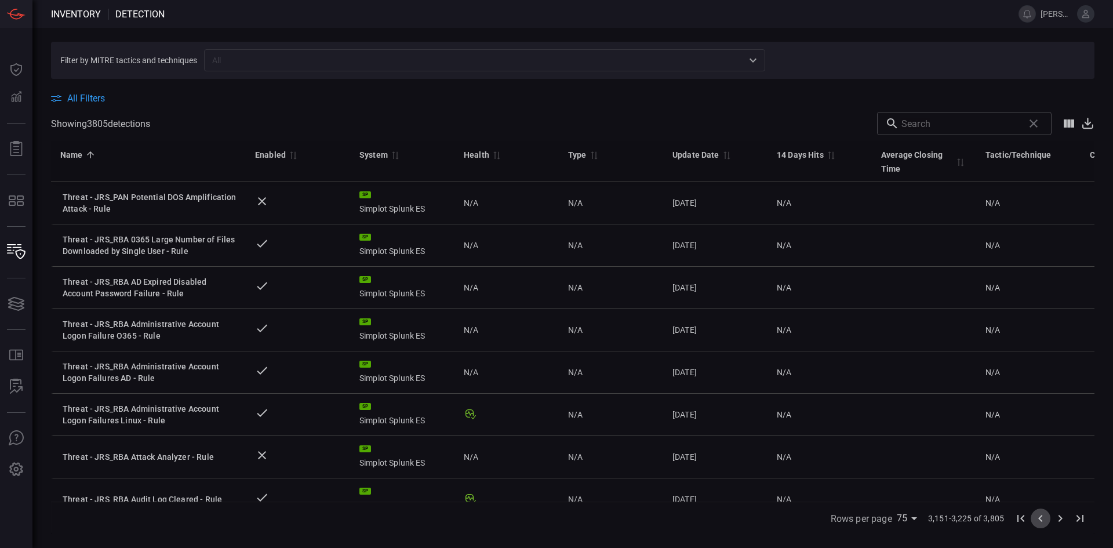
click at [1043, 516] on icon "Go to previous page" at bounding box center [1041, 518] width 14 height 14
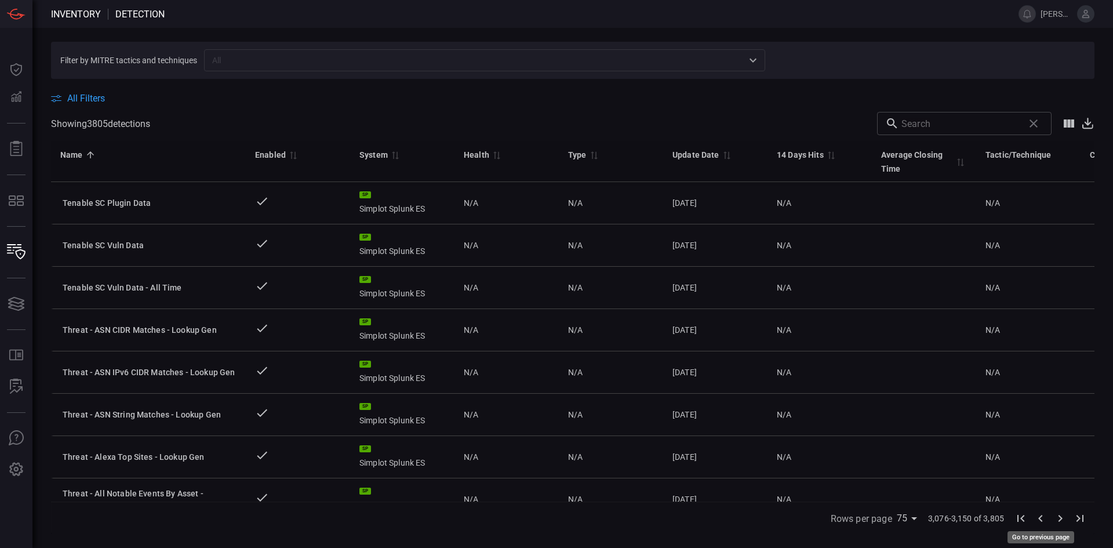
click at [1043, 516] on icon "Go to previous page" at bounding box center [1041, 518] width 14 height 14
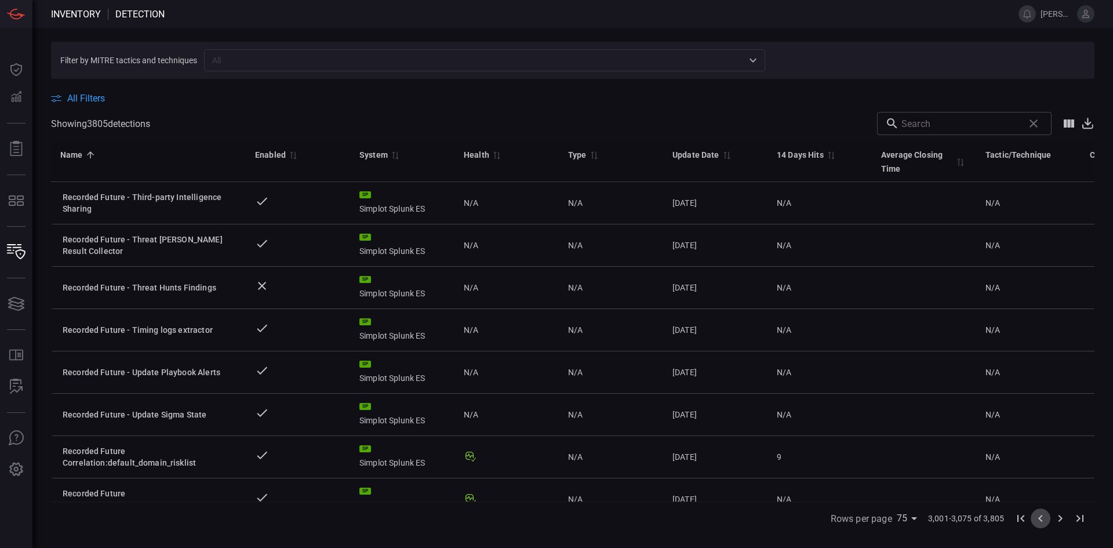
click at [1043, 518] on icon "Go to previous page" at bounding box center [1041, 518] width 14 height 14
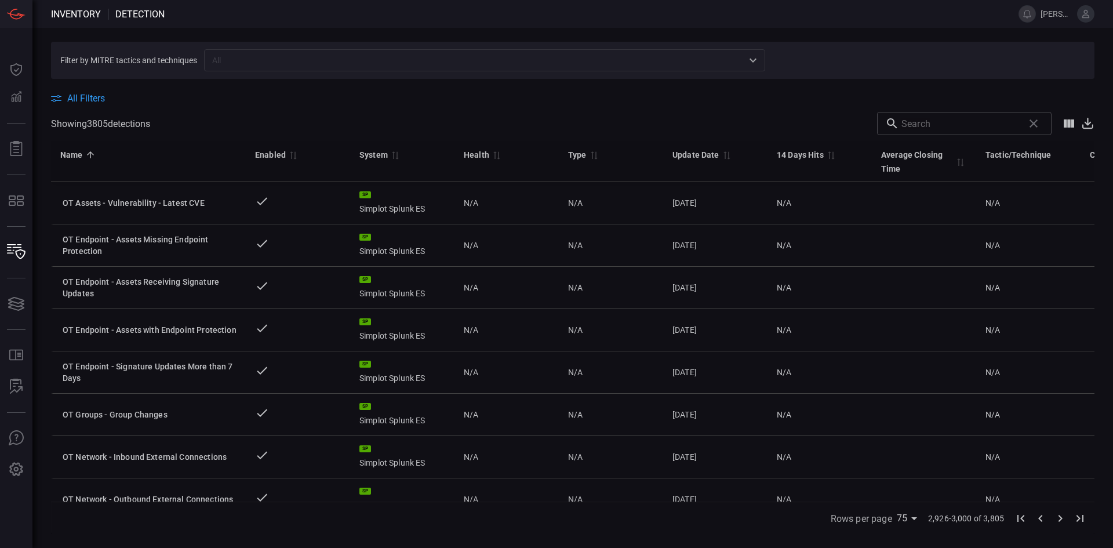
click at [1043, 518] on icon "Go to previous page" at bounding box center [1041, 518] width 14 height 14
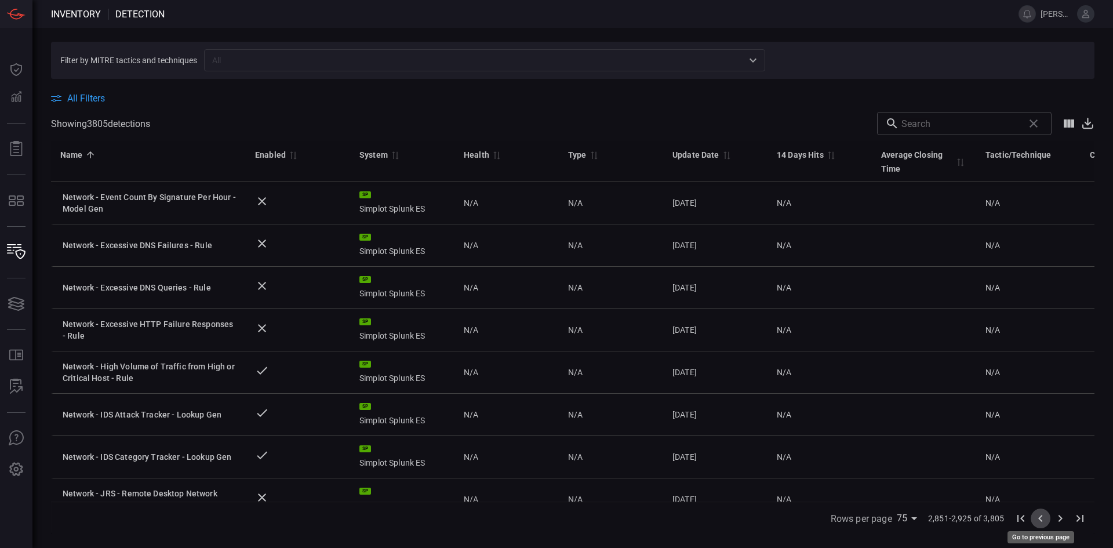
click at [1043, 518] on icon "Go to previous page" at bounding box center [1041, 518] width 14 height 14
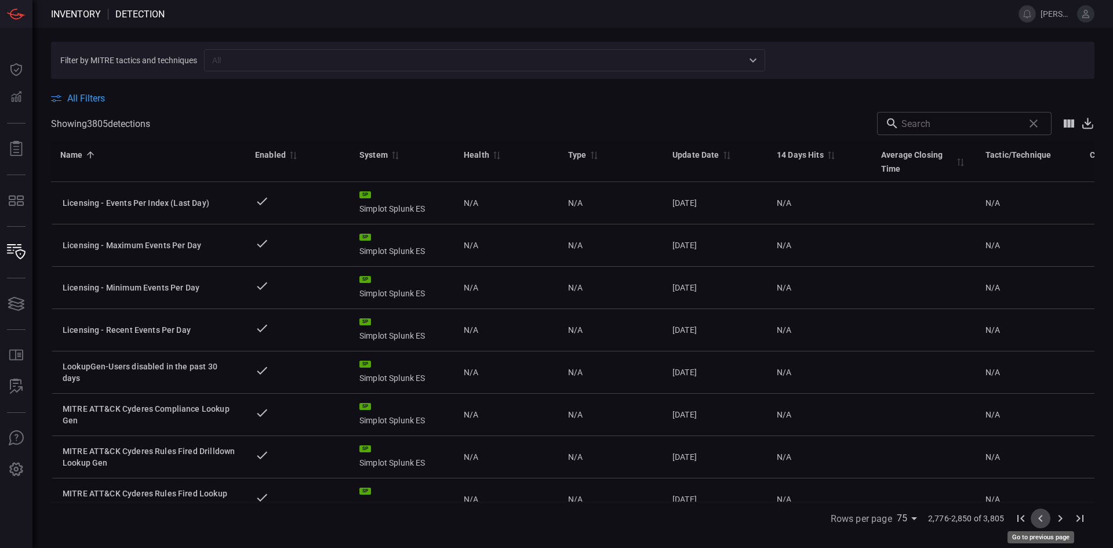
click at [1043, 518] on icon "Go to previous page" at bounding box center [1041, 518] width 14 height 14
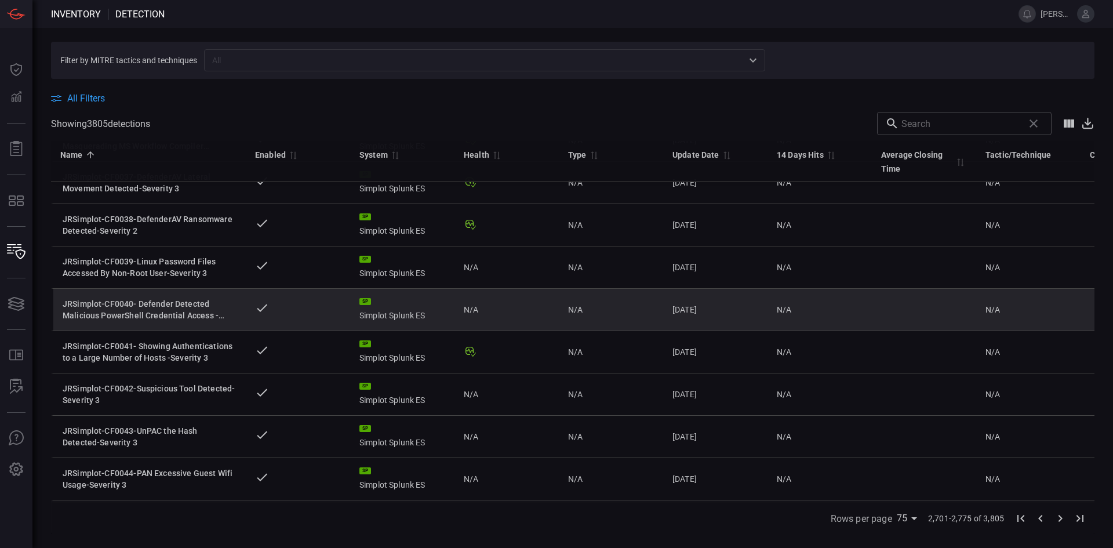
scroll to position [13, 0]
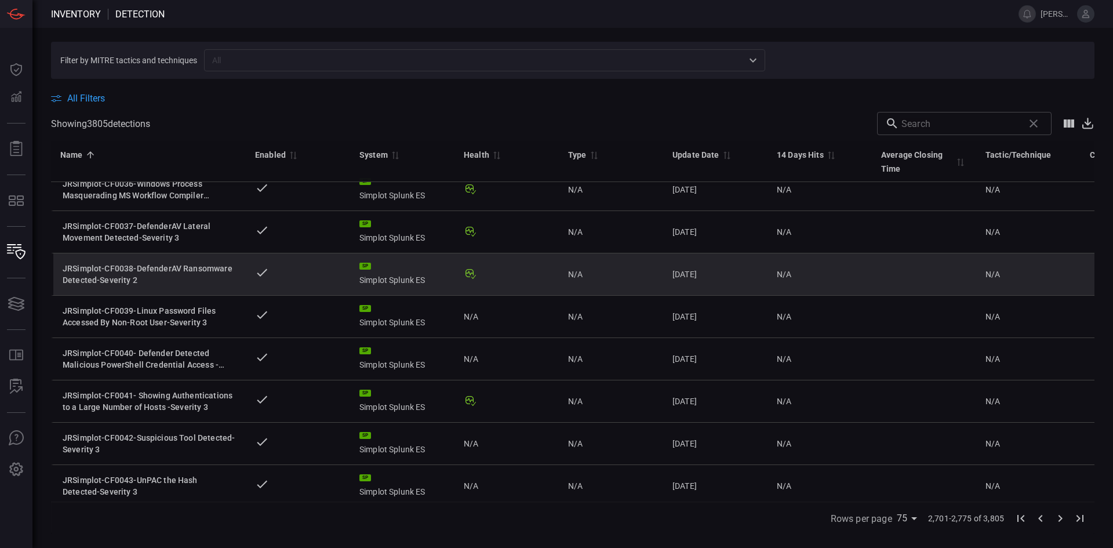
click at [469, 275] on icon at bounding box center [471, 274] width 14 height 14
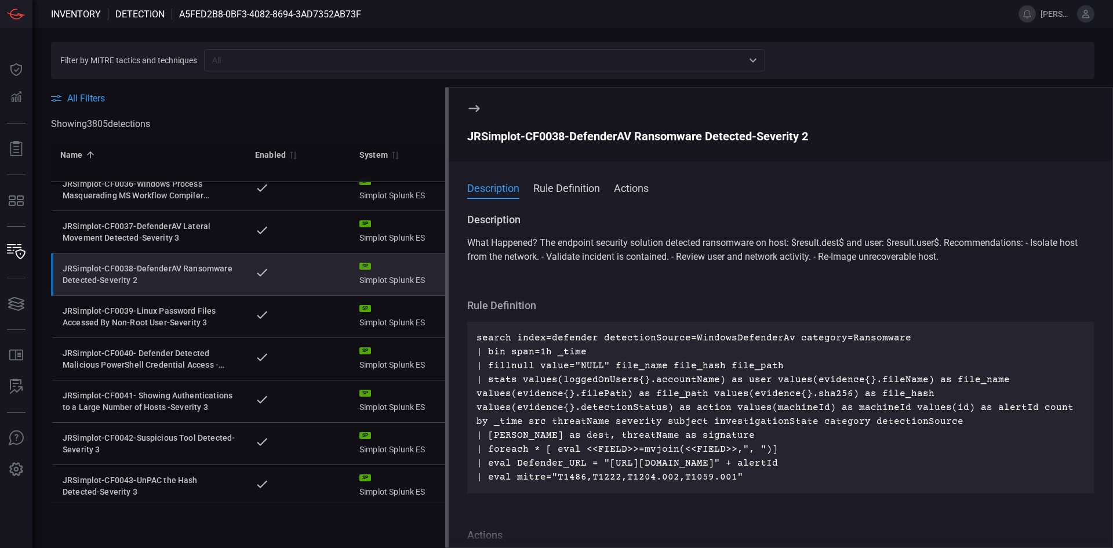
click at [584, 191] on button "Rule Definition" at bounding box center [566, 187] width 67 height 14
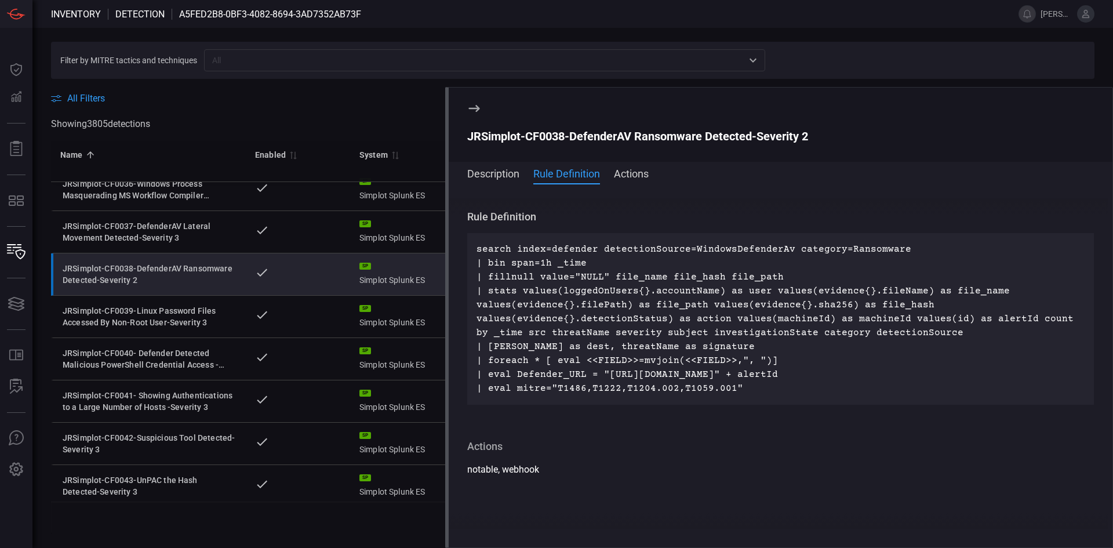
click at [630, 177] on button "Actions" at bounding box center [631, 173] width 35 height 14
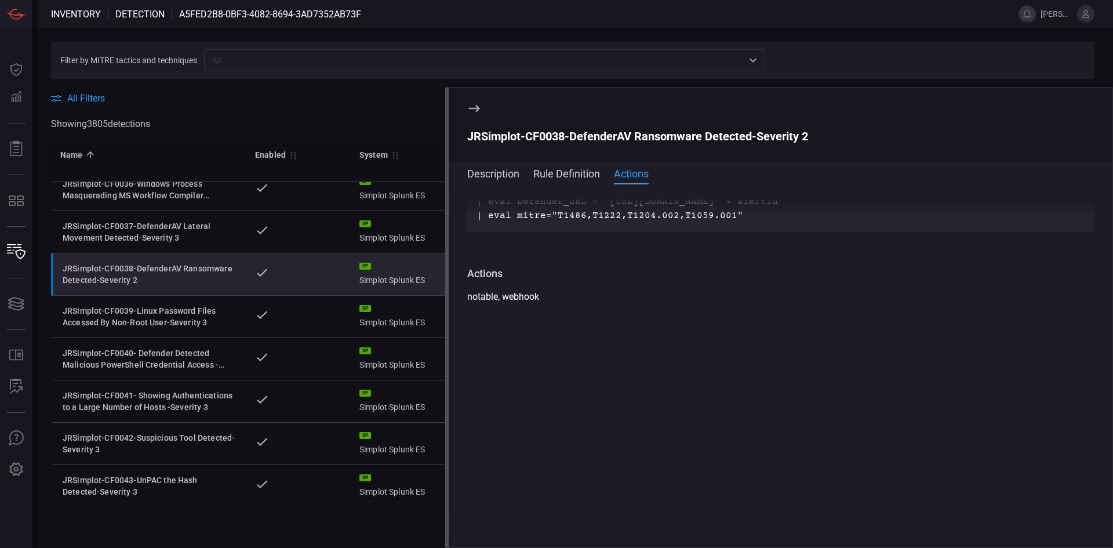
scroll to position [270, 0]
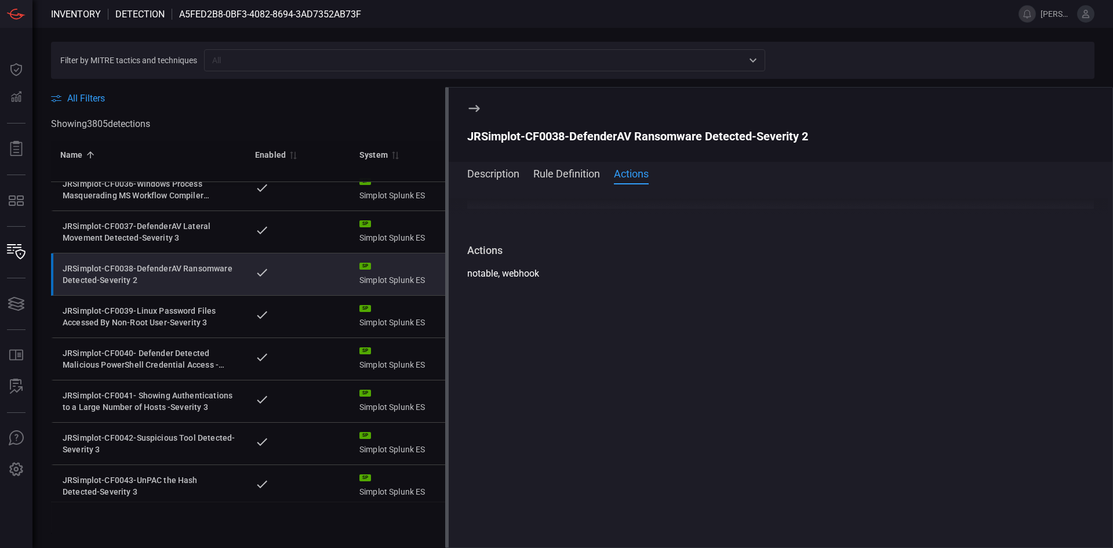
click at [500, 170] on button "Description" at bounding box center [493, 173] width 52 height 14
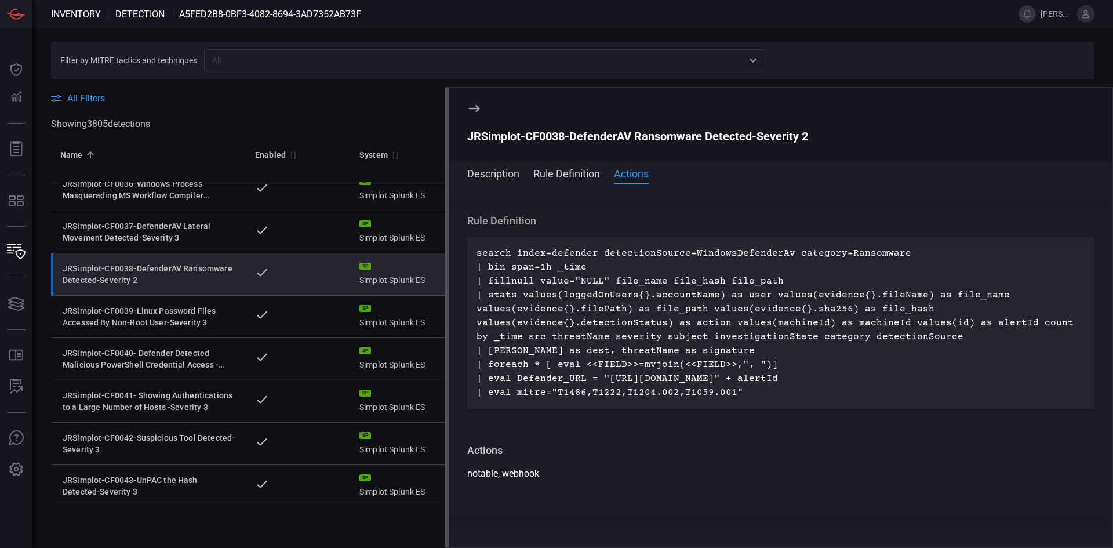
scroll to position [0, 0]
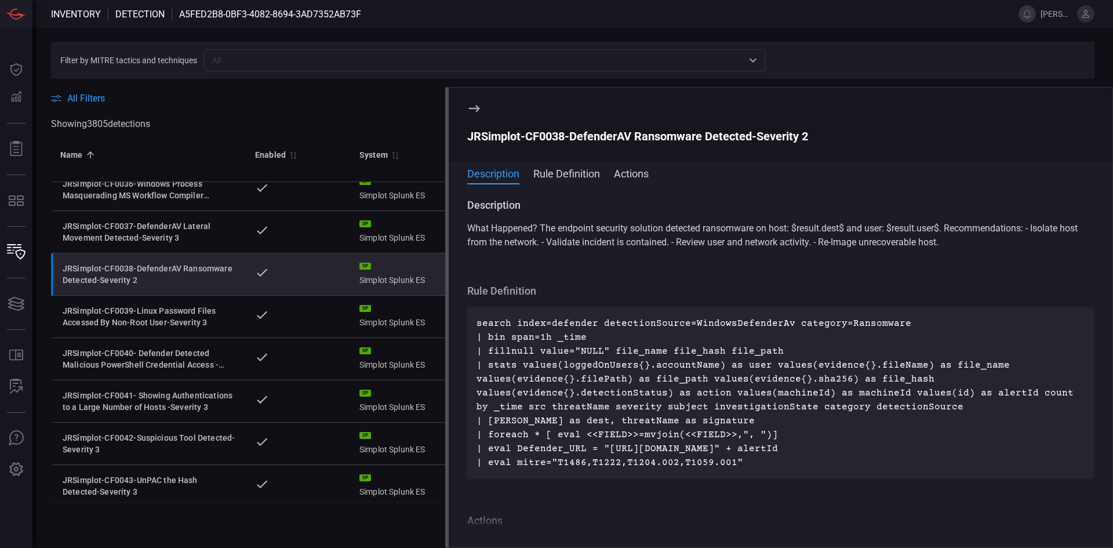
click at [471, 108] on icon at bounding box center [474, 108] width 11 height 7
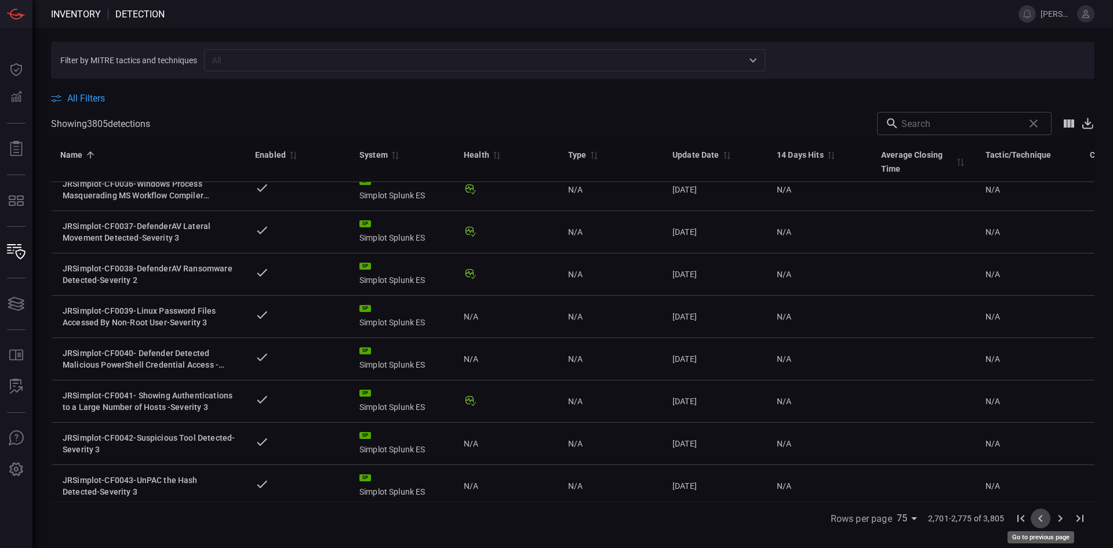
click at [1041, 520] on icon "Go to previous page" at bounding box center [1040, 518] width 4 height 7
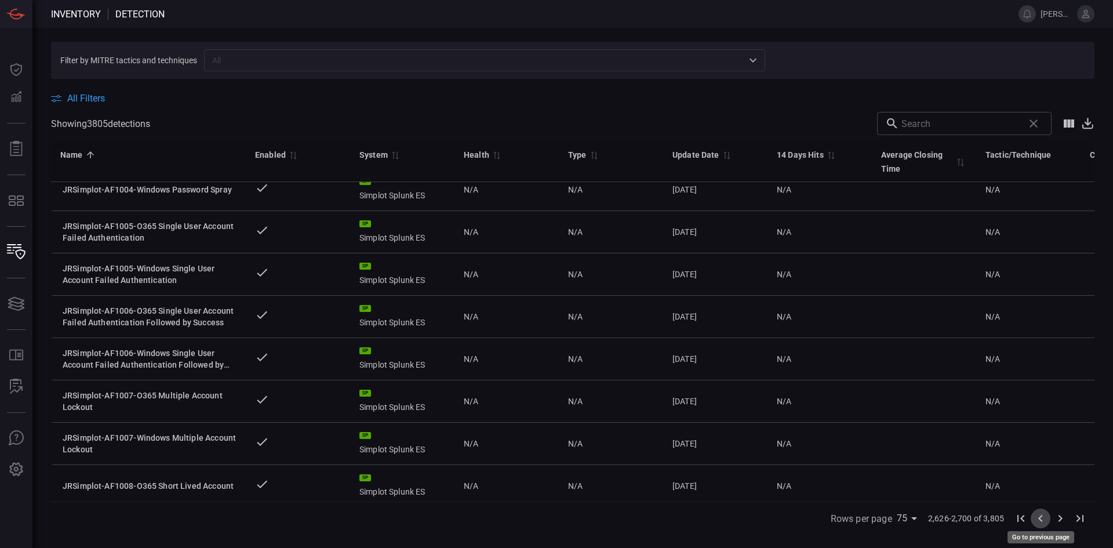
click at [1041, 520] on icon "Go to previous page" at bounding box center [1040, 518] width 4 height 7
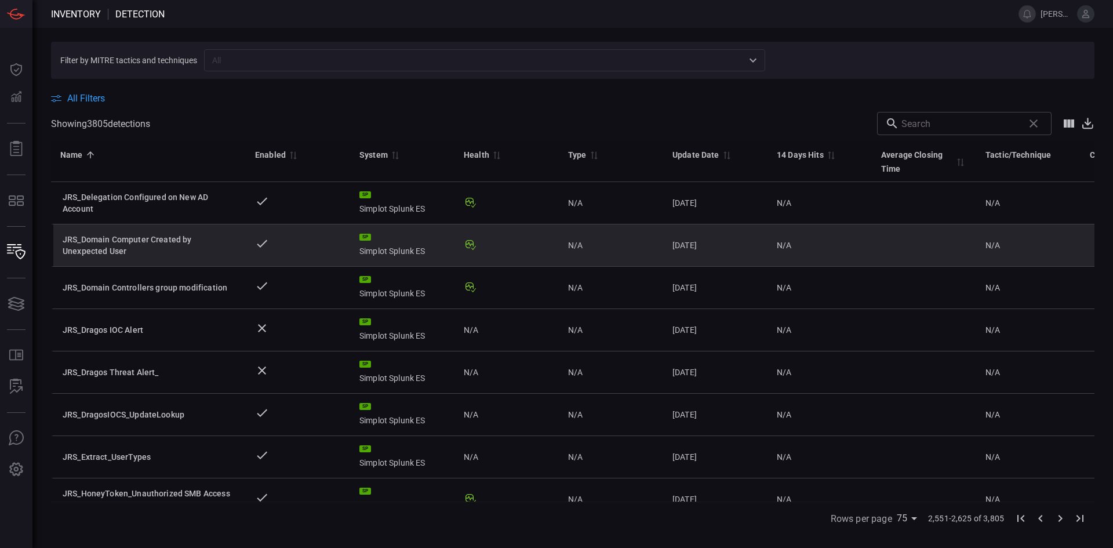
click at [199, 241] on div "JRS_Domain Computer Created by Unexpected User" at bounding box center [150, 245] width 174 height 23
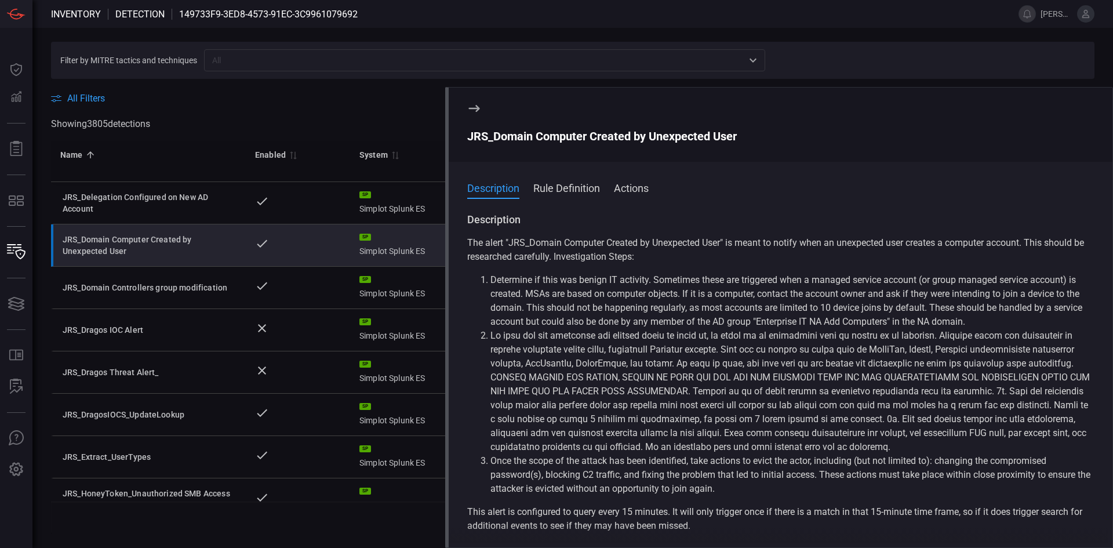
click at [581, 192] on button "Rule Definition" at bounding box center [566, 187] width 67 height 14
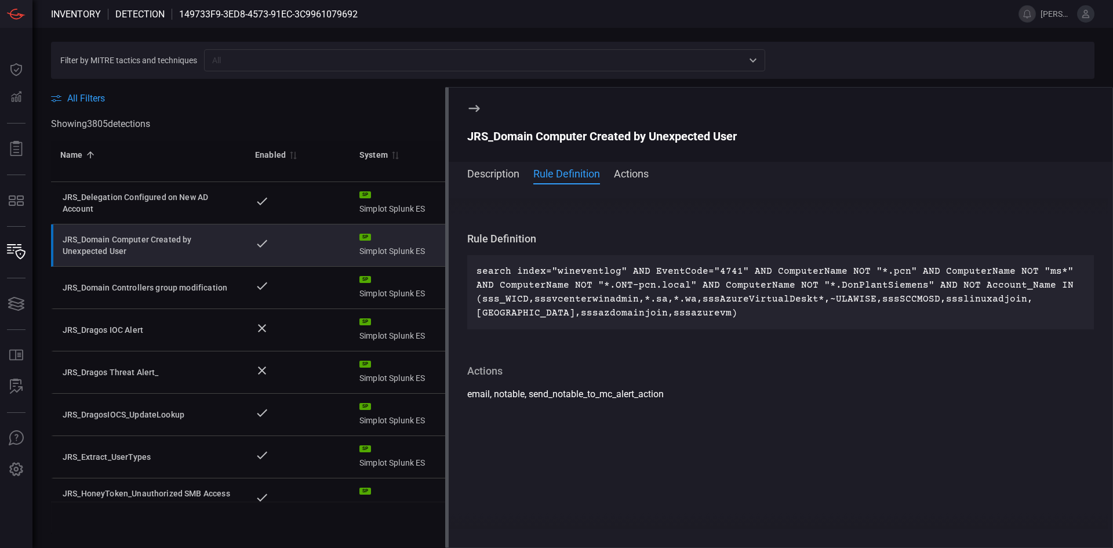
scroll to position [343, 0]
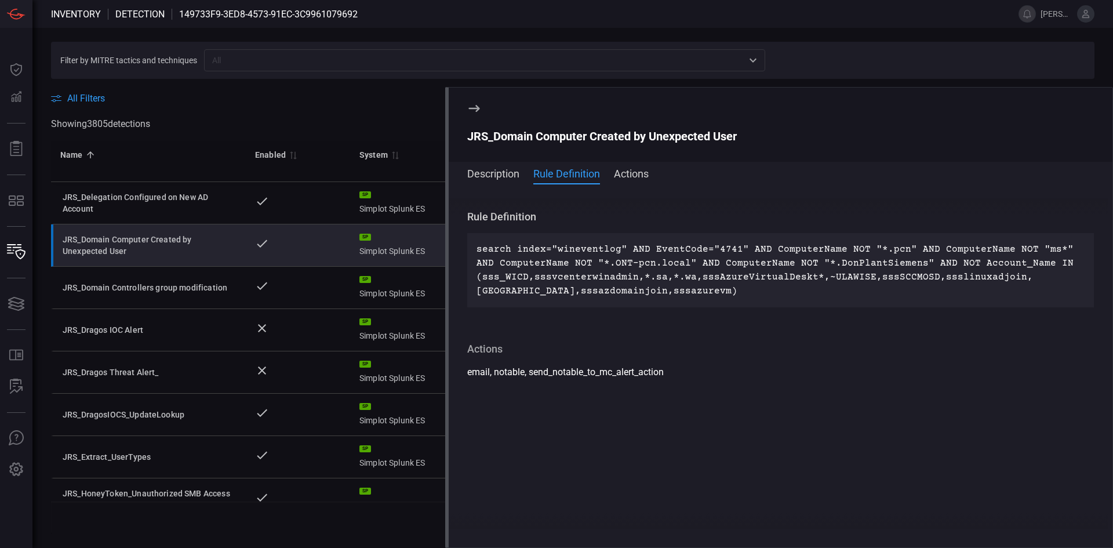
click at [489, 174] on button "Description" at bounding box center [493, 173] width 52 height 14
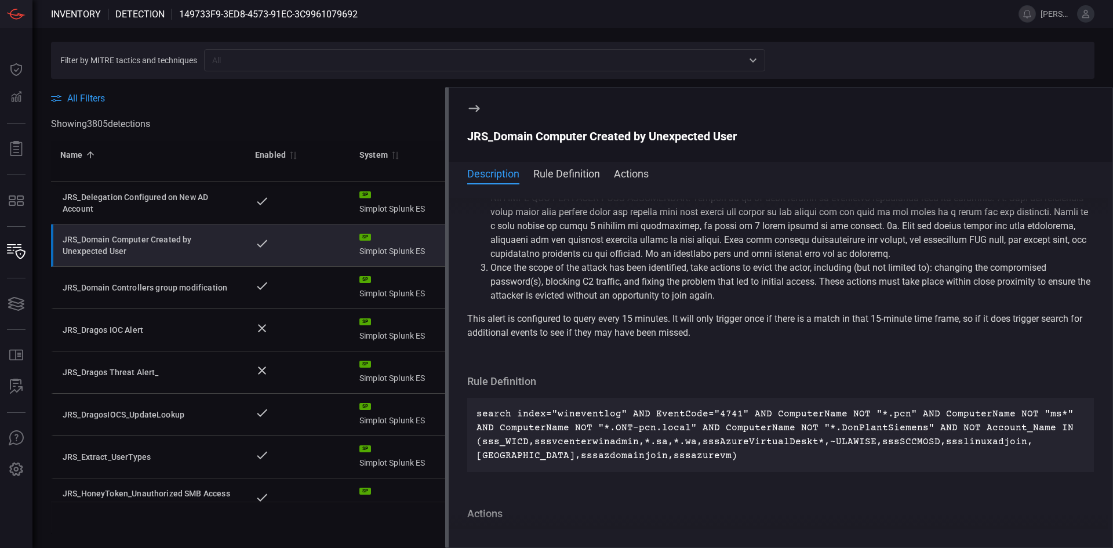
scroll to position [0, 0]
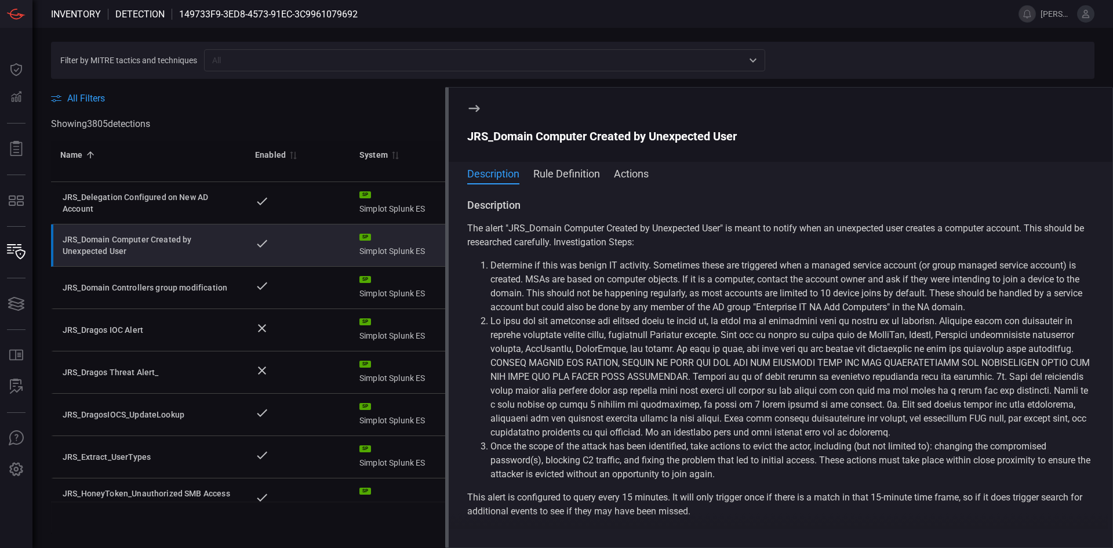
click at [634, 177] on button "Actions" at bounding box center [631, 173] width 35 height 14
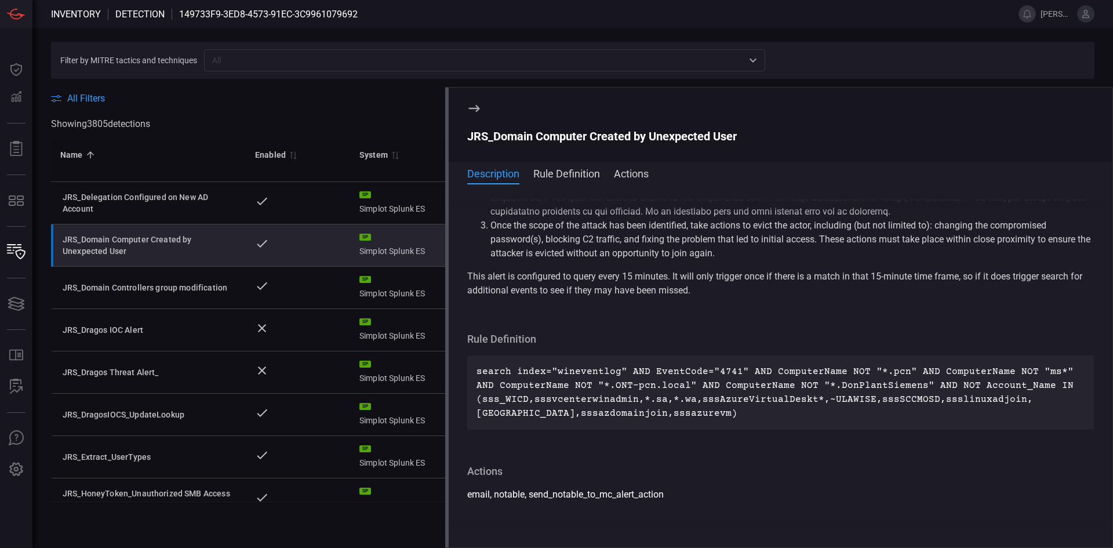
scroll to position [442, 0]
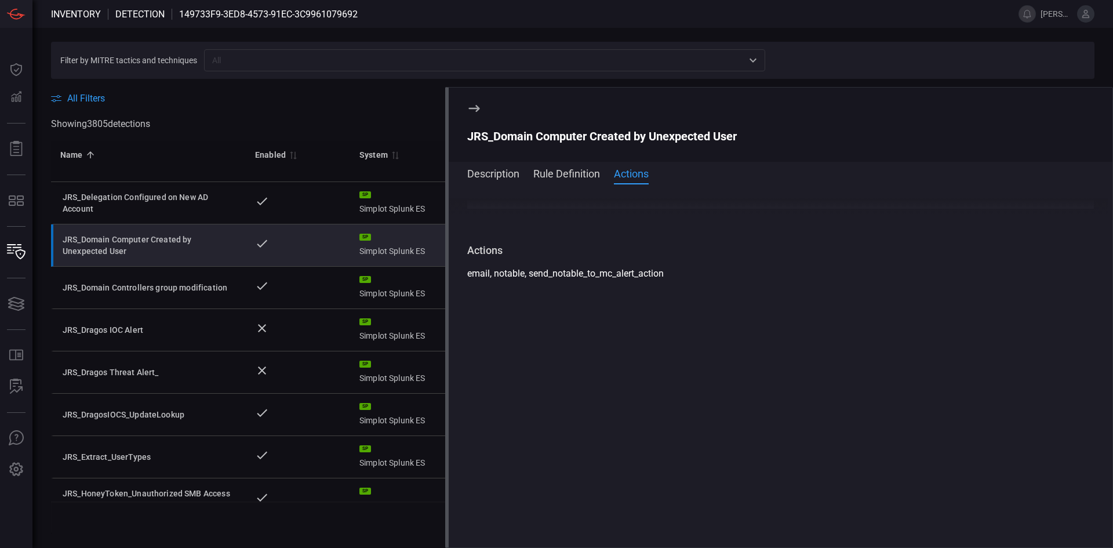
click at [486, 166] on button "Description" at bounding box center [493, 173] width 52 height 14
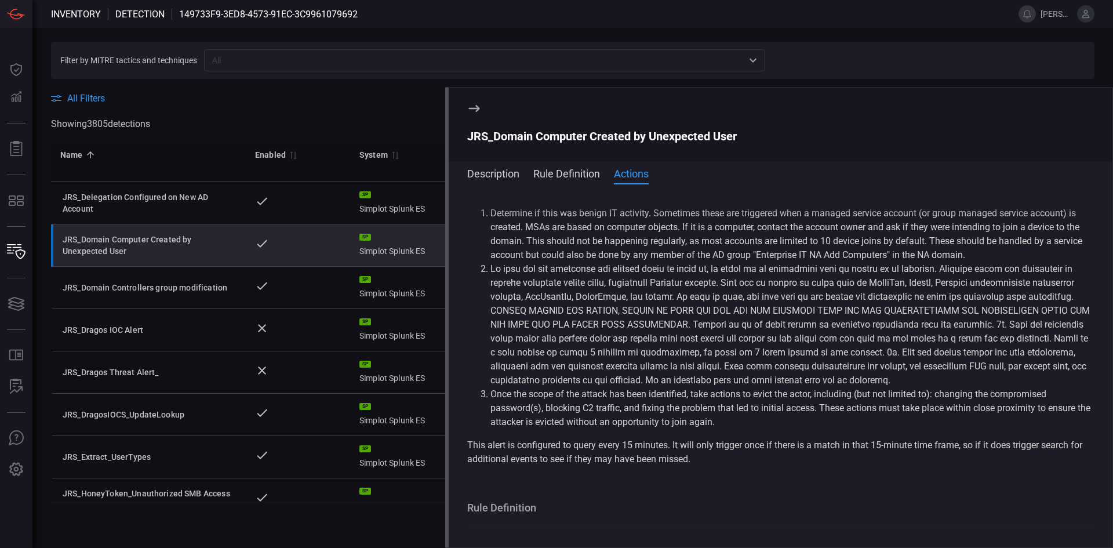
scroll to position [0, 0]
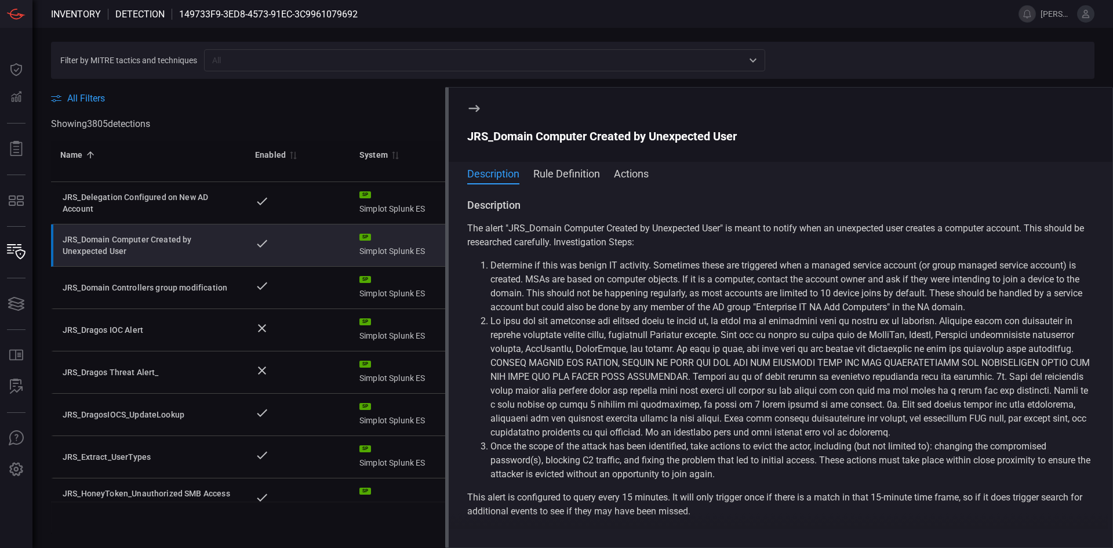
click at [476, 106] on icon at bounding box center [474, 108] width 11 height 7
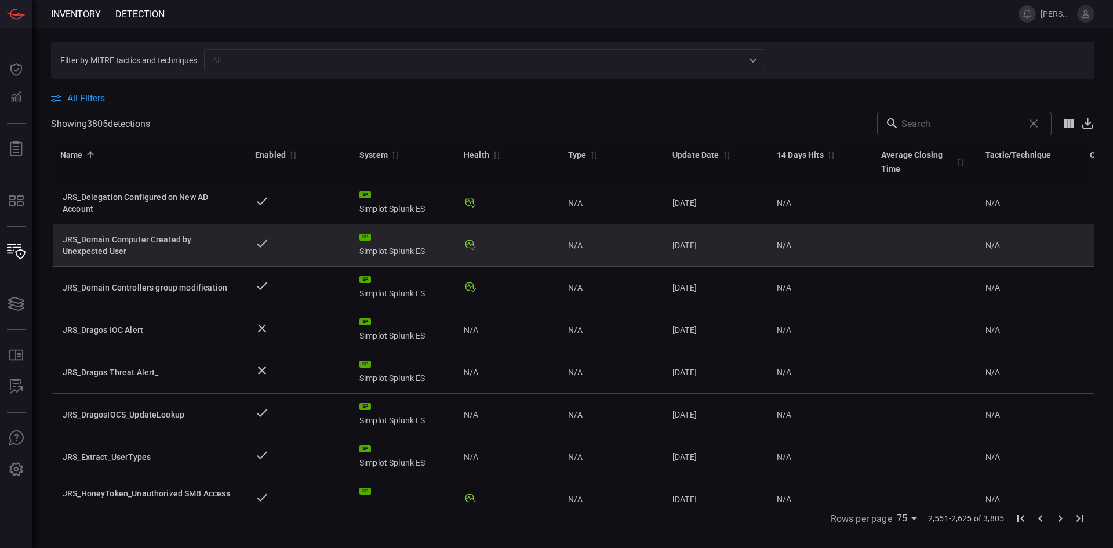
click at [104, 242] on div "JRS_Domain Computer Created by Unexpected User" at bounding box center [150, 245] width 174 height 23
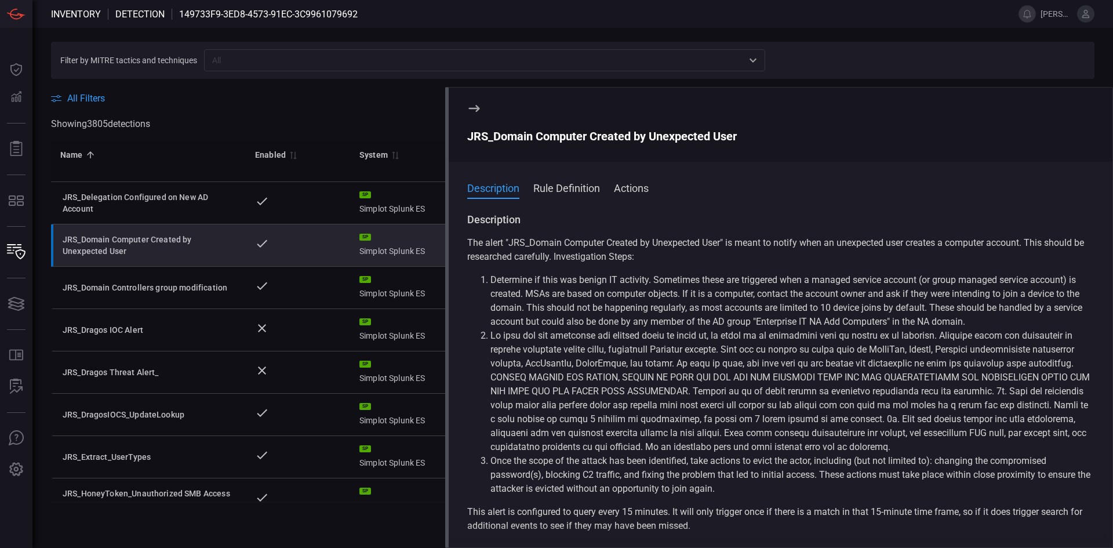
click at [474, 105] on icon at bounding box center [474, 108] width 14 height 14
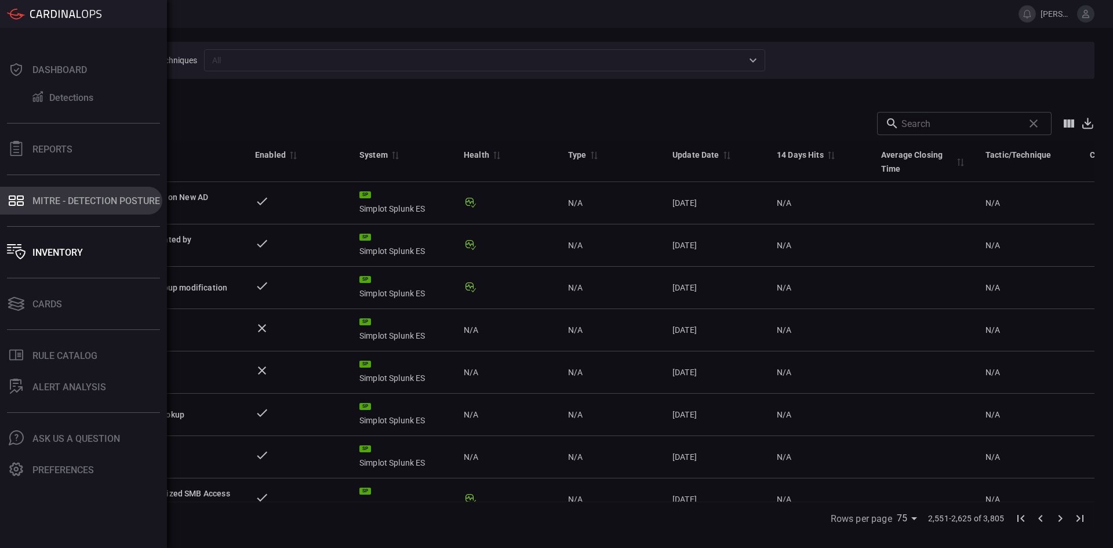
click at [55, 203] on div "MITRE - Detection Posture" at bounding box center [96, 200] width 128 height 11
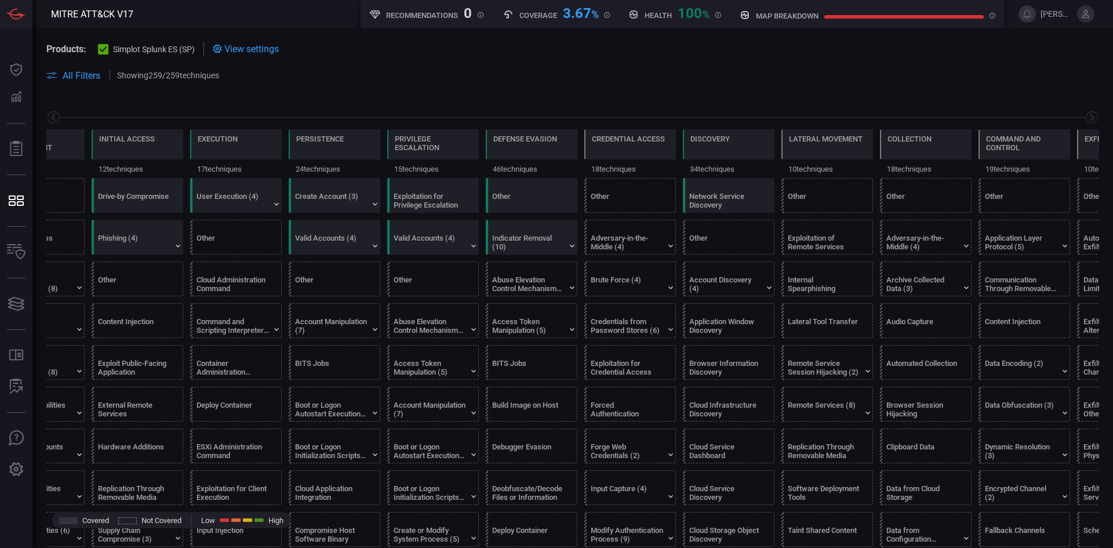
click at [247, 52] on span "View settings" at bounding box center [251, 48] width 55 height 11
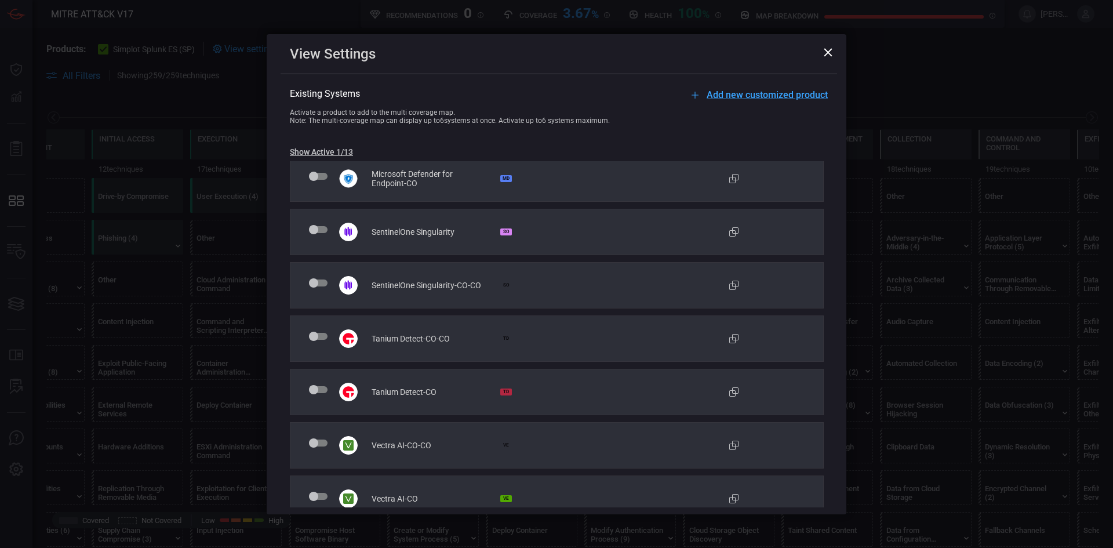
scroll to position [340, 0]
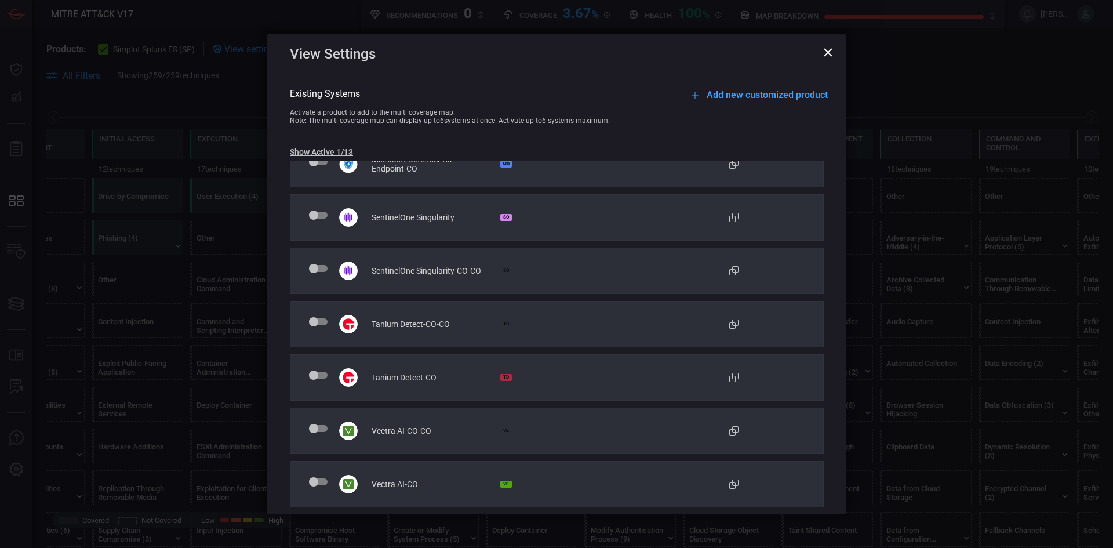
click at [827, 51] on icon at bounding box center [829, 52] width 8 height 8
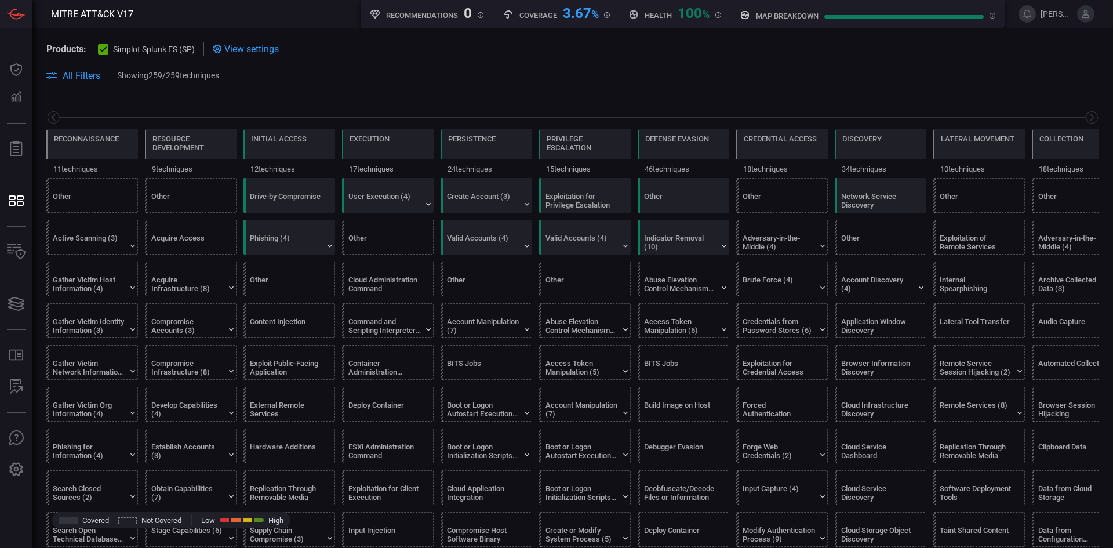
scroll to position [0, 152]
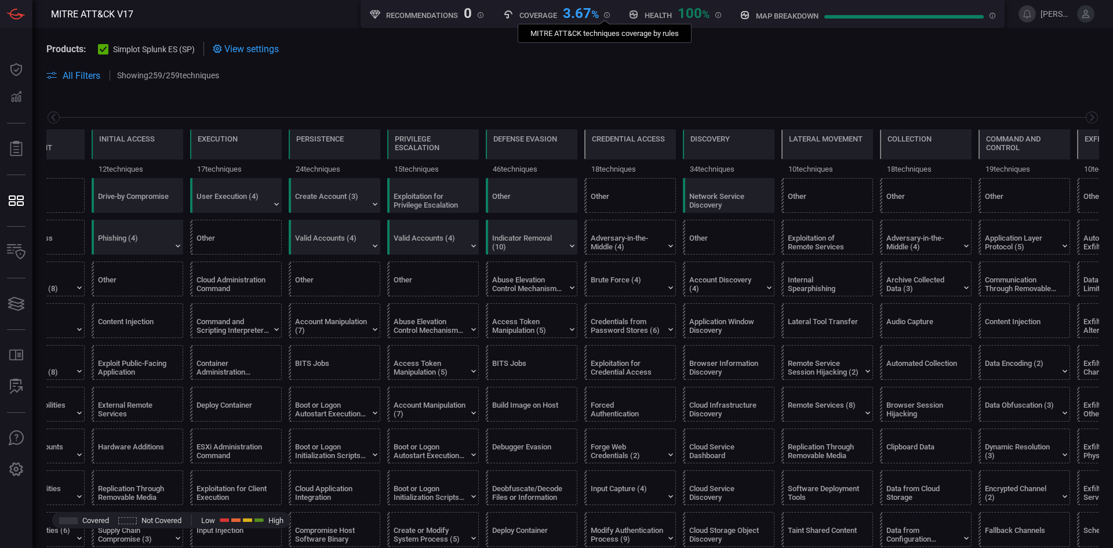
click at [607, 16] on icon at bounding box center [607, 15] width 1 height 2
click at [618, 75] on span at bounding box center [663, 75] width 871 height 14
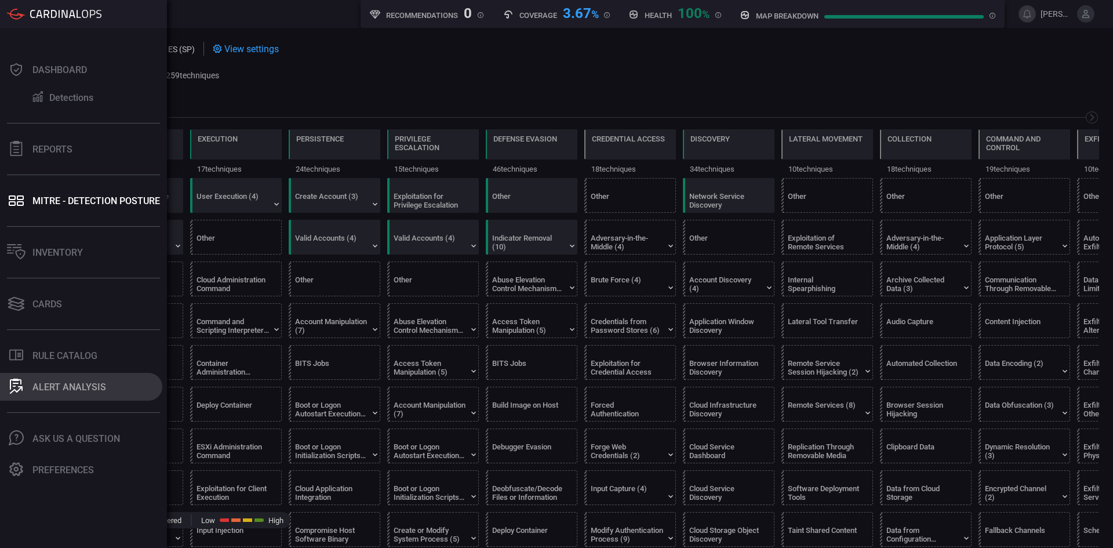
click at [63, 379] on button "ALERT ANALYSIS" at bounding box center [81, 387] width 162 height 28
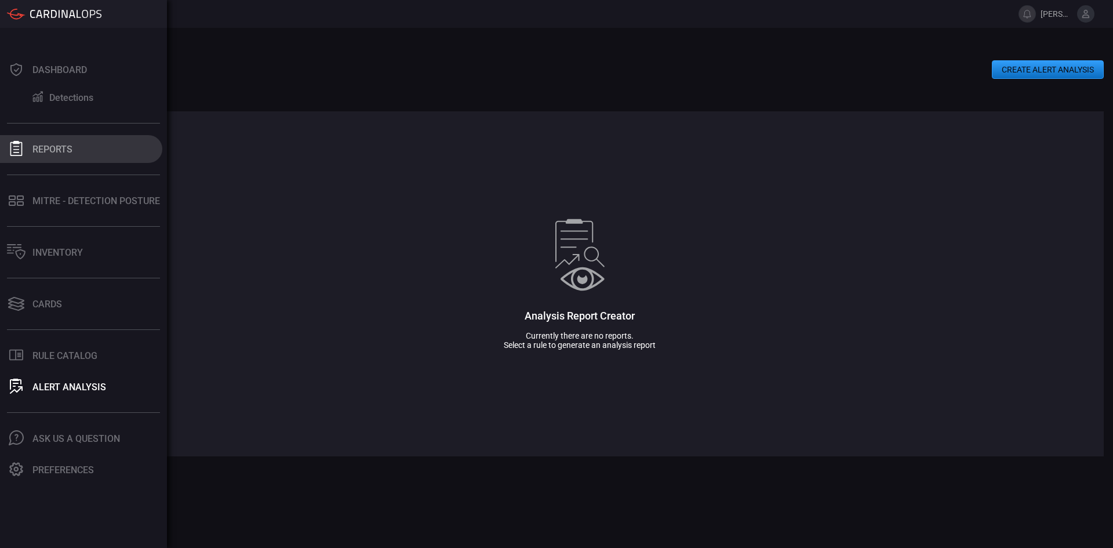
click at [81, 141] on button "Reports" at bounding box center [81, 149] width 162 height 28
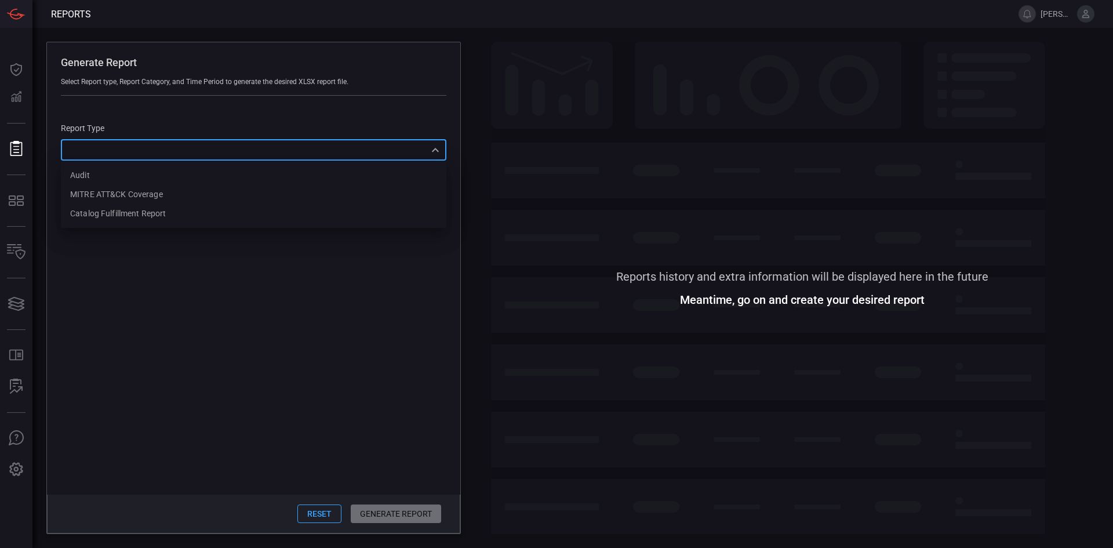
click at [182, 160] on div "​ Audit MITRE ATT&CK Coverage Catalog fulfillment report ​" at bounding box center [254, 149] width 386 height 21
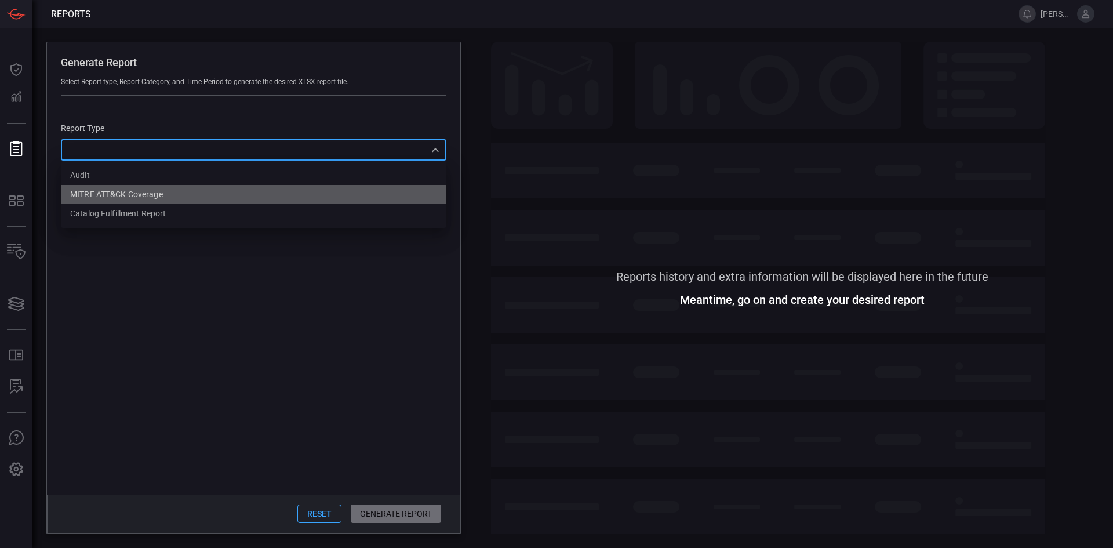
click at [160, 198] on div "MITRE ATT&CK Coverage" at bounding box center [116, 194] width 93 height 12
type input "mitreCoverage"
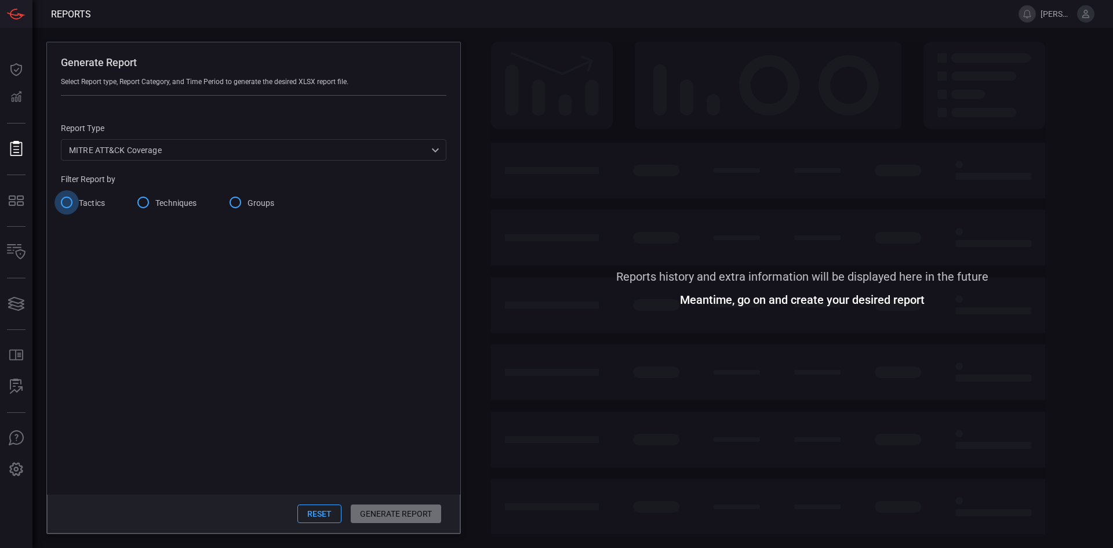
click at [65, 204] on input "Tactics" at bounding box center [67, 202] width 24 height 24
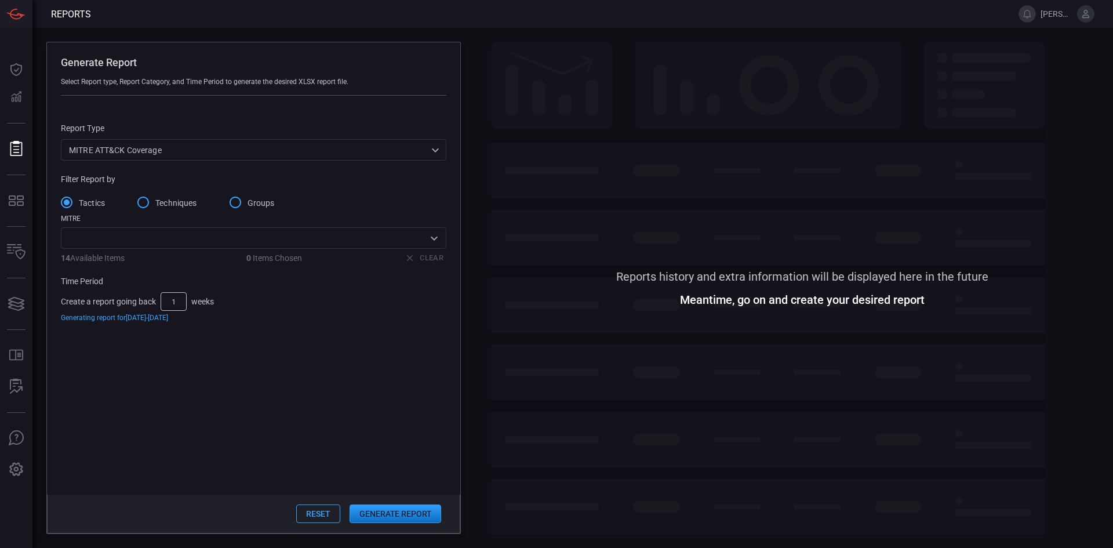
click at [144, 247] on div "​" at bounding box center [254, 237] width 386 height 21
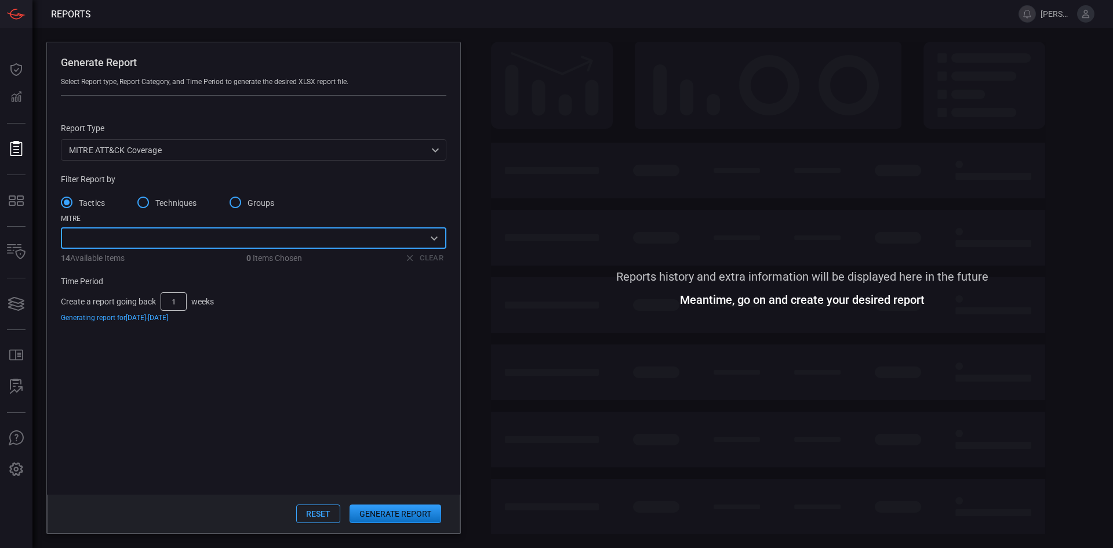
click at [164, 245] on input "text" at bounding box center [243, 238] width 359 height 14
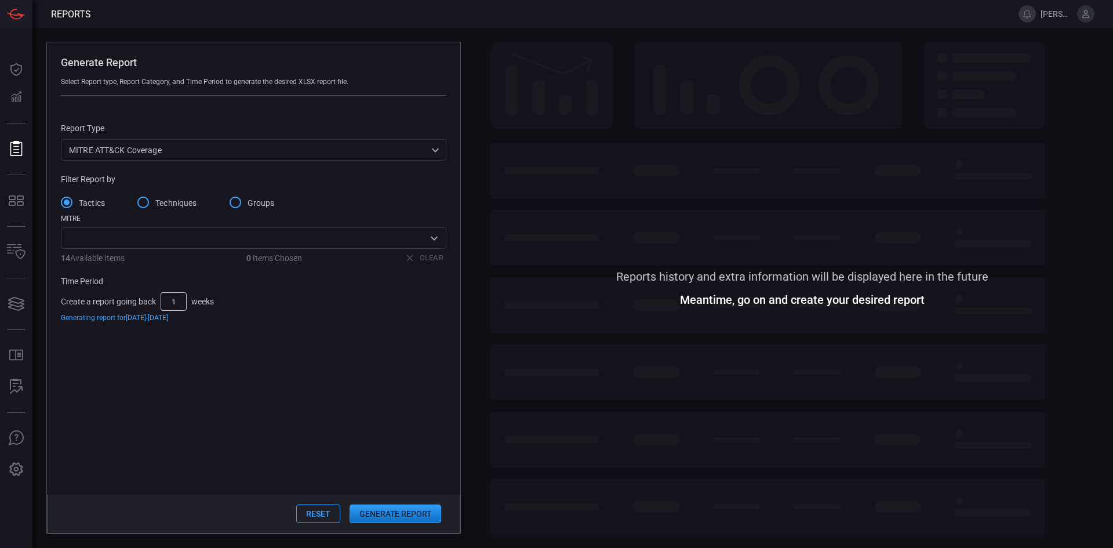
click at [535, 417] on span at bounding box center [802, 419] width 622 height 230
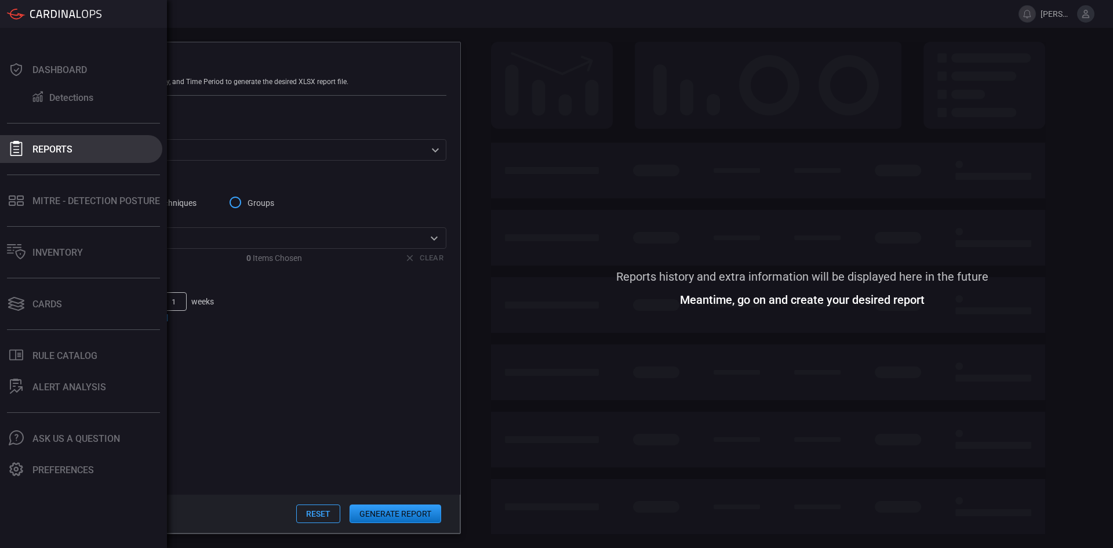
click at [19, 150] on icon at bounding box center [16, 148] width 12 height 15
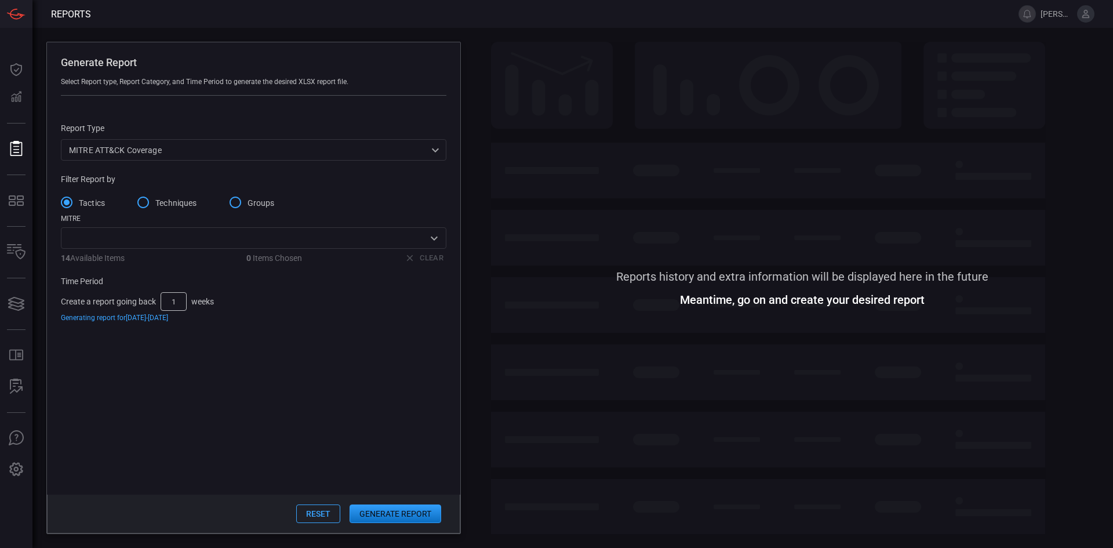
click at [314, 515] on button "Reset" at bounding box center [318, 513] width 44 height 19
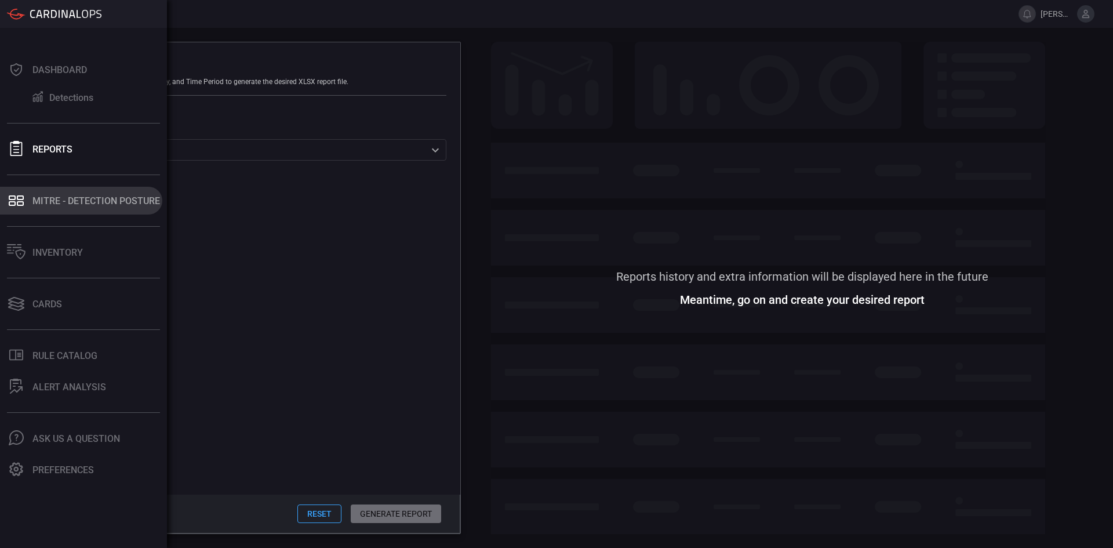
click at [51, 202] on div "MITRE - Detection Posture" at bounding box center [96, 200] width 128 height 11
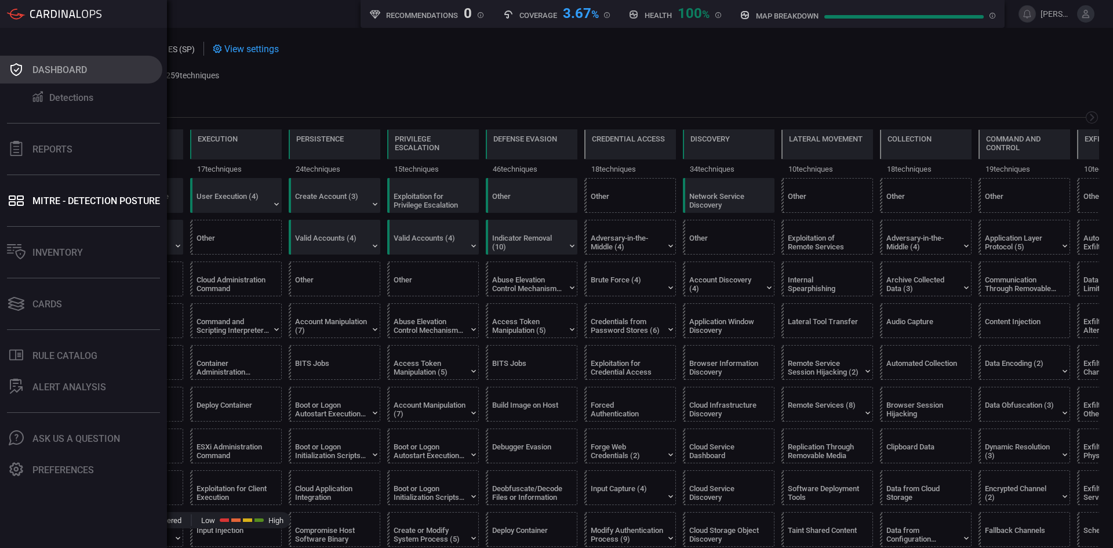
click at [69, 71] on div "Dashboard" at bounding box center [59, 69] width 55 height 11
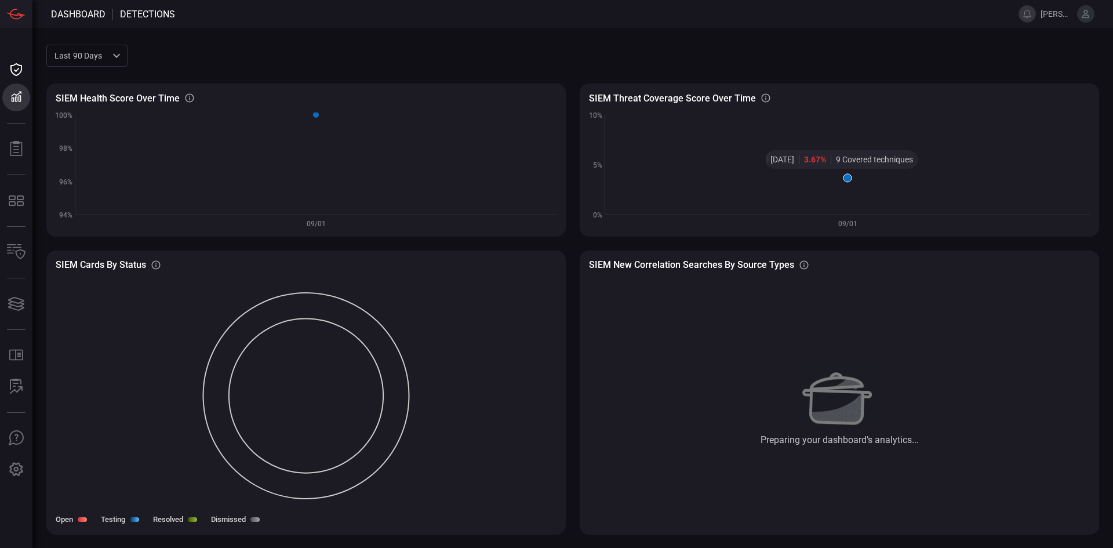
click at [845, 176] on icon at bounding box center [848, 178] width 8 height 8
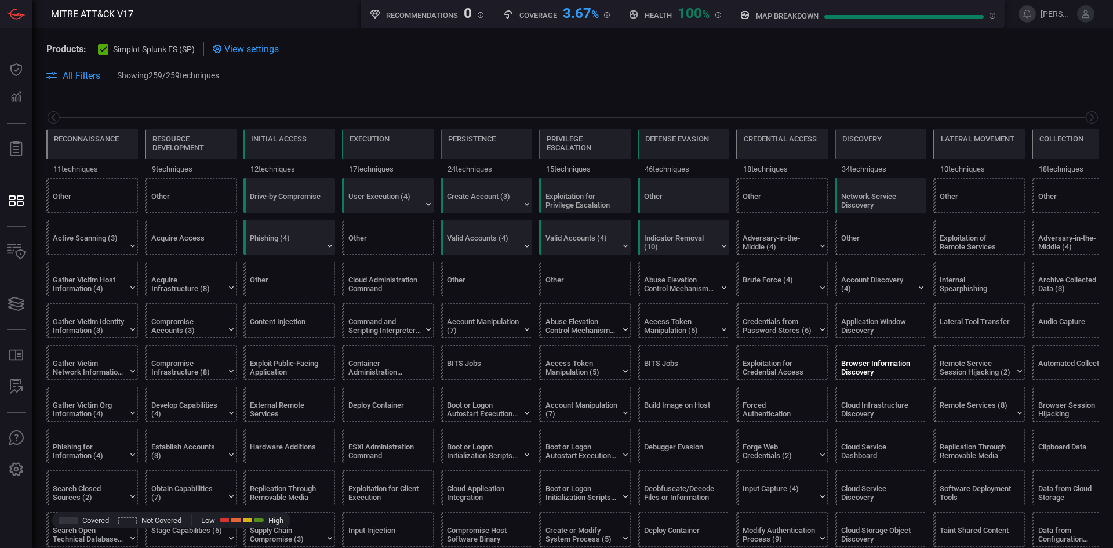
scroll to position [0, 152]
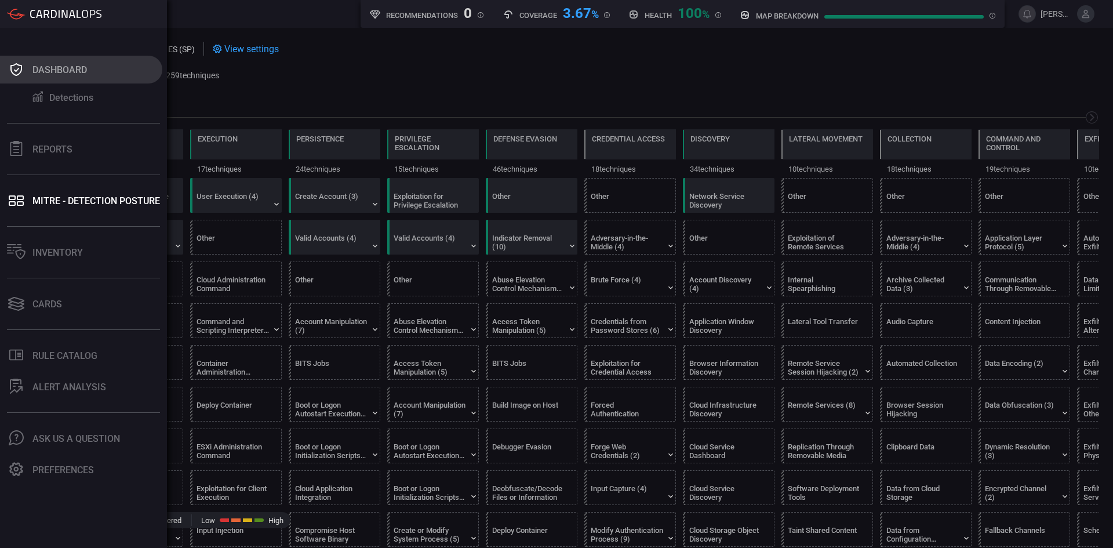
click at [69, 70] on div "Dashboard" at bounding box center [59, 69] width 55 height 11
